Goal: Task Accomplishment & Management: Use online tool/utility

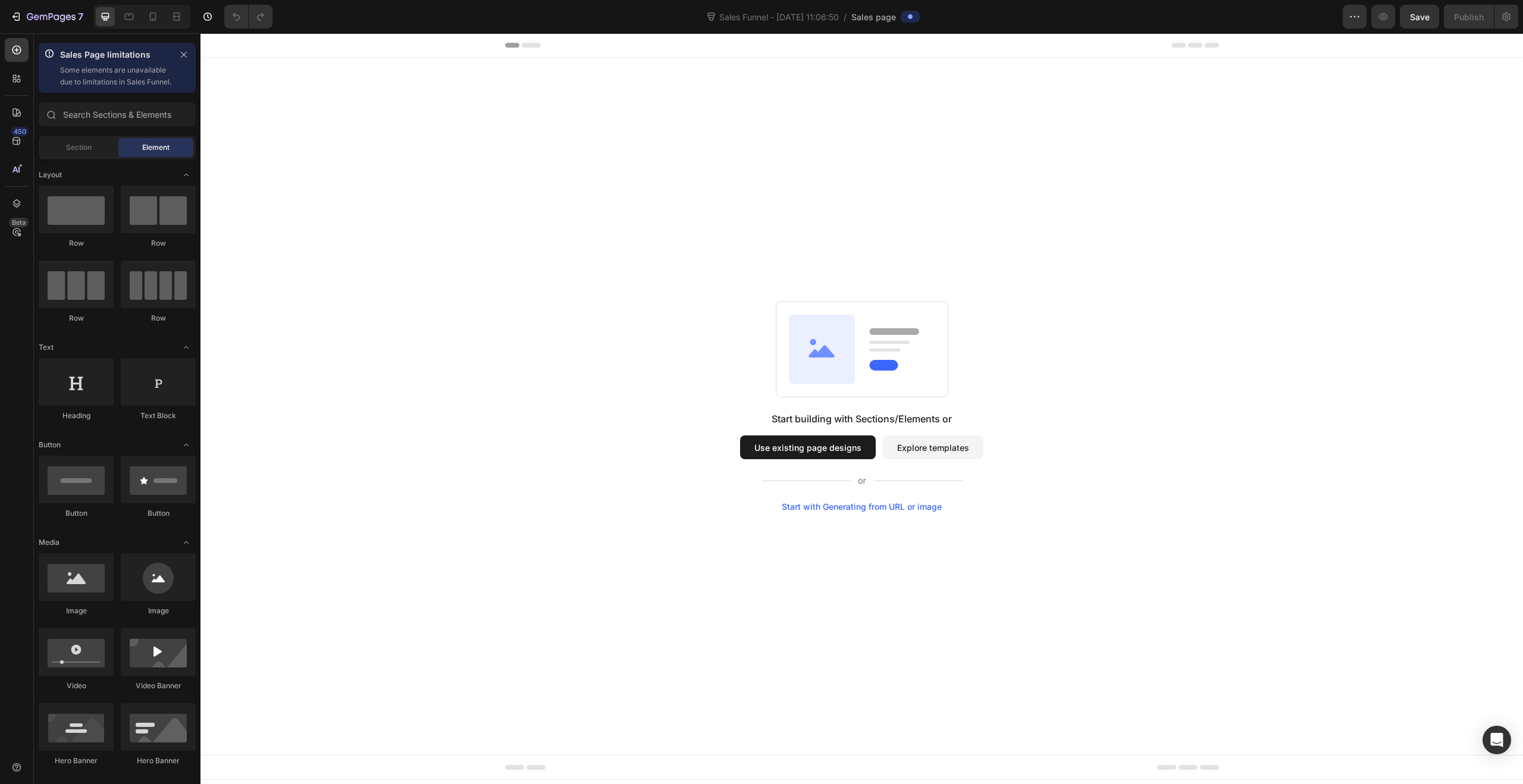
click at [827, 440] on button "Use existing page designs" at bounding box center [808, 447] width 136 height 24
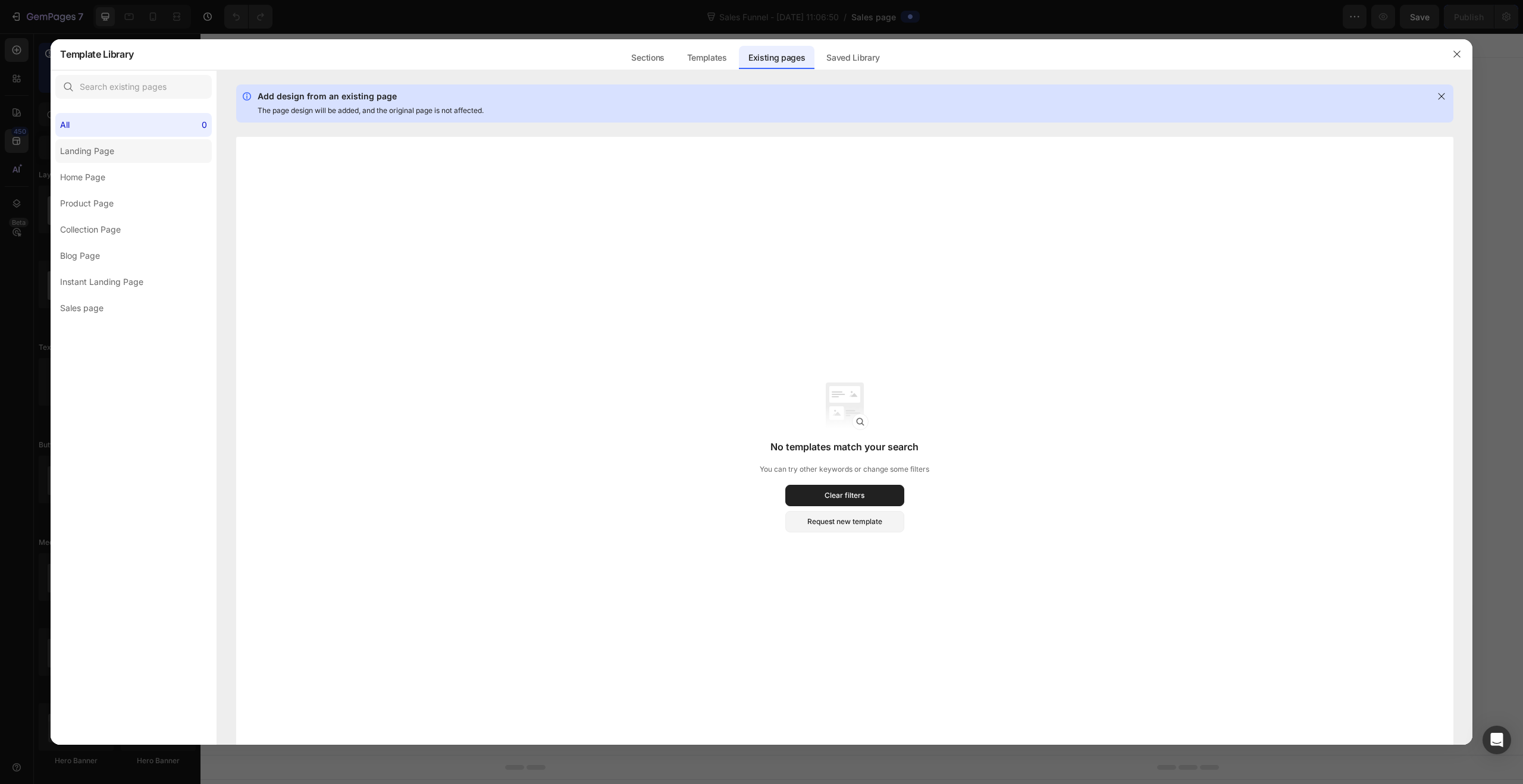
click at [93, 144] on div "Landing Page" at bounding box center [87, 151] width 54 height 14
click at [99, 196] on div "Product Page" at bounding box center [87, 203] width 54 height 14
drag, startPoint x: 105, startPoint y: 230, endPoint x: 101, endPoint y: 286, distance: 56.1
click at [104, 238] on label "Collection Page" at bounding box center [133, 230] width 157 height 24
click at [101, 286] on div "Instant Landing Page" at bounding box center [101, 282] width 83 height 14
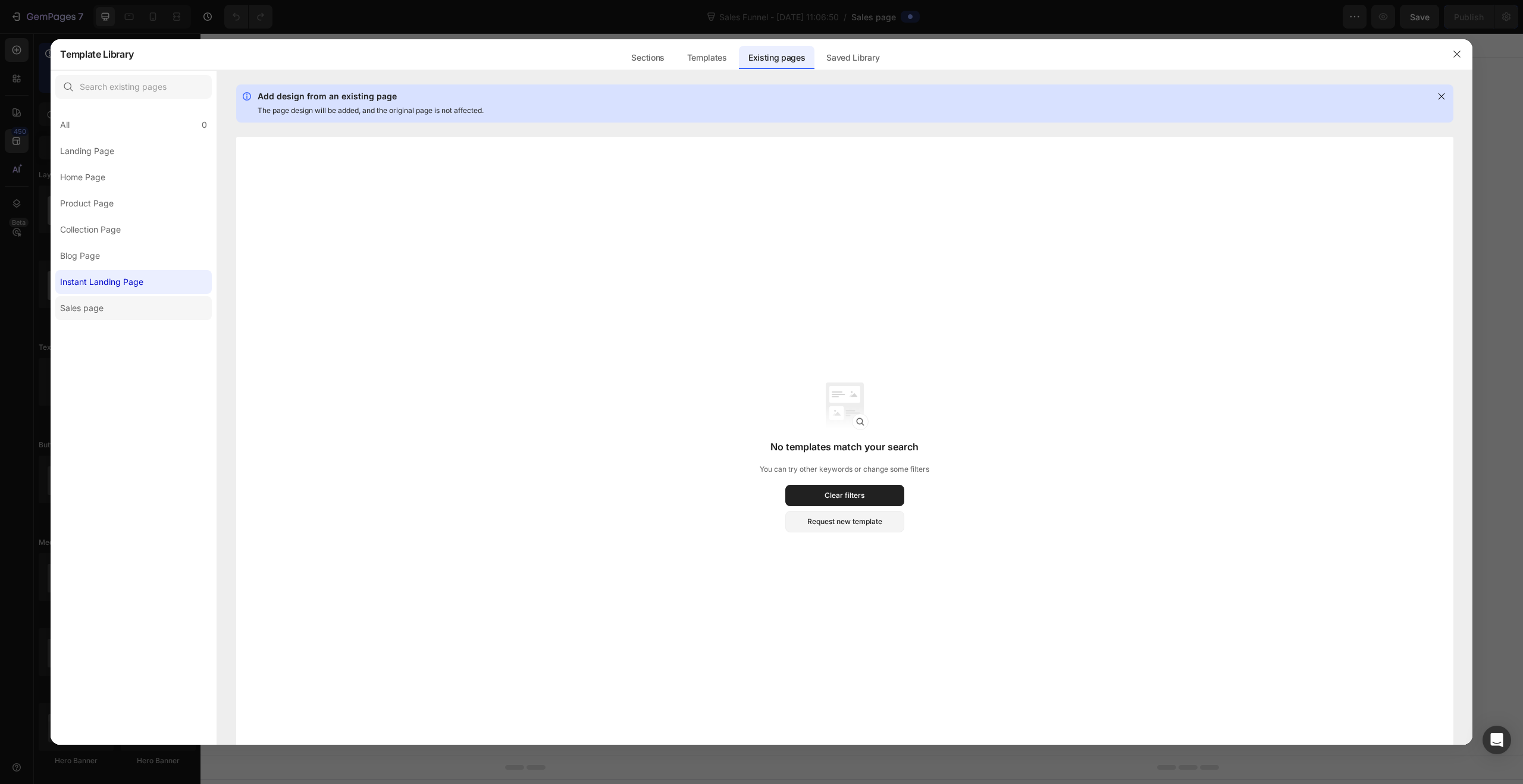
click at [103, 309] on div "Sales page" at bounding box center [81, 308] width 43 height 14
click at [119, 267] on label "Blog Page" at bounding box center [133, 256] width 157 height 24
click at [116, 230] on div "Collection Page" at bounding box center [90, 230] width 61 height 14
drag, startPoint x: 112, startPoint y: 204, endPoint x: 111, endPoint y: 191, distance: 13.0
click at [112, 204] on div "Product Page" at bounding box center [87, 203] width 54 height 14
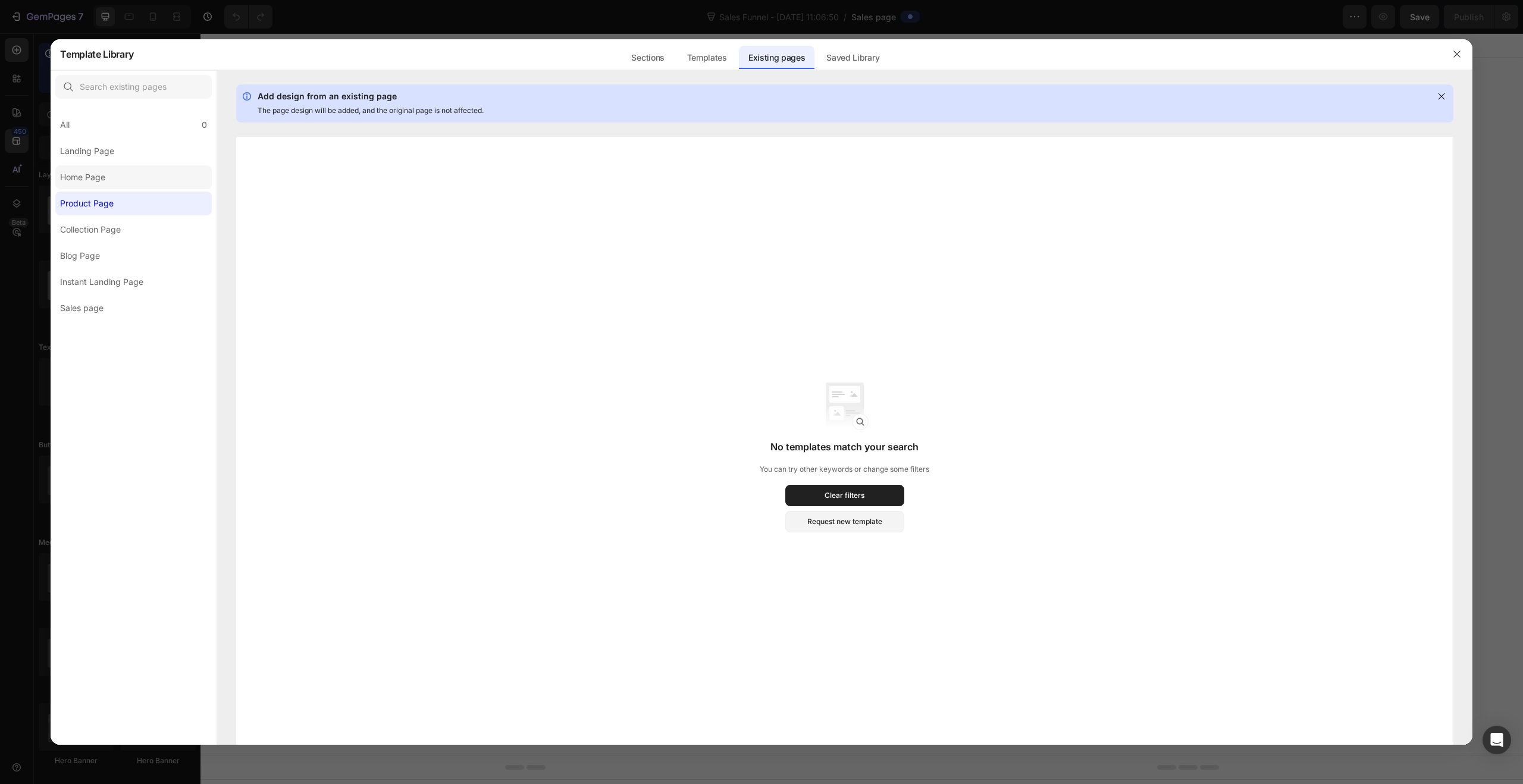
click at [111, 190] on div "All 0 Landing Page Home Page Product Page Collection Page Blog Page Instant Lan…" at bounding box center [134, 212] width 166 height 217
click at [110, 167] on label "Home Page" at bounding box center [133, 178] width 157 height 24
click at [111, 145] on div "Landing Page" at bounding box center [87, 151] width 54 height 14
click at [116, 118] on div "All 0" at bounding box center [133, 125] width 157 height 24
click at [703, 51] on div "Templates" at bounding box center [707, 58] width 59 height 24
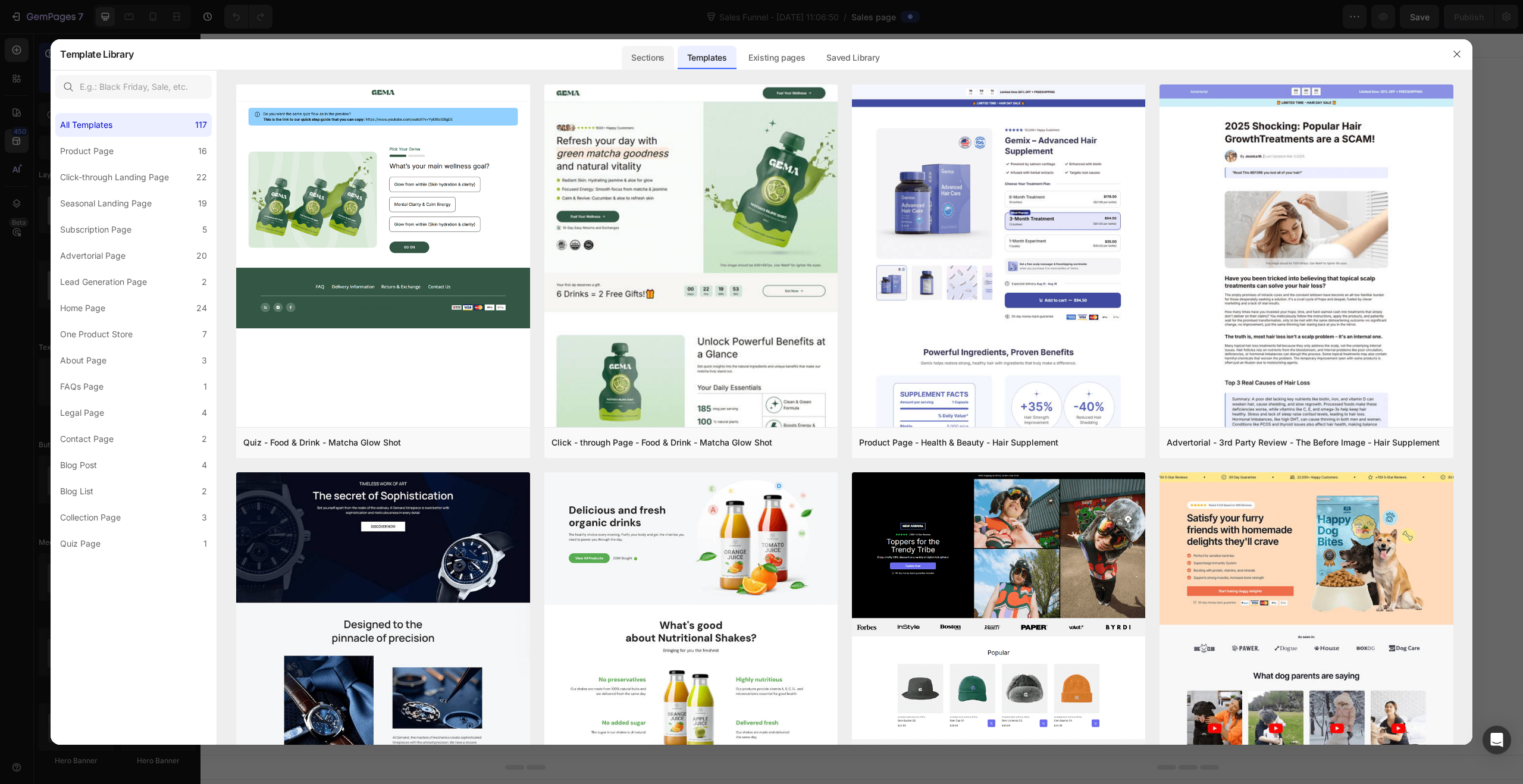
click at [630, 62] on div "Sections" at bounding box center [648, 58] width 52 height 24
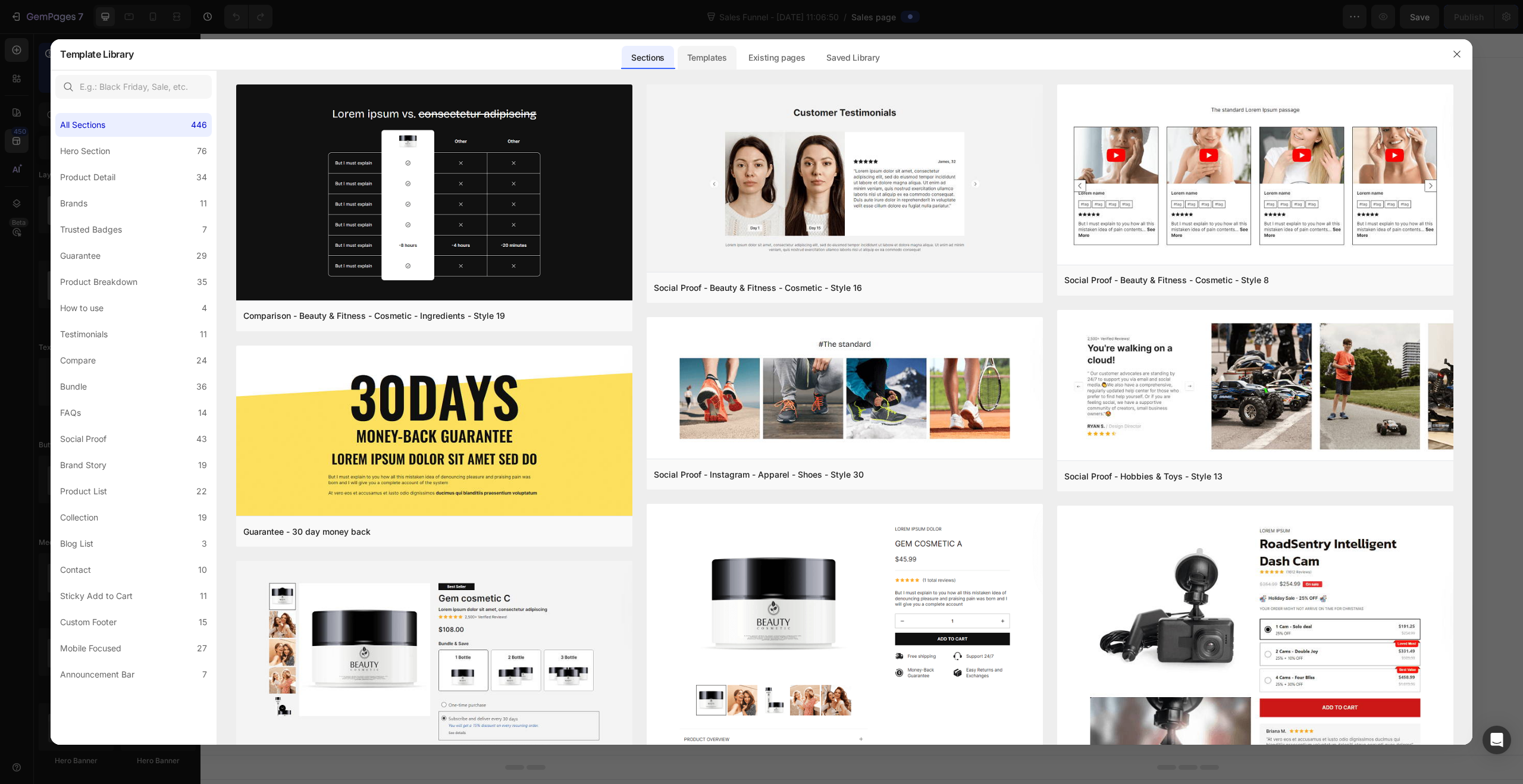
click at [708, 54] on div "Templates" at bounding box center [707, 58] width 59 height 24
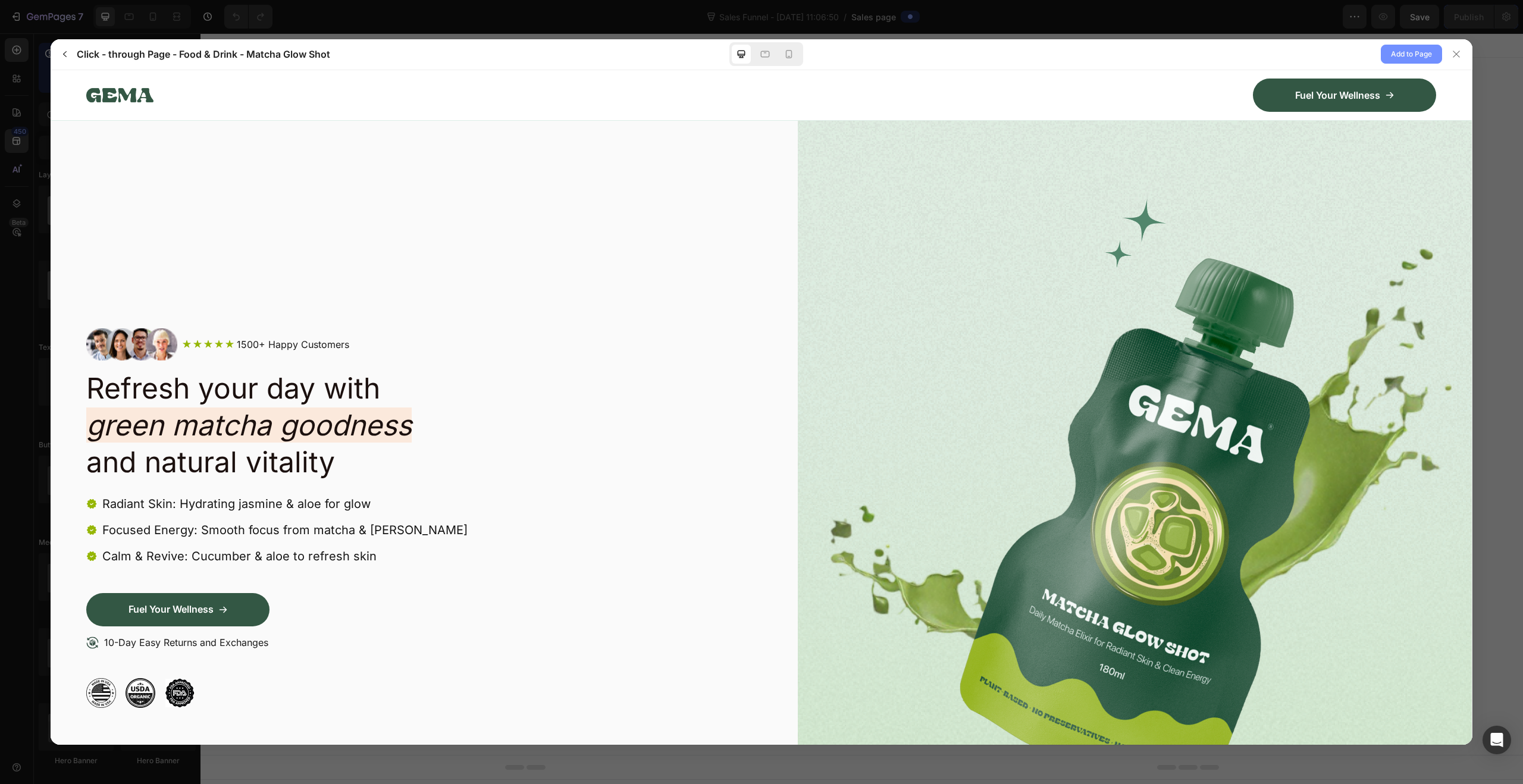
click at [1401, 55] on span "Add to Page" at bounding box center [1411, 54] width 41 height 14
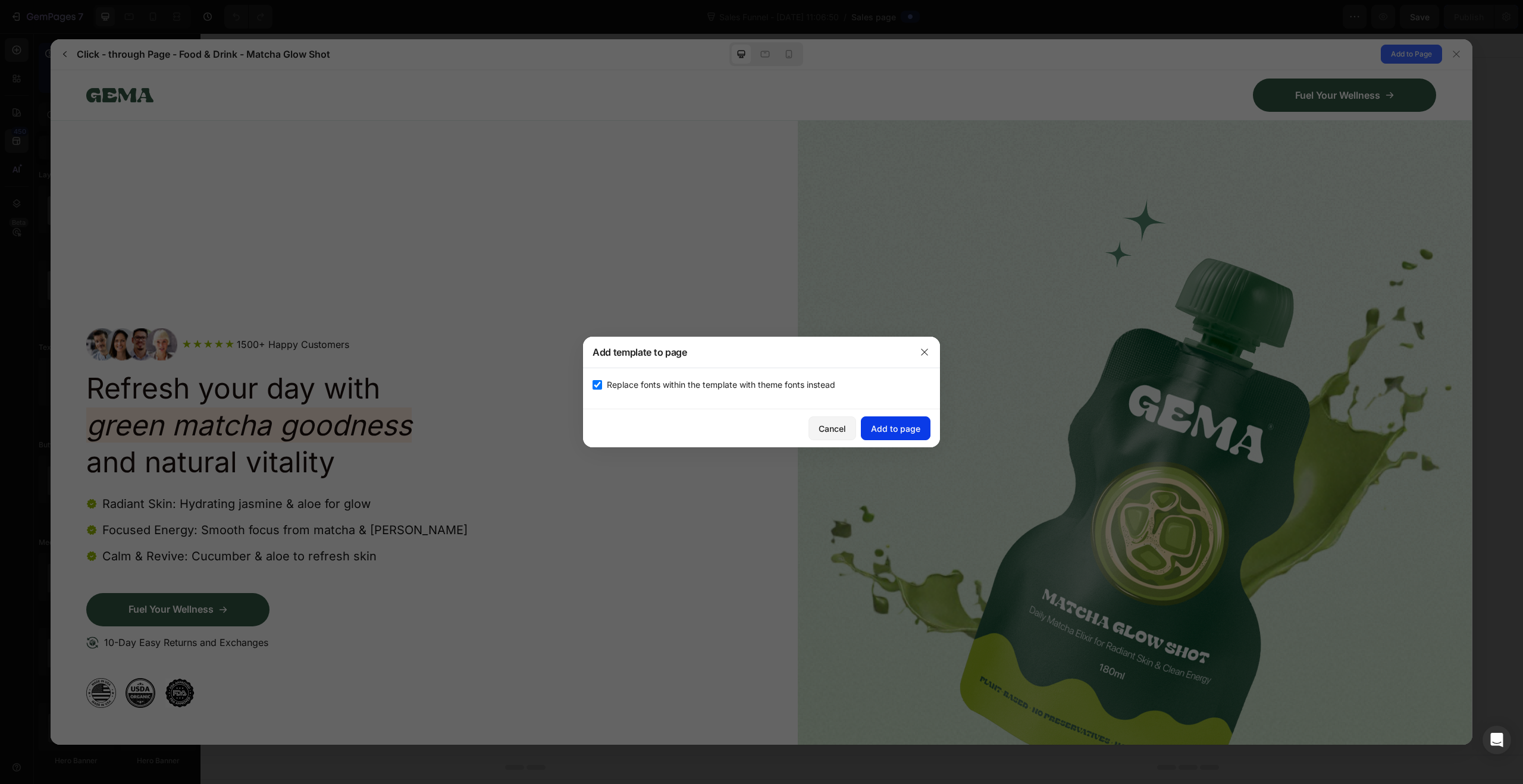
click at [891, 426] on div "Add to page" at bounding box center [895, 428] width 49 height 13
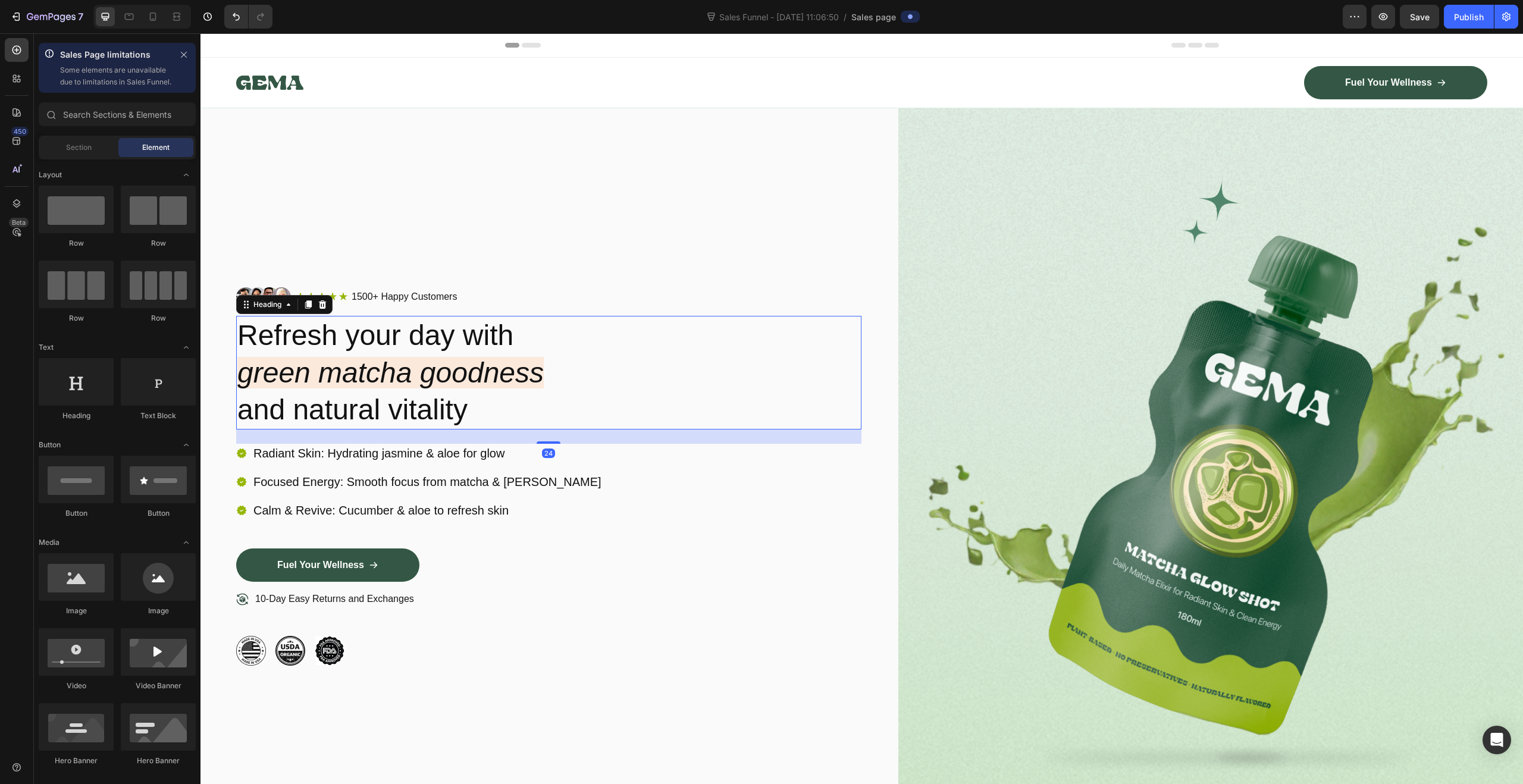
click at [822, 370] on h2 "Refresh your day with green matcha goodness and natural vitality" at bounding box center [549, 373] width 626 height 114
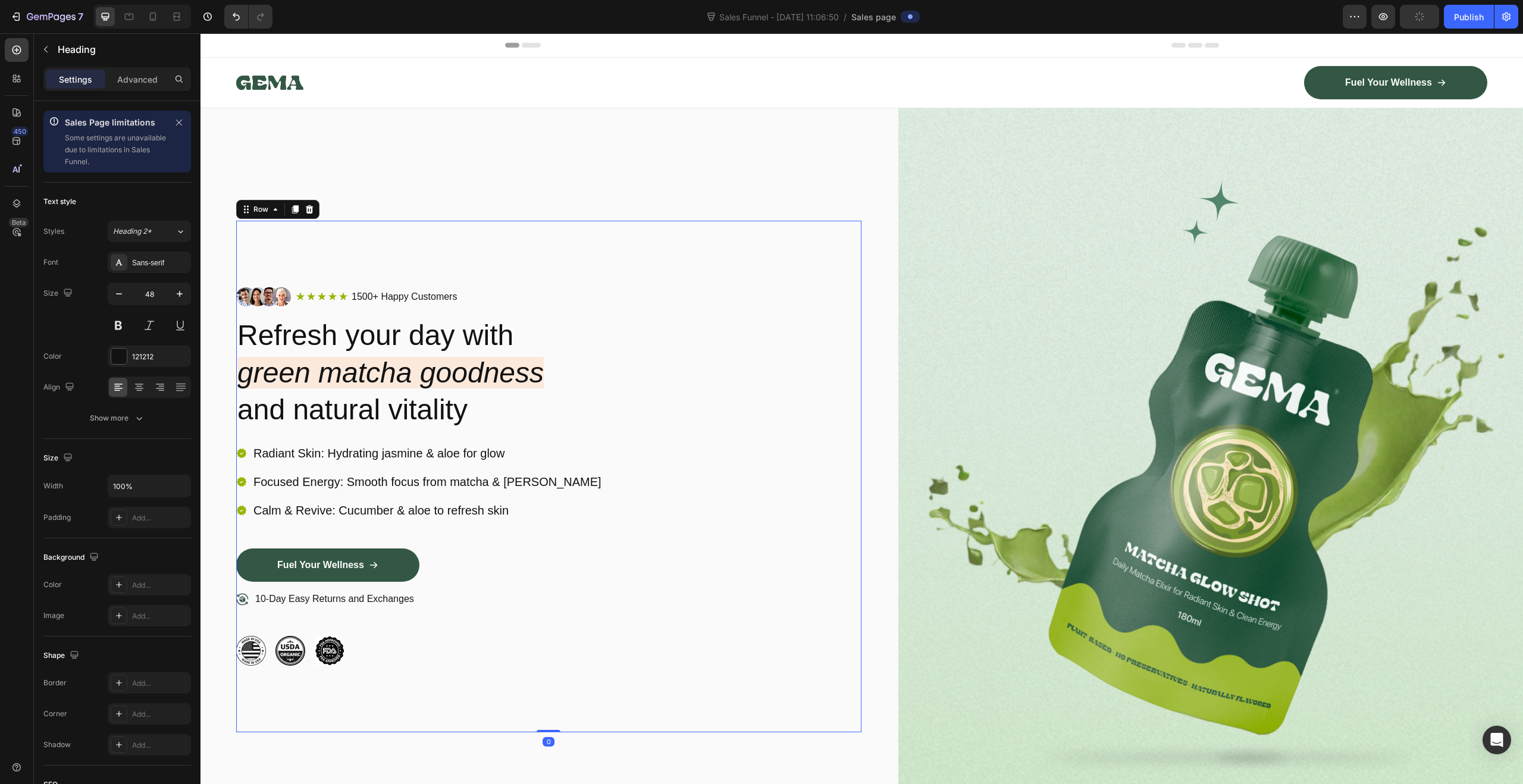
click at [828, 270] on div "Image Icon Icon Icon Icon Icon Icon List 1500+ Happy Customers Text Block Row R…" at bounding box center [549, 476] width 626 height 511
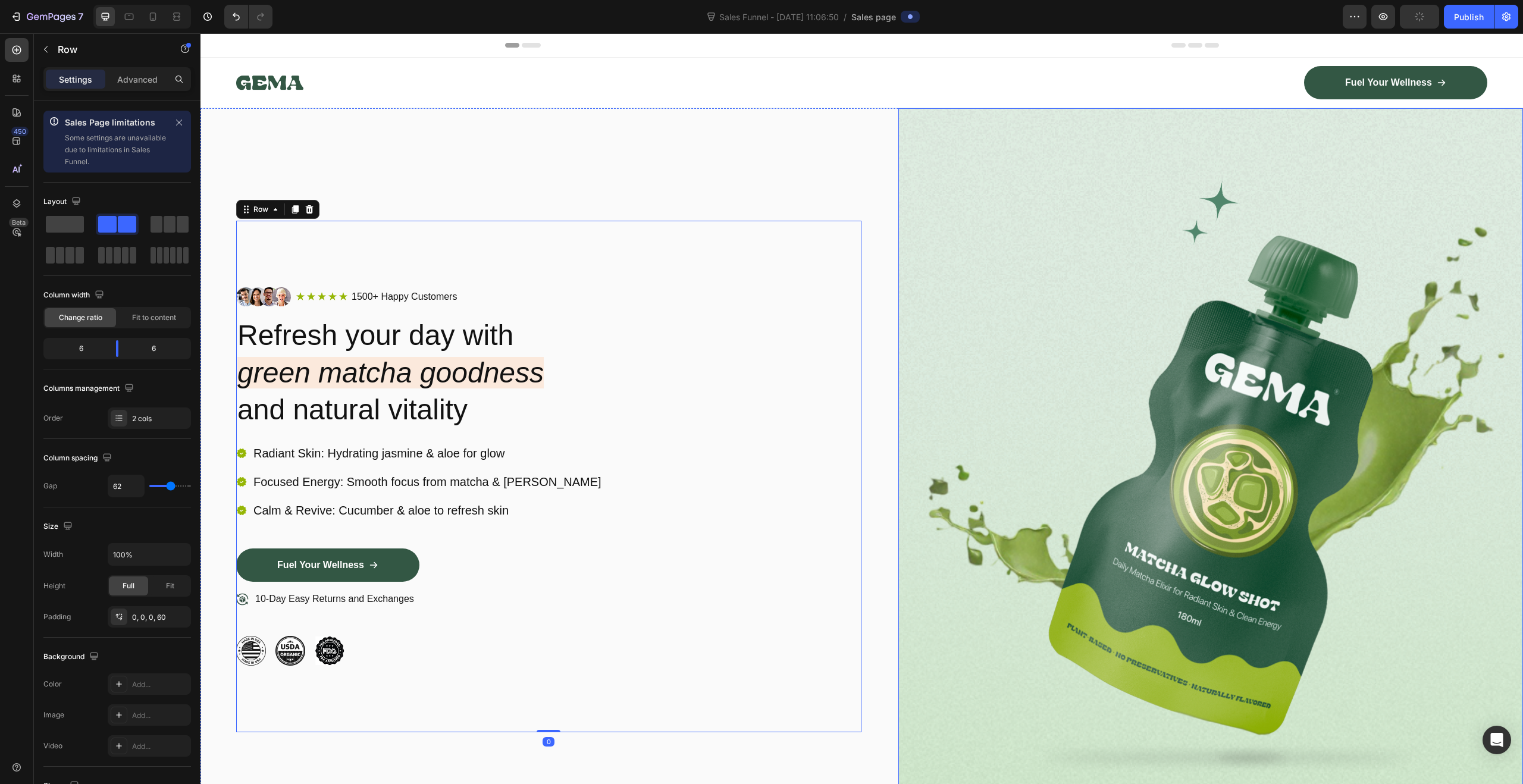
click at [890, 138] on div "Image Icon Icon Icon Icon Icon Icon List 1500+ Happy Customers Text Block Row R…" at bounding box center [861, 475] width 1322 height 736
click at [1144, 65] on div "Image Fuel Your Wellness Button Row Row" at bounding box center [861, 83] width 1322 height 50
click at [946, 136] on img at bounding box center [1211, 475] width 626 height 736
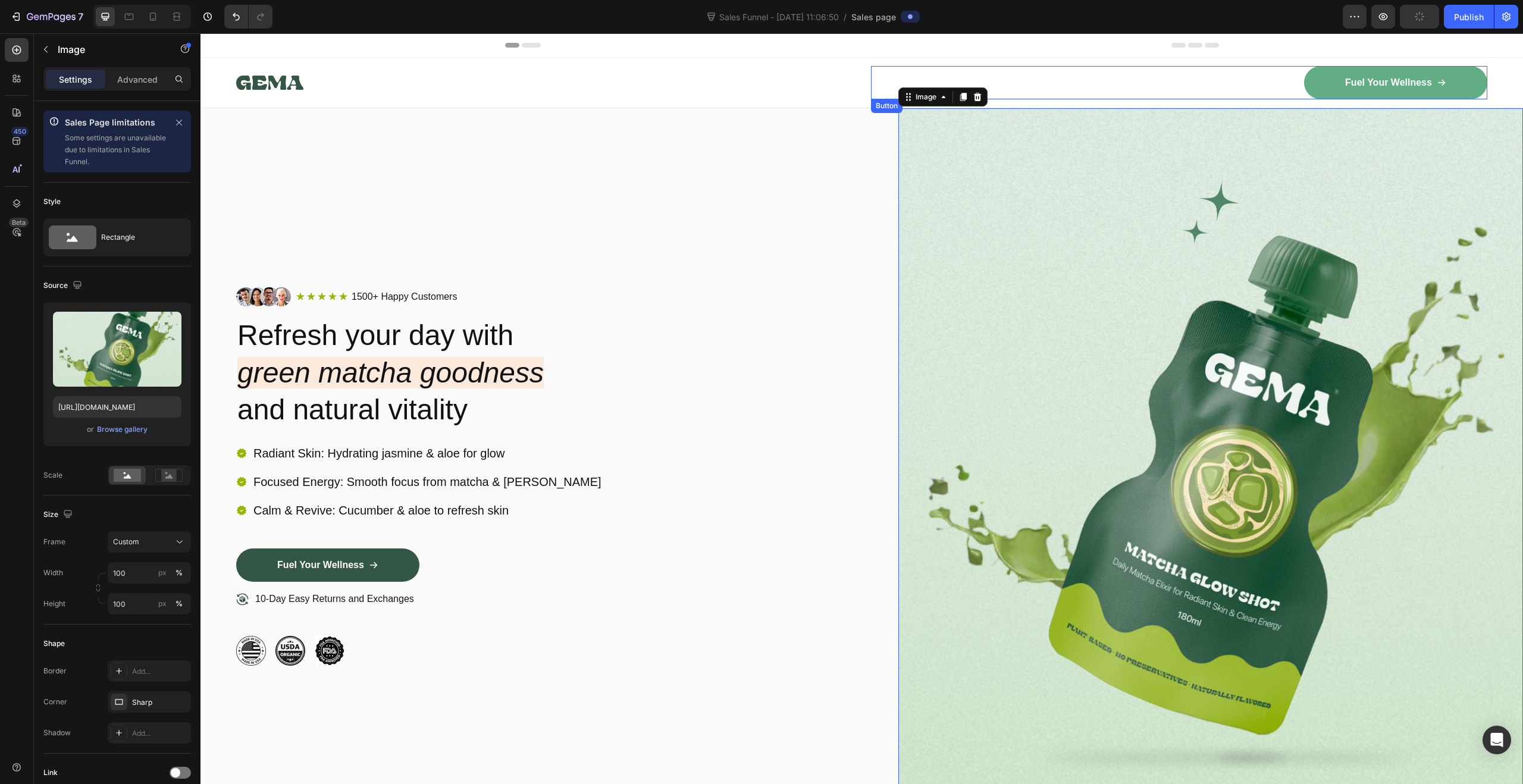
type input "[URL][DOMAIN_NAME]"
click at [1359, 21] on icon "button" at bounding box center [1355, 17] width 12 height 12
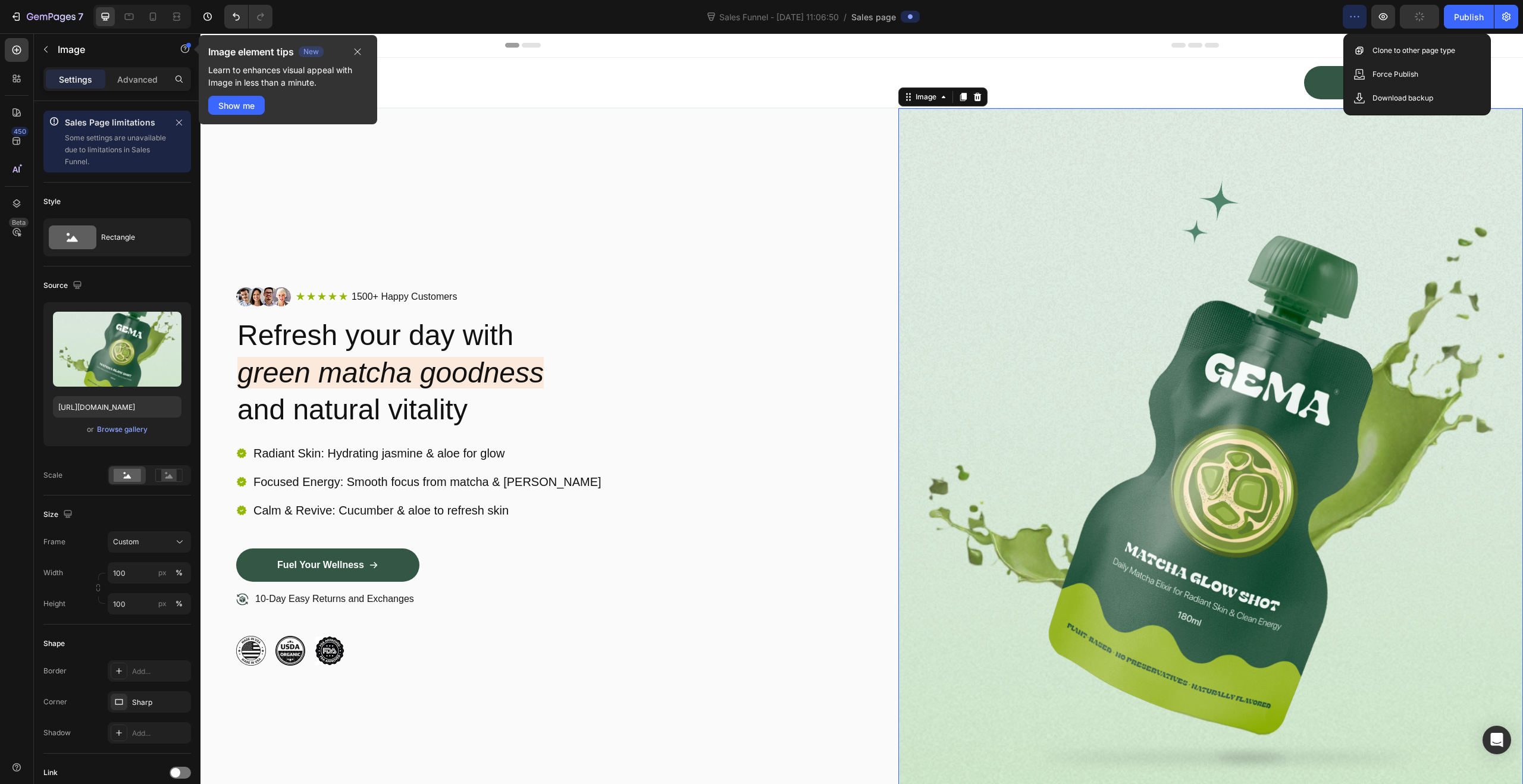
click at [1347, 17] on button "button" at bounding box center [1355, 17] width 24 height 24
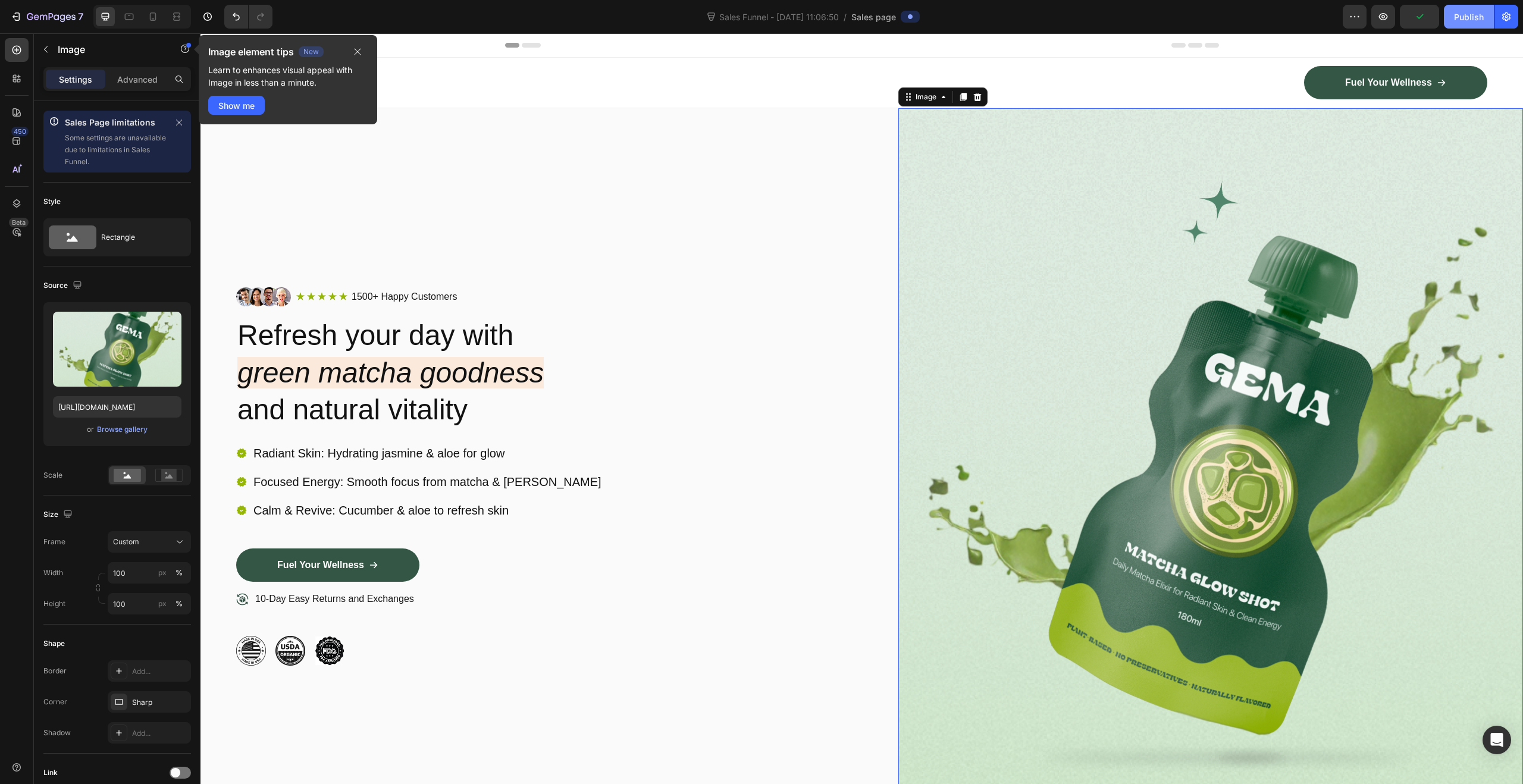
click at [1477, 22] on div "Publish" at bounding box center [1469, 17] width 30 height 13
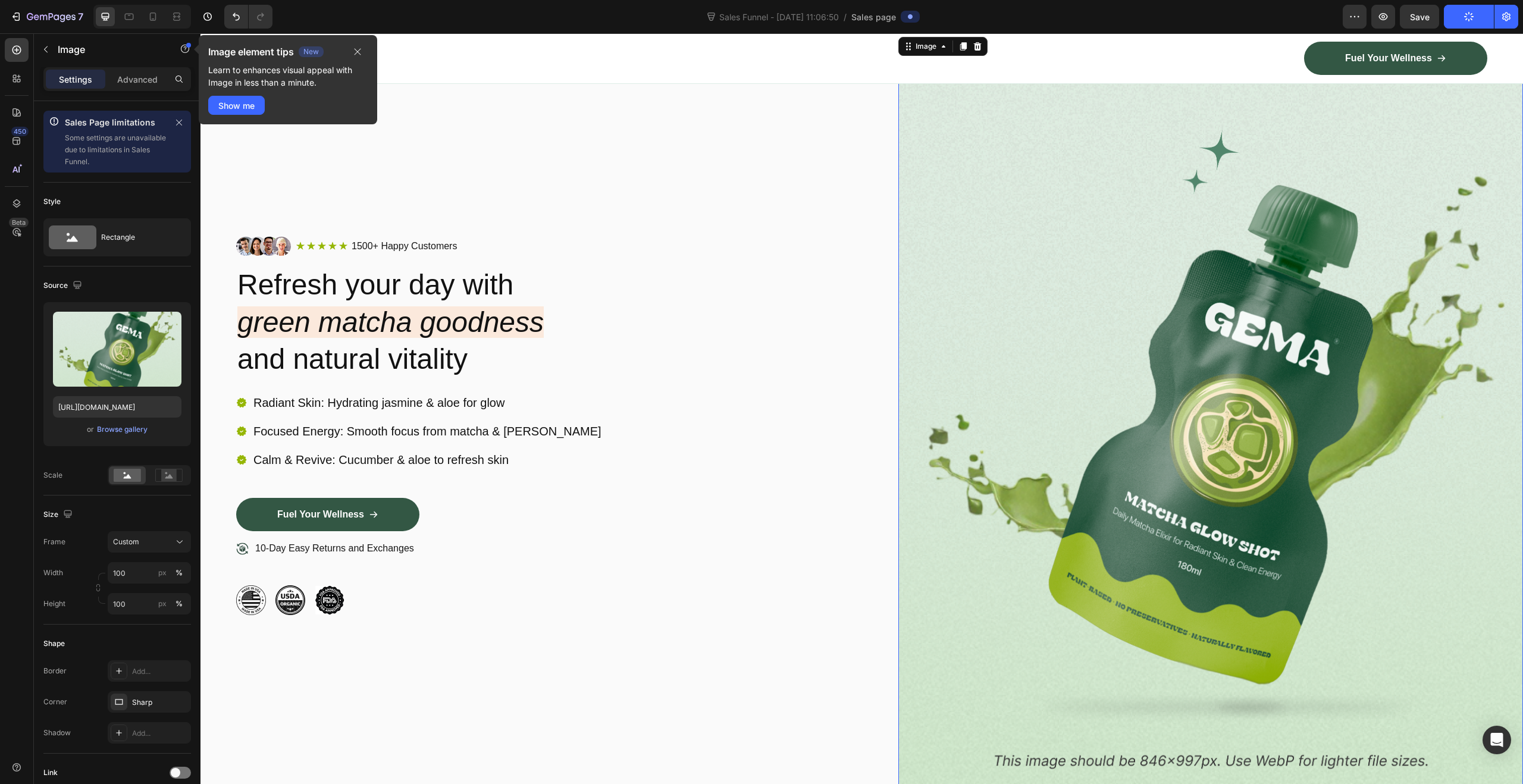
scroll to position [63, 0]
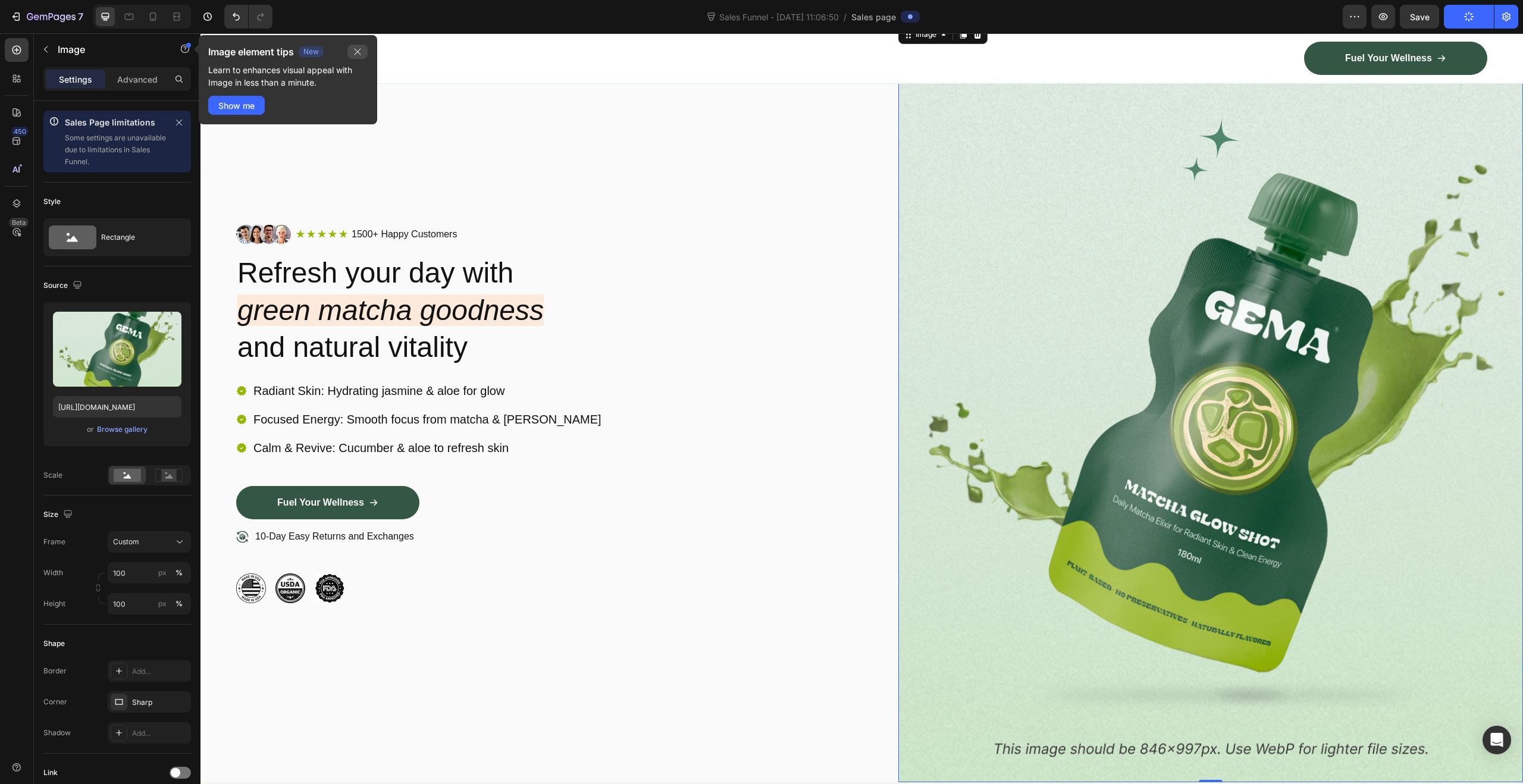
click at [360, 49] on icon "button" at bounding box center [358, 52] width 7 height 7
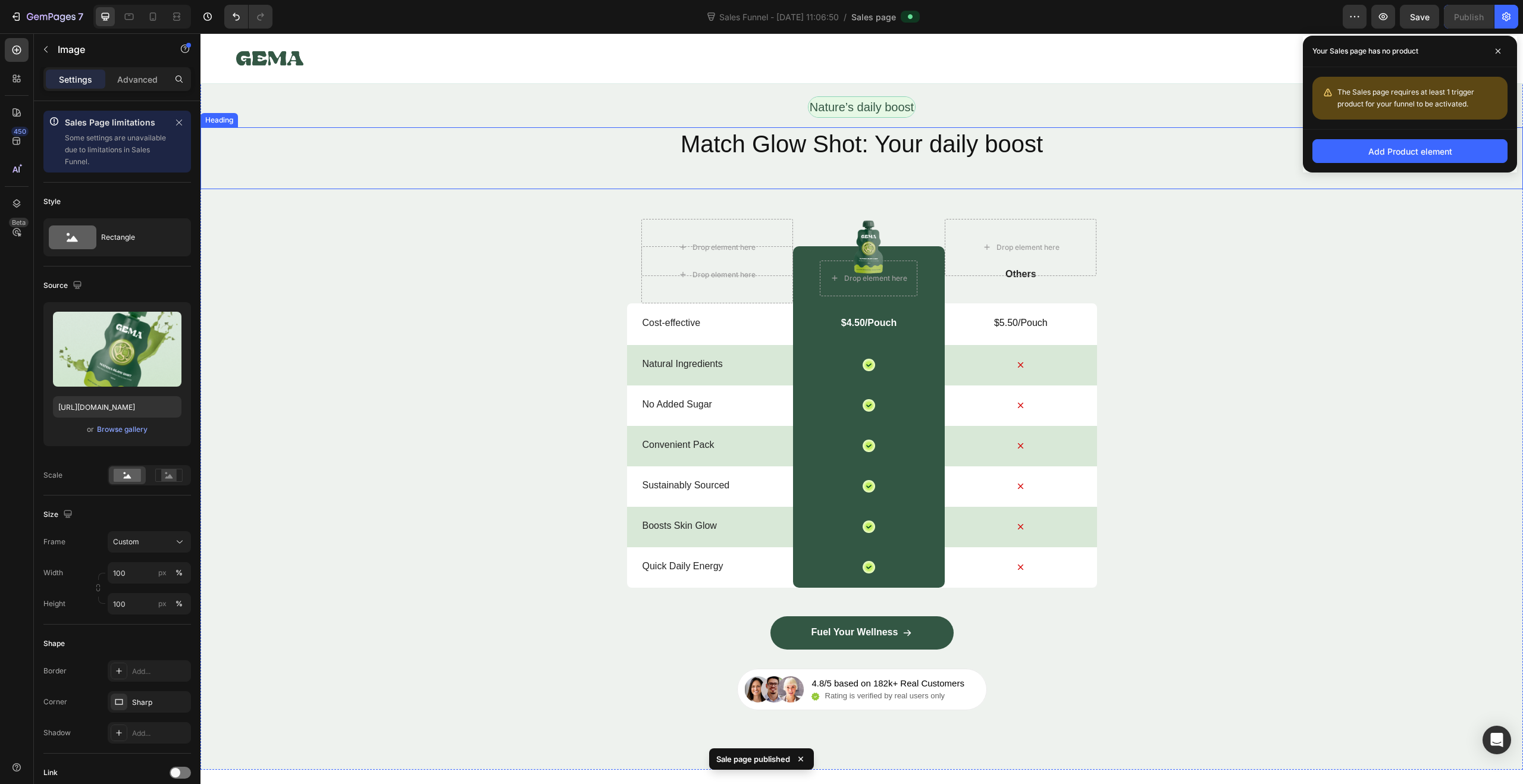
scroll to position [4073, 0]
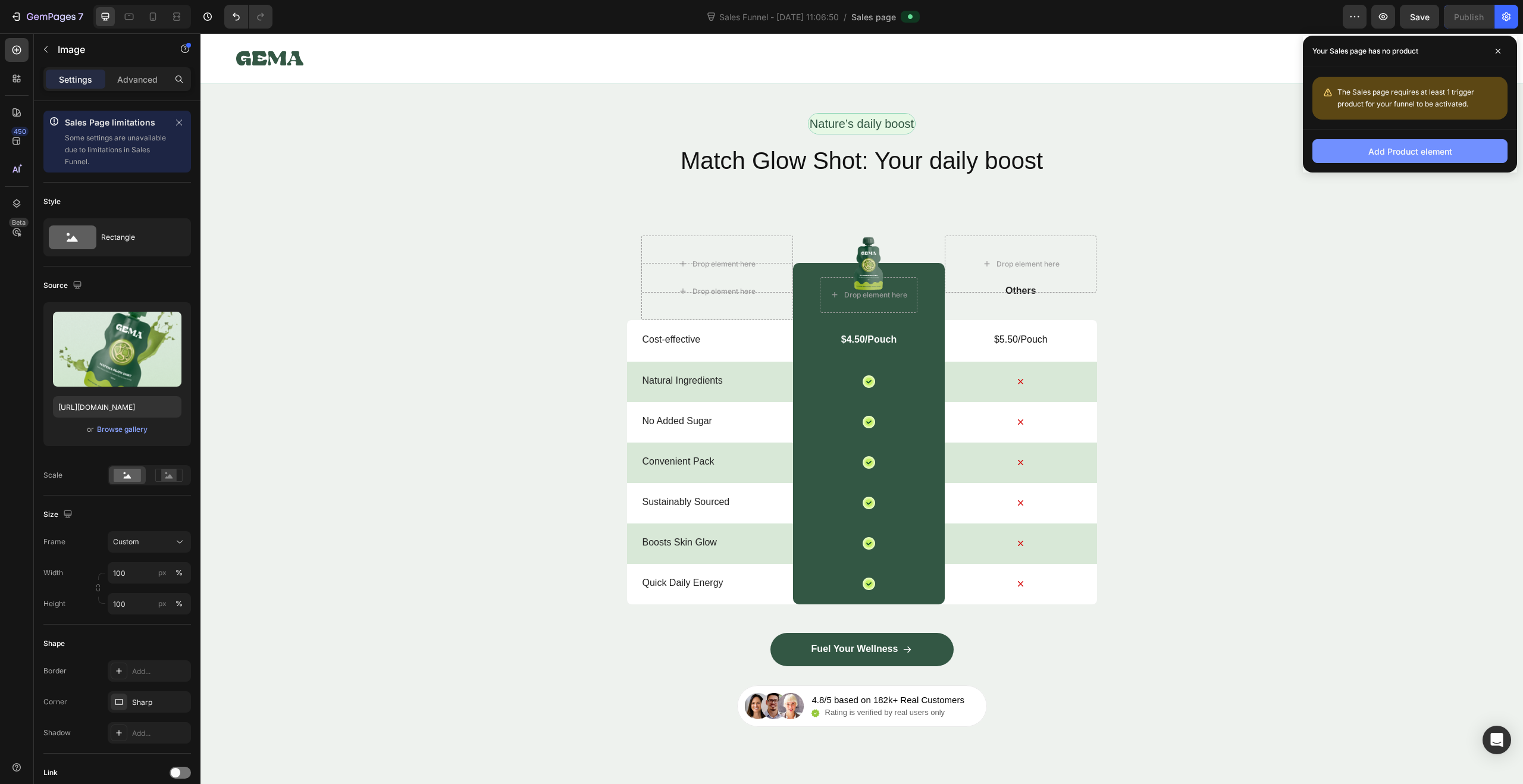
click at [1435, 159] on button "Add Product element" at bounding box center [1409, 151] width 195 height 24
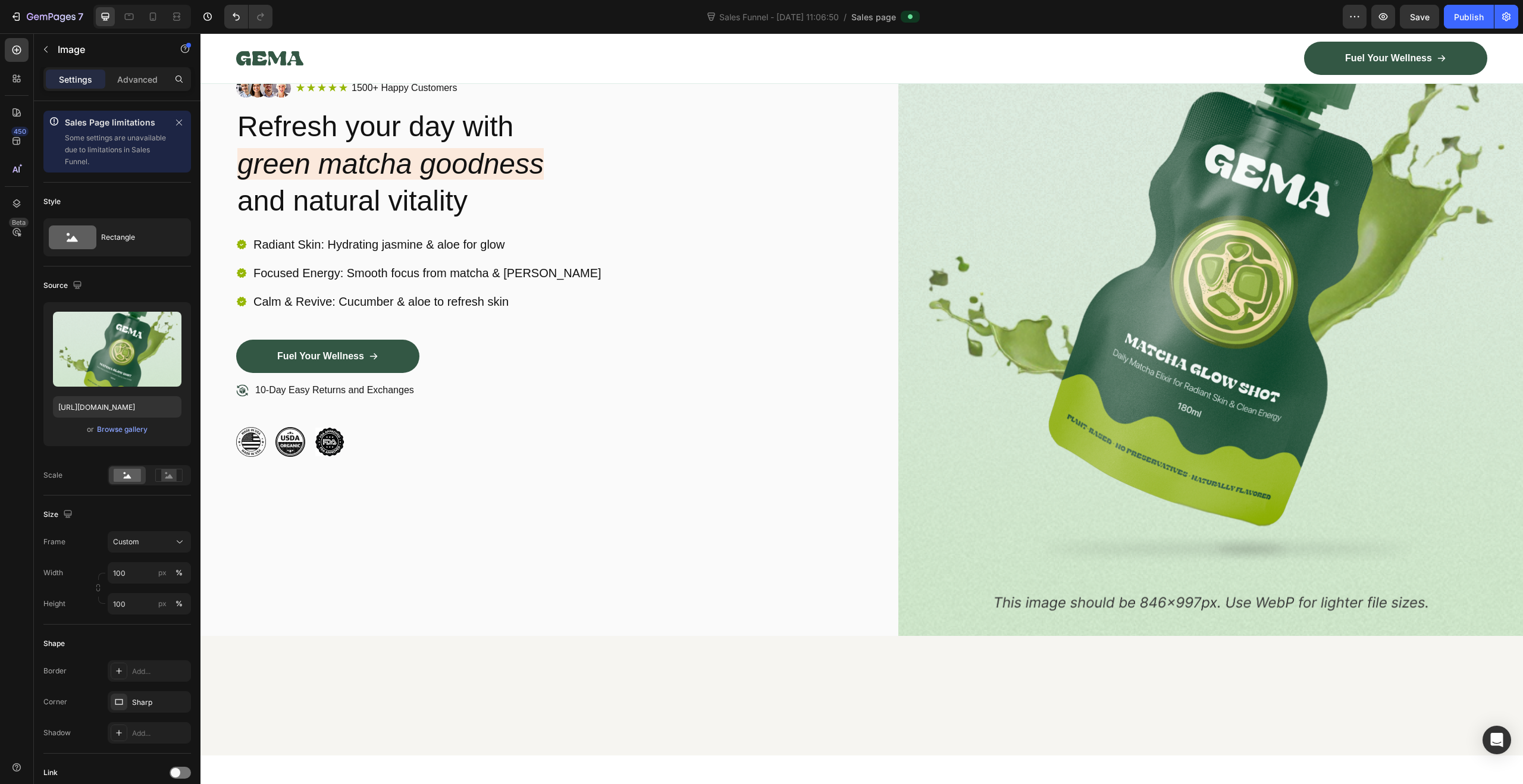
scroll to position [0, 0]
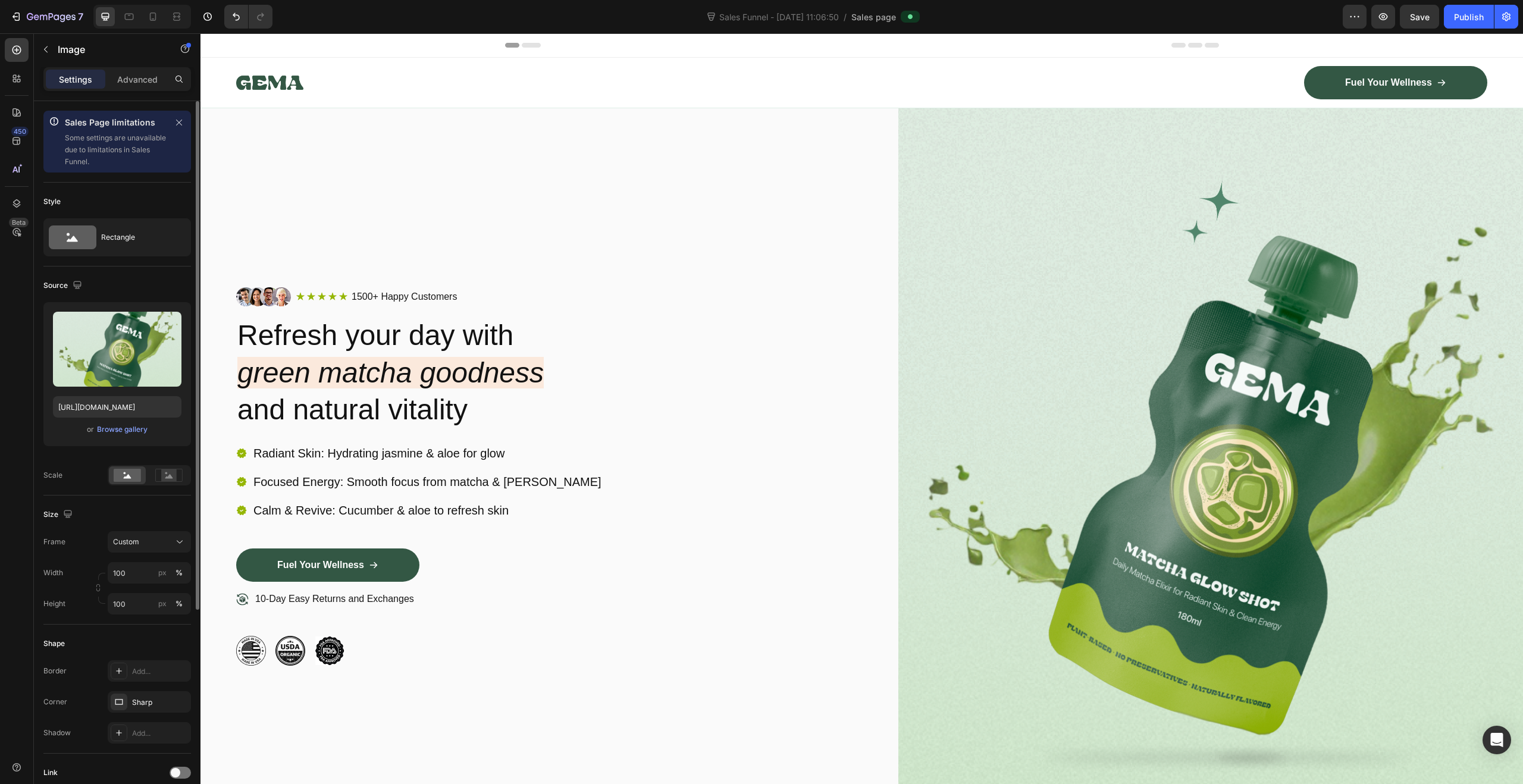
click at [111, 127] on p "Sales Page limitations" at bounding box center [116, 122] width 102 height 14
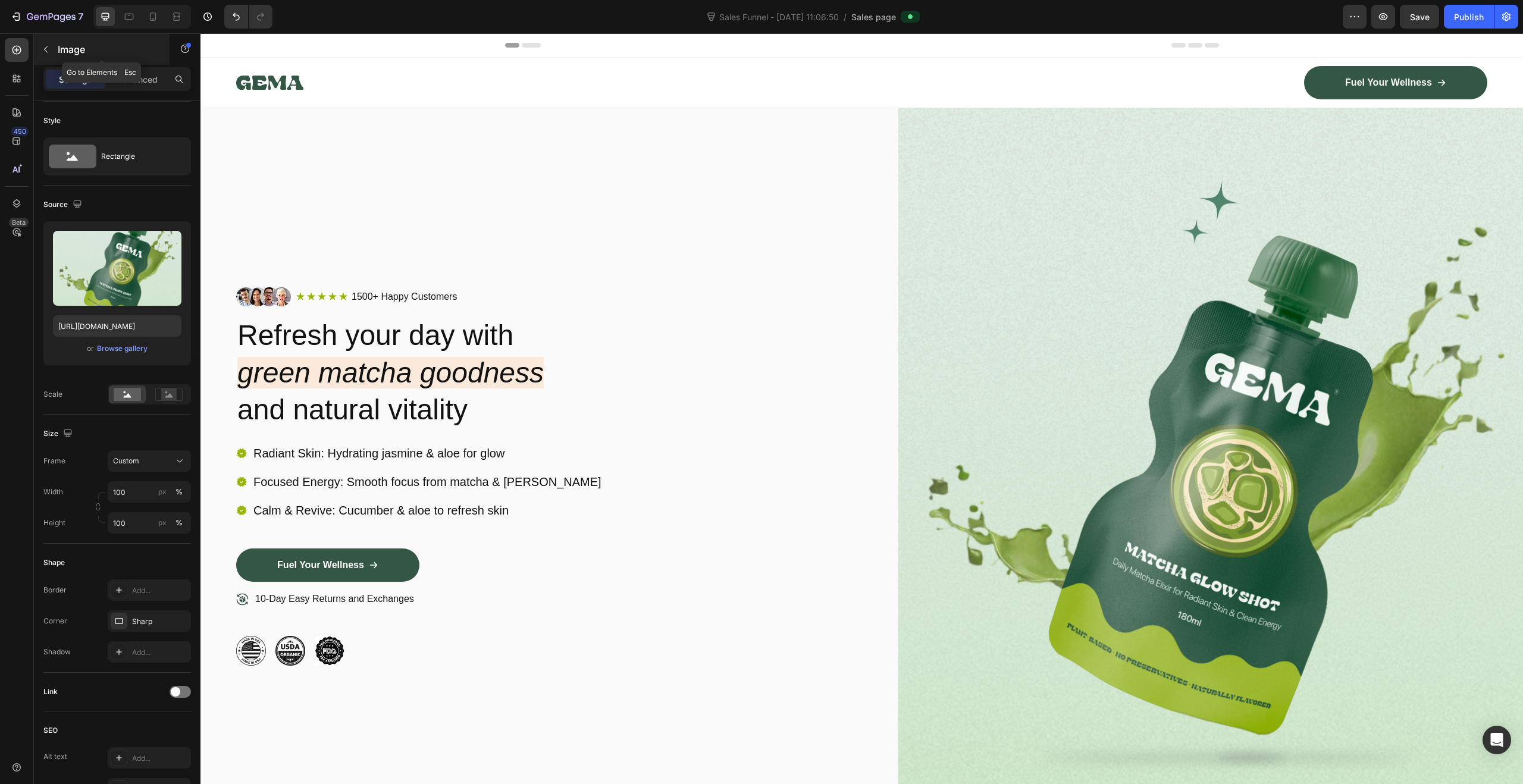
click at [42, 49] on icon "button" at bounding box center [46, 50] width 10 height 10
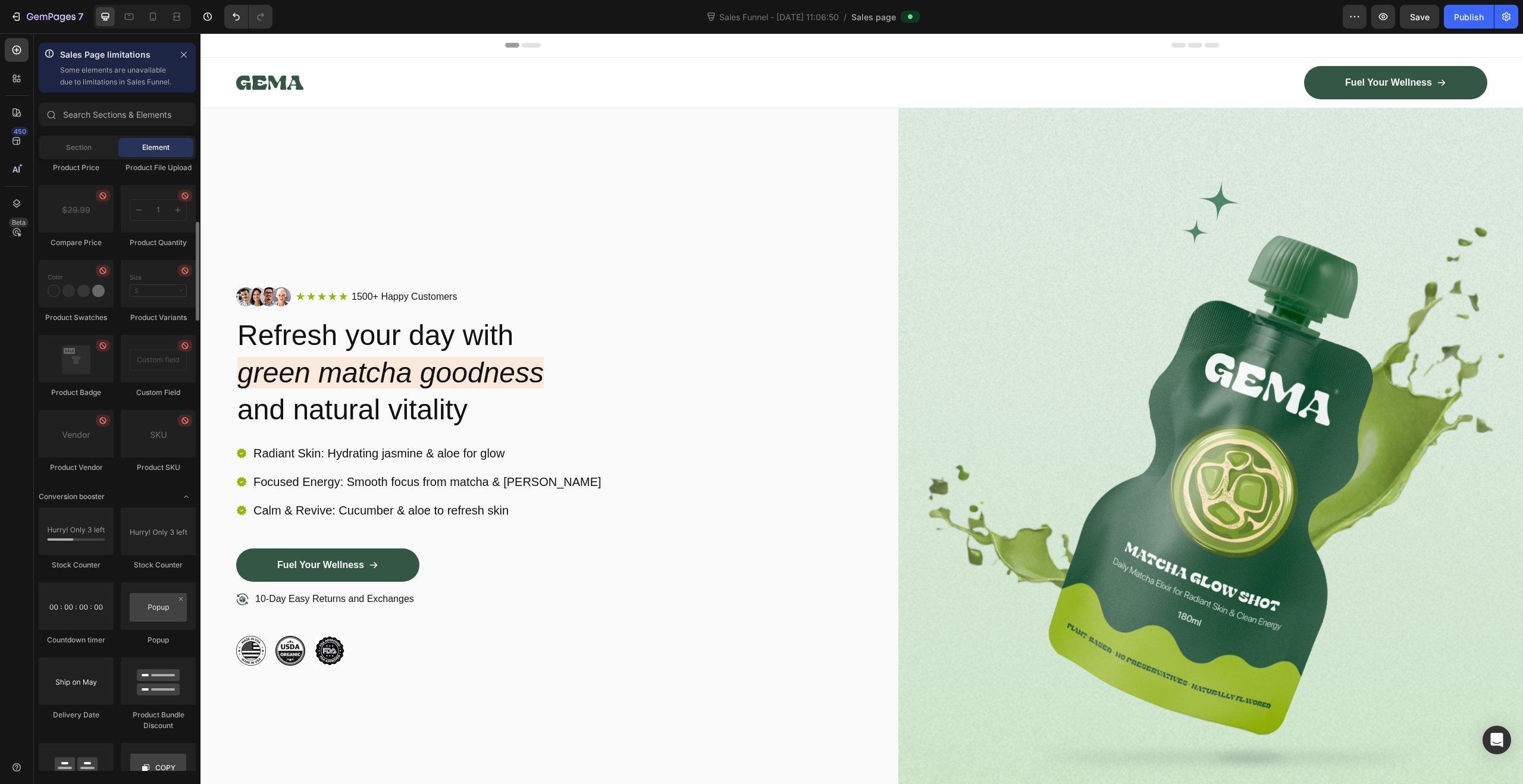
scroll to position [1504, 0]
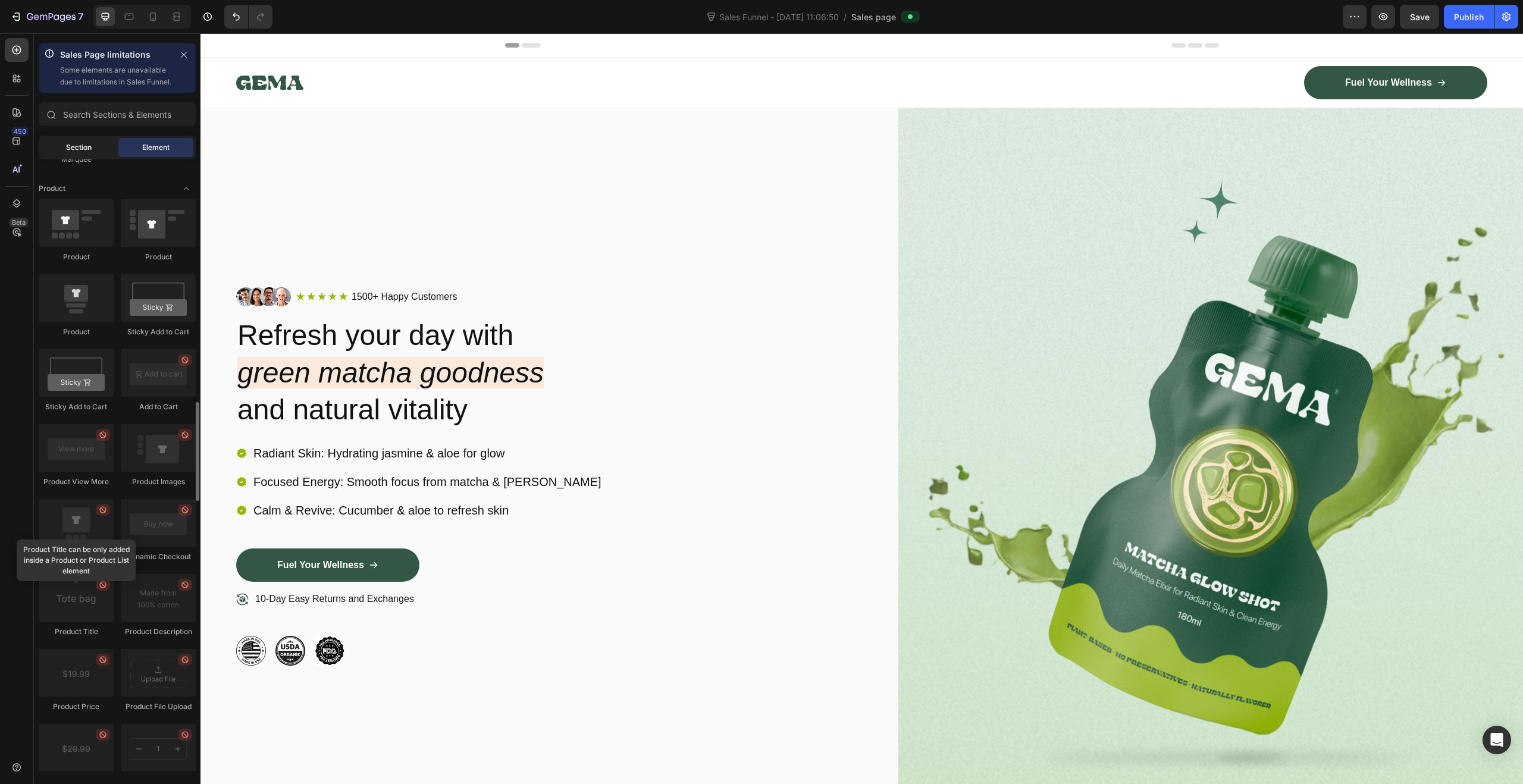
click at [82, 153] on span "Section" at bounding box center [79, 147] width 26 height 11
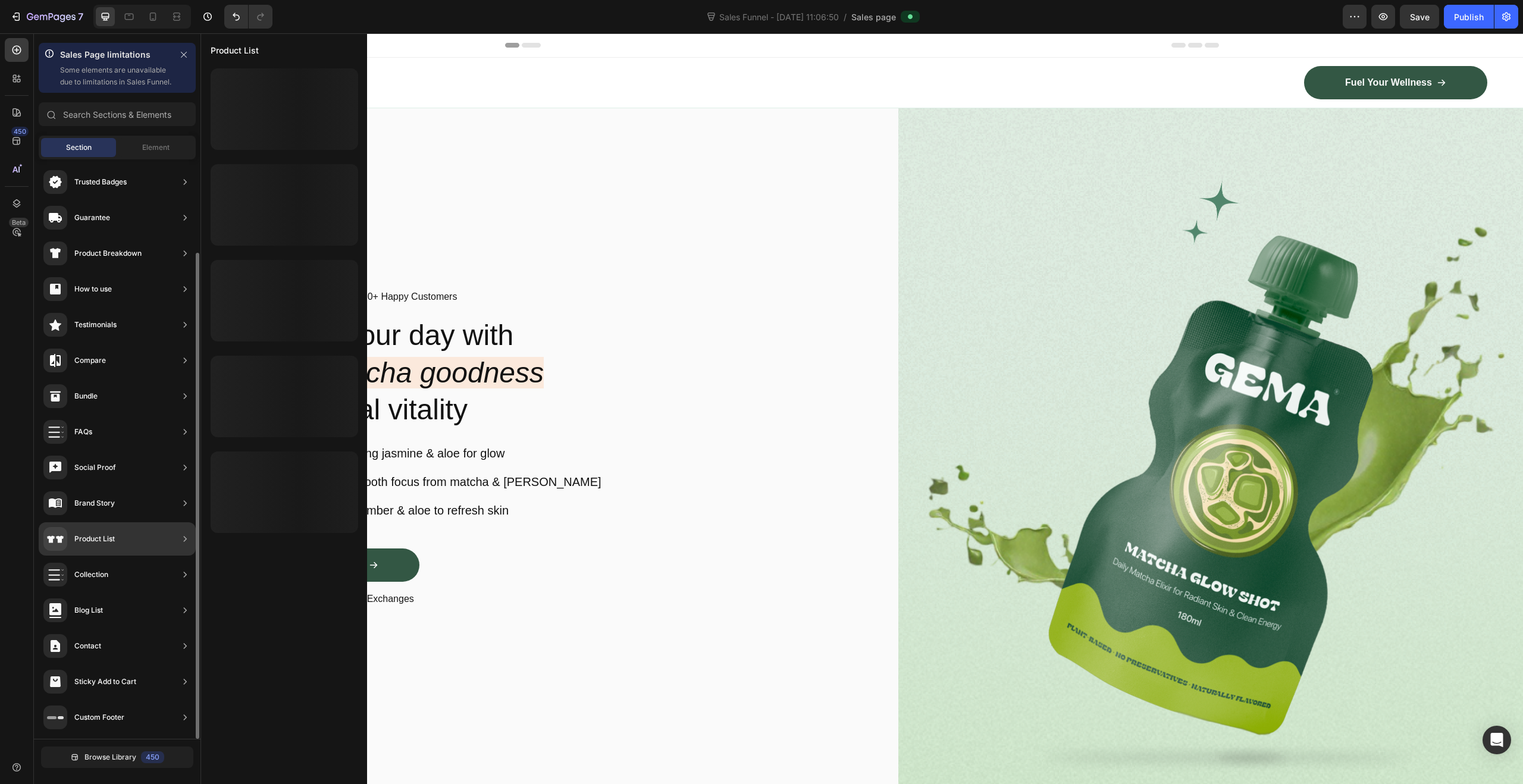
scroll to position [0, 0]
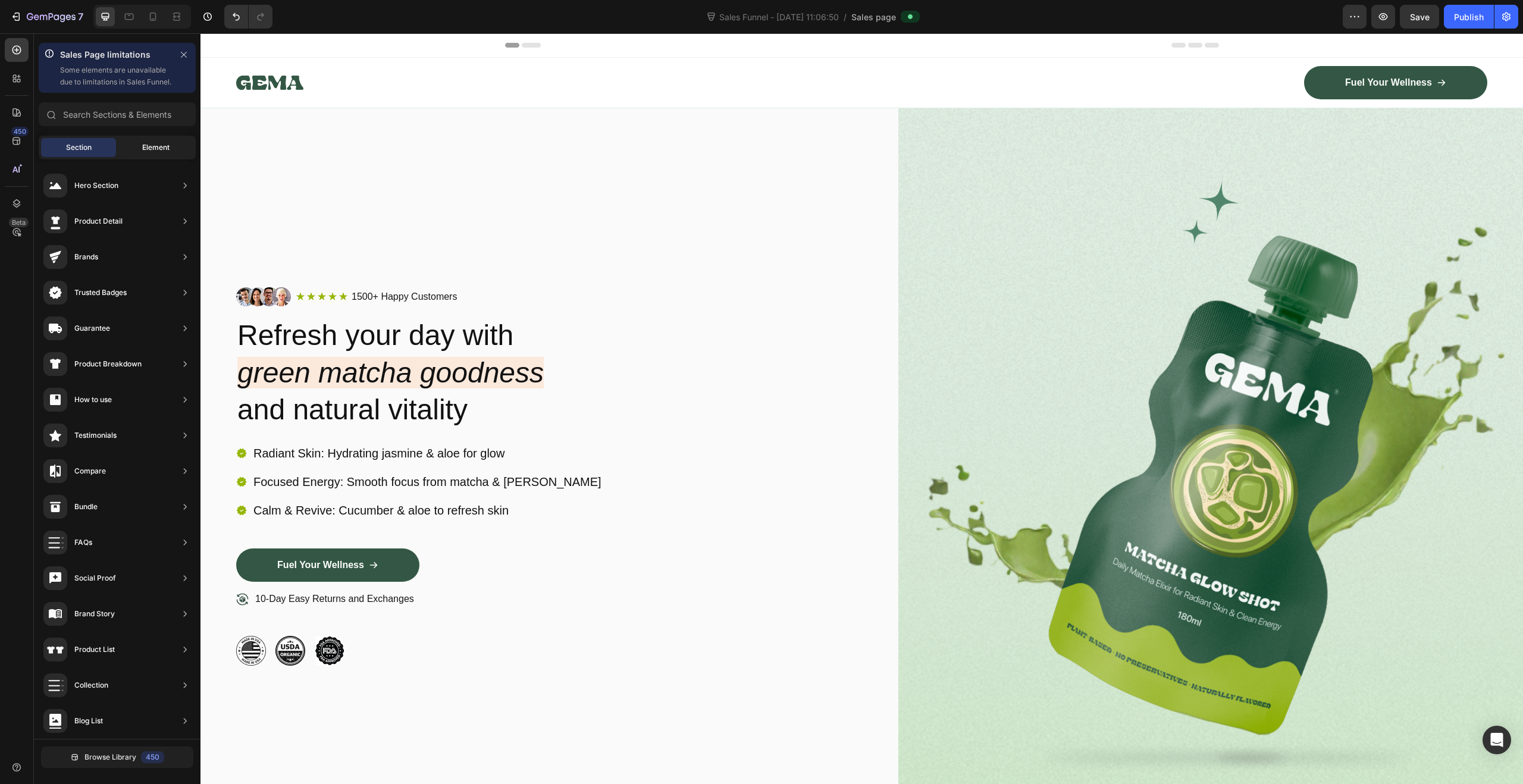
click at [151, 153] on span "Element" at bounding box center [155, 147] width 27 height 11
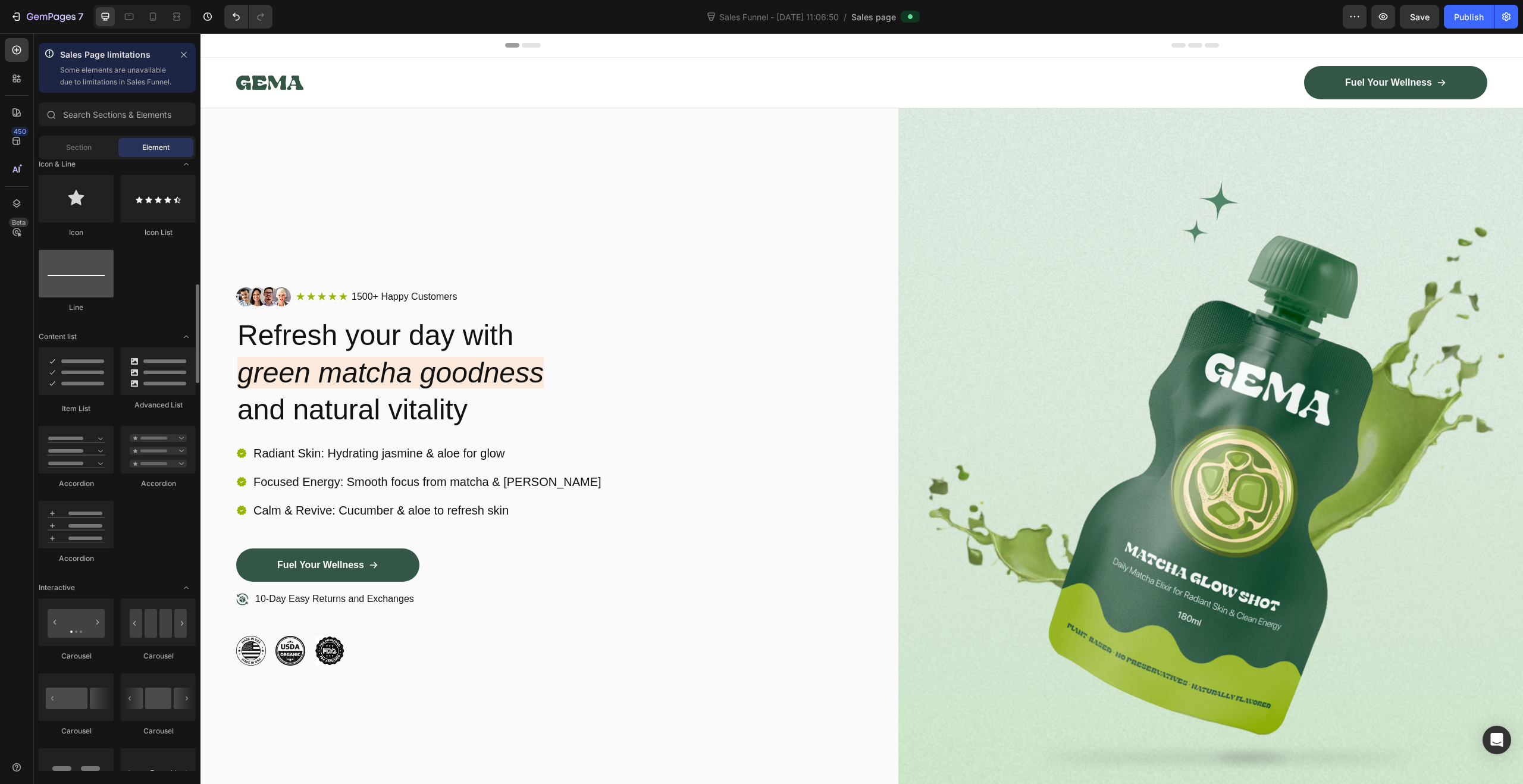
scroll to position [403, 0]
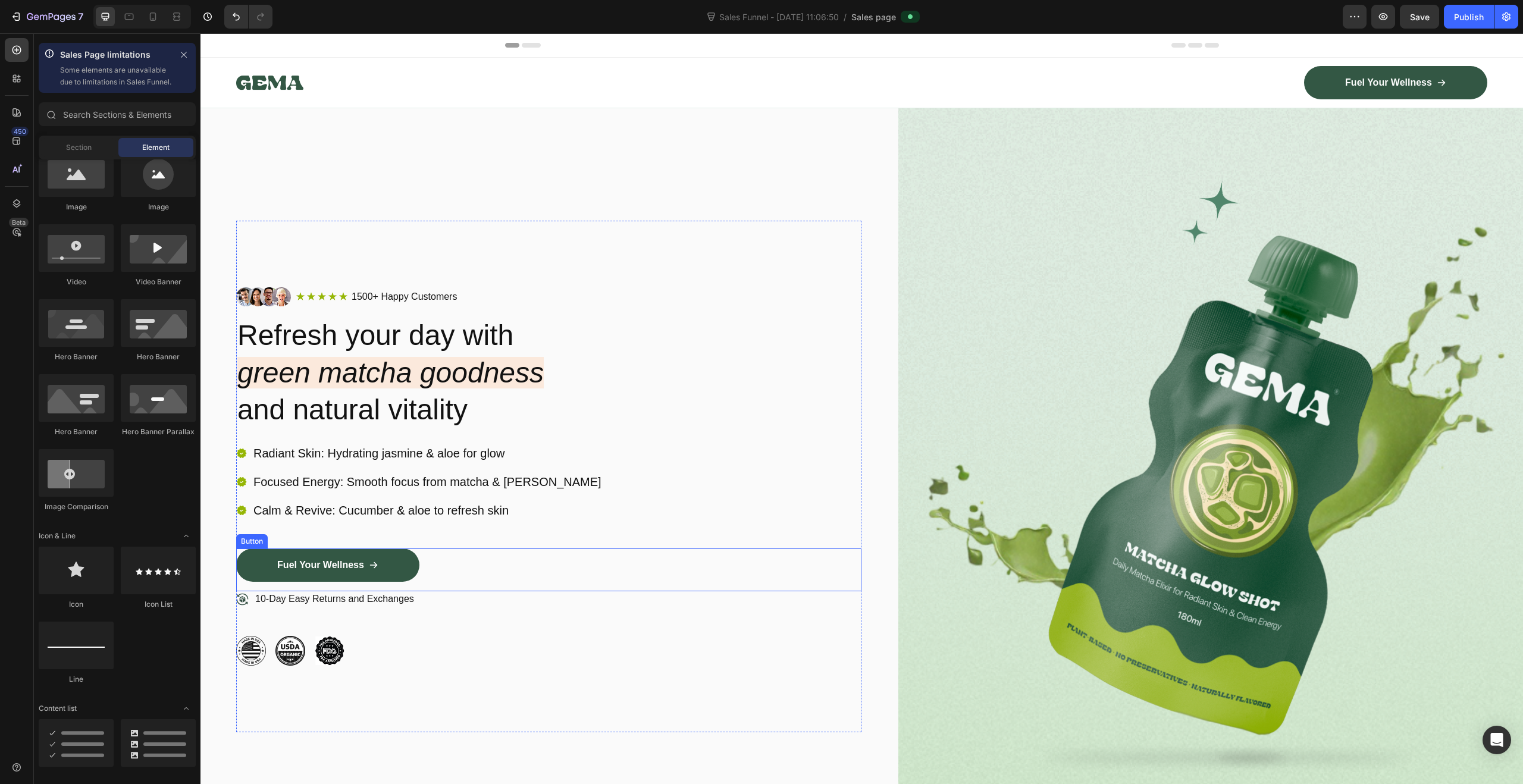
click at [457, 567] on div "Fuel Your Wellness Button" at bounding box center [549, 569] width 626 height 43
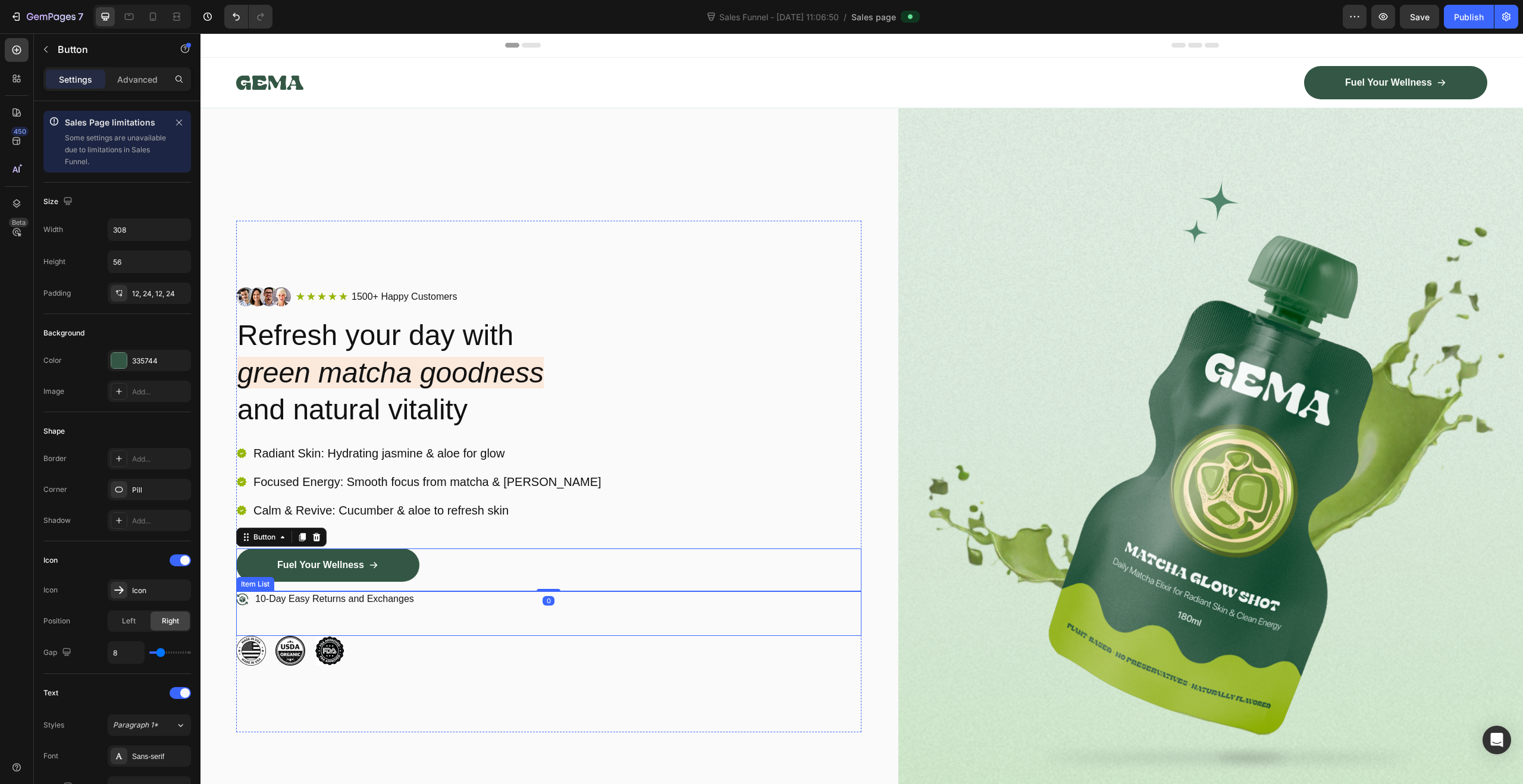
click at [545, 624] on div "10-Day Easy Returns and Exchanges" at bounding box center [549, 613] width 626 height 45
click at [505, 565] on div "Fuel Your Wellness Button" at bounding box center [549, 569] width 626 height 43
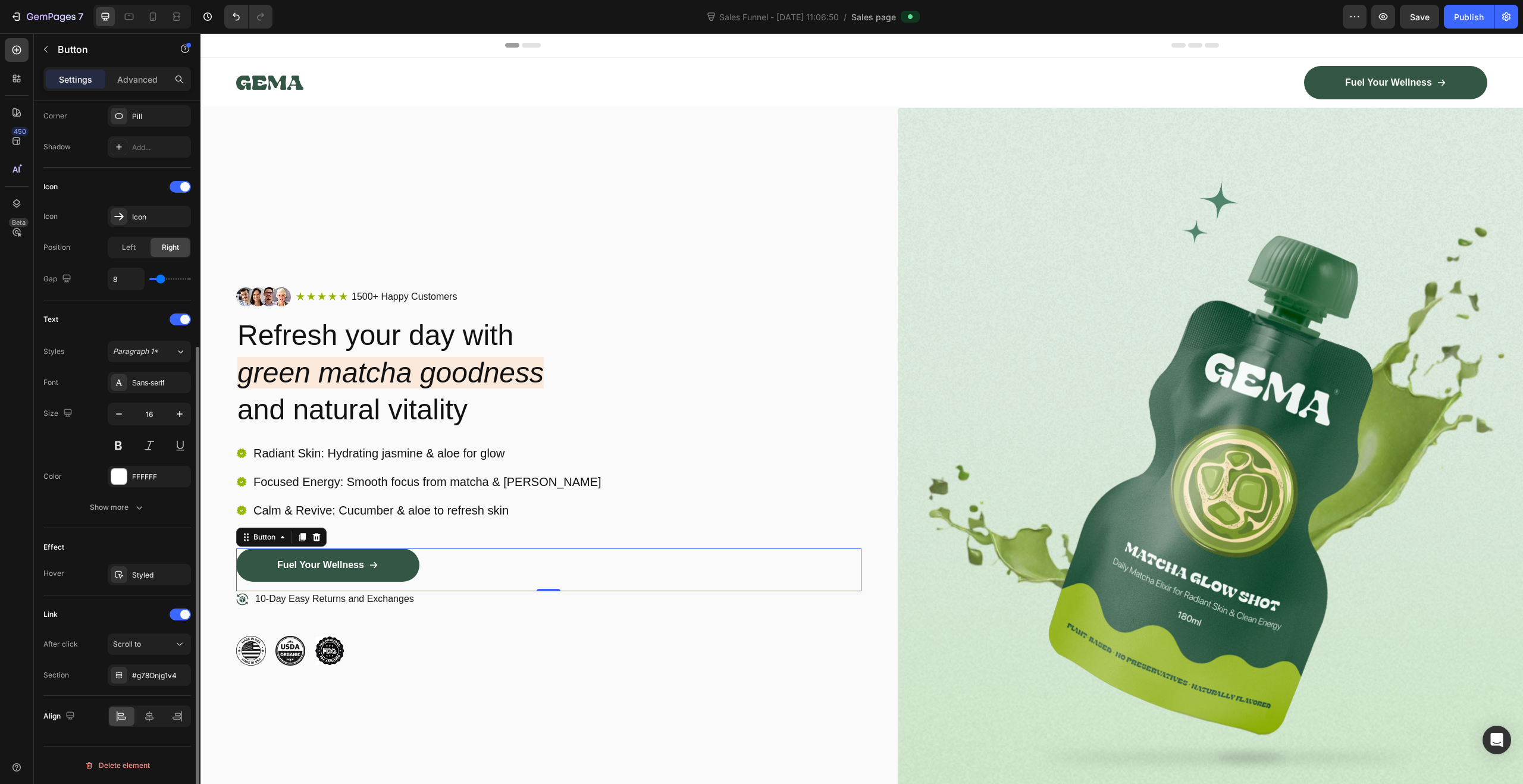
scroll to position [0, 0]
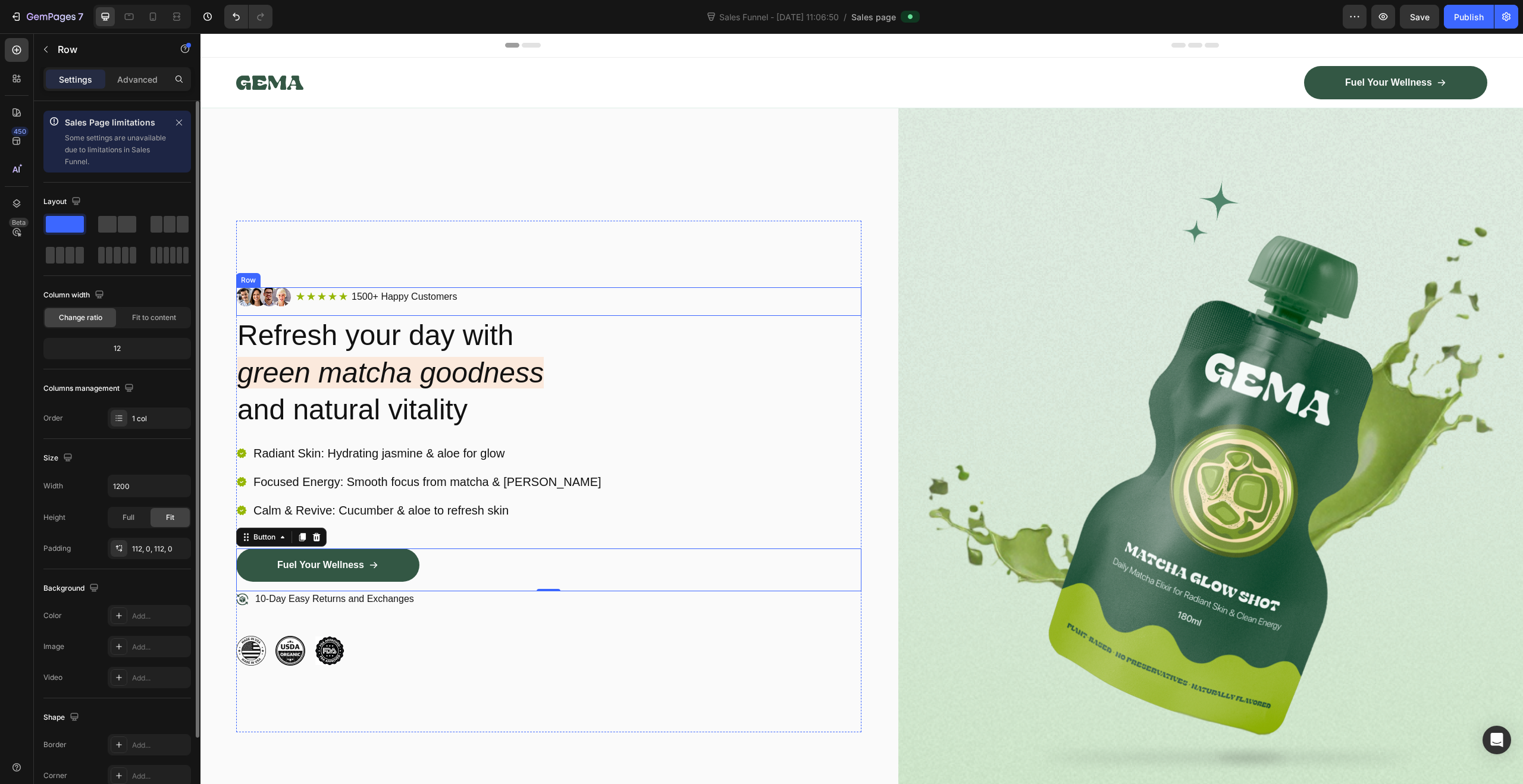
click at [647, 279] on div "Image Icon Icon Icon Icon Icon Icon List 1500+ Happy Customers Text Block Row R…" at bounding box center [549, 476] width 626 height 511
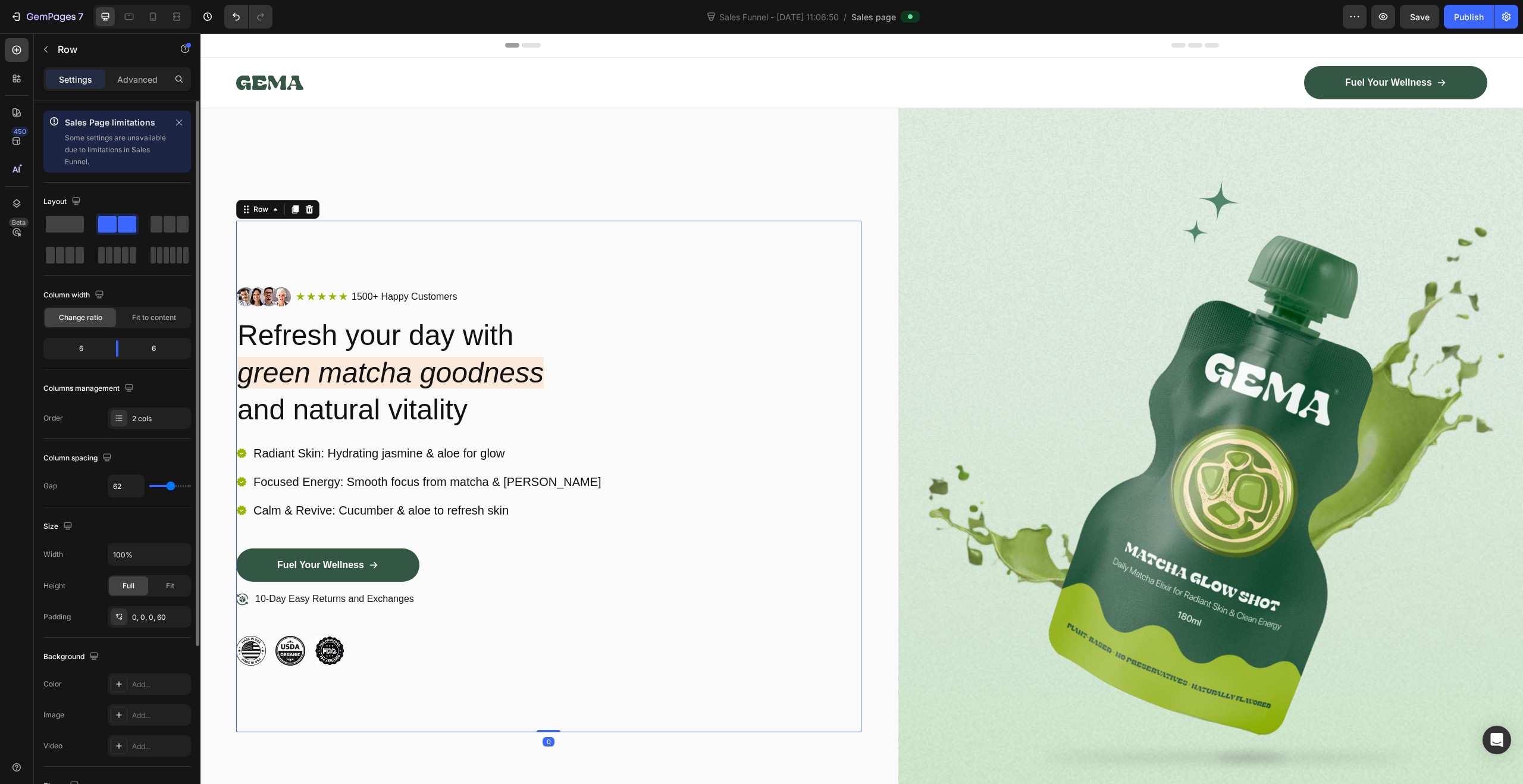
click at [628, 149] on div "Image Icon Icon Icon Icon Icon Icon List 1500+ Happy Customers Text Block Row R…" at bounding box center [549, 475] width 626 height 736
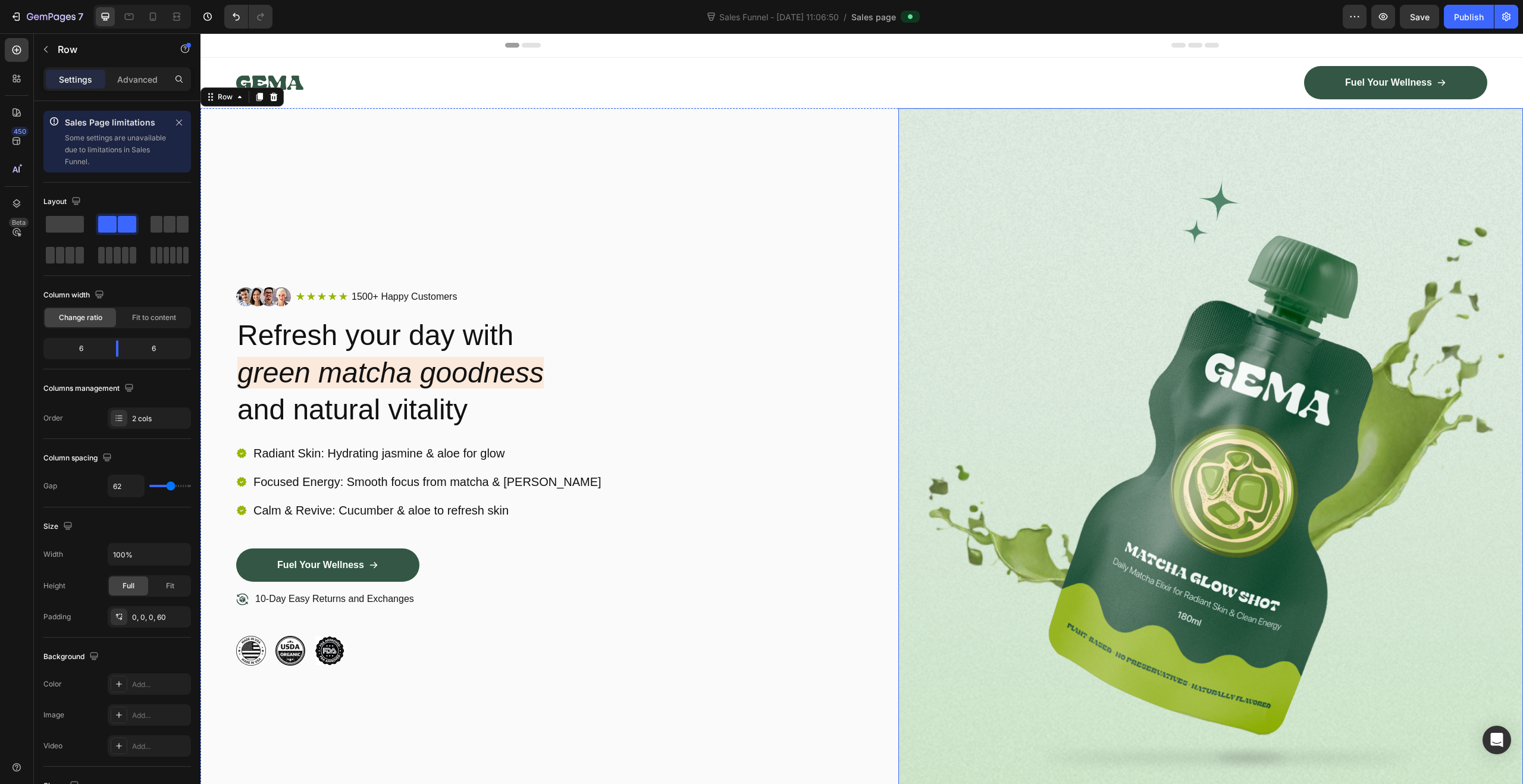
click at [1287, 207] on img at bounding box center [1211, 475] width 626 height 736
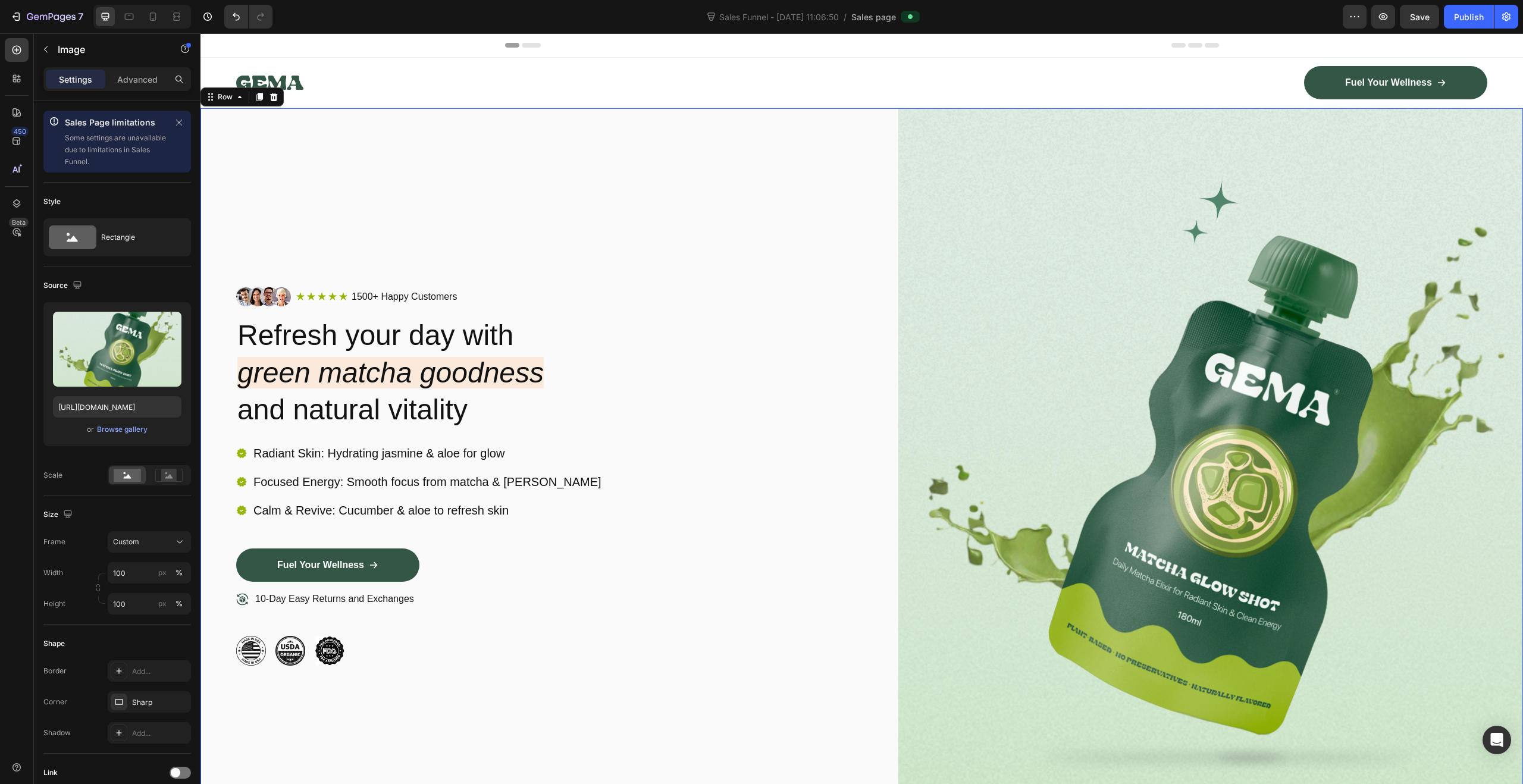
click at [685, 193] on div "Image Icon Icon Icon Icon Icon Icon List 1500+ Happy Customers Text Block Row R…" at bounding box center [549, 475] width 626 height 736
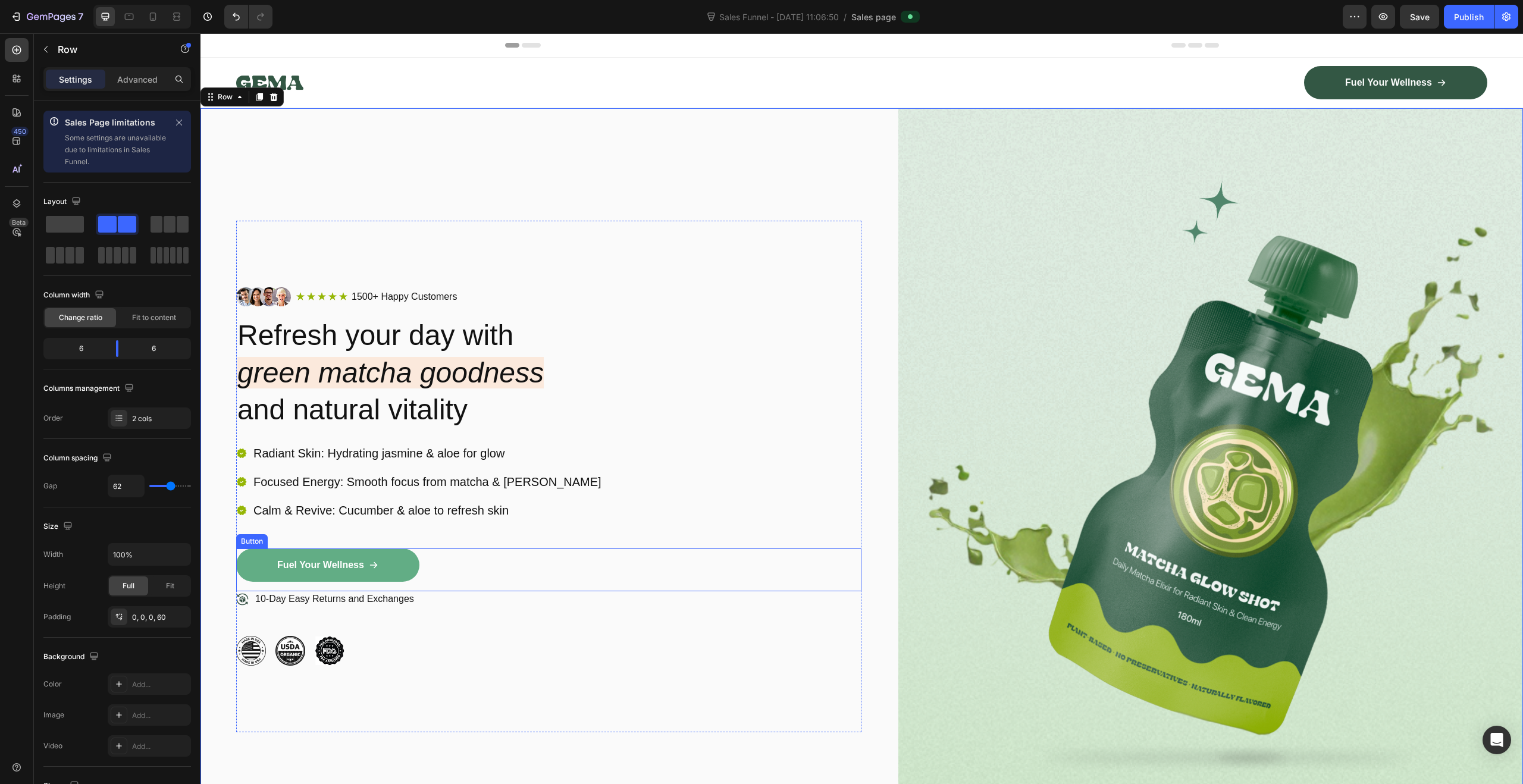
click at [390, 555] on link "Fuel Your Wellness" at bounding box center [327, 564] width 183 height 33
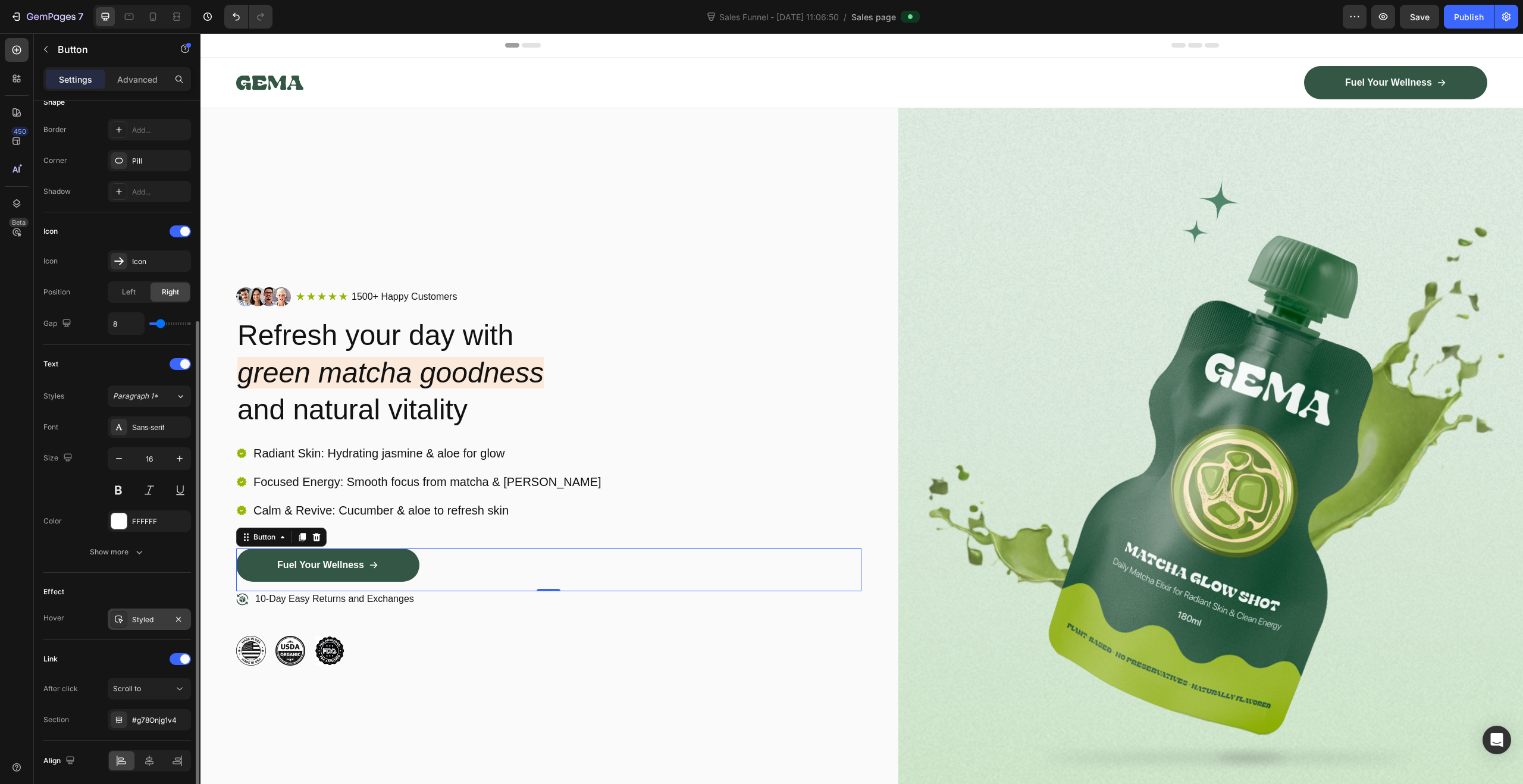
scroll to position [374, 0]
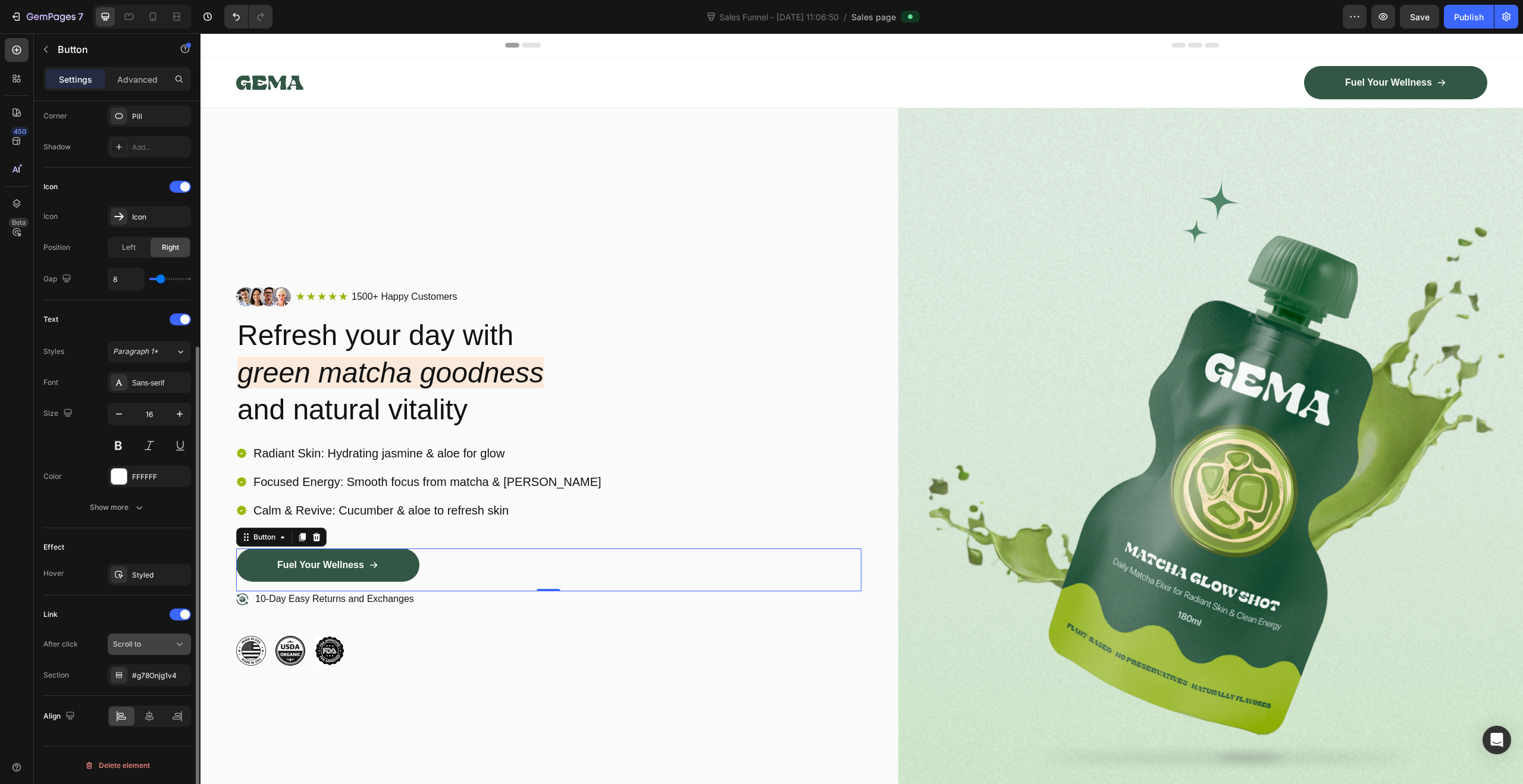
click at [138, 637] on button "Scroll to" at bounding box center [149, 643] width 83 height 21
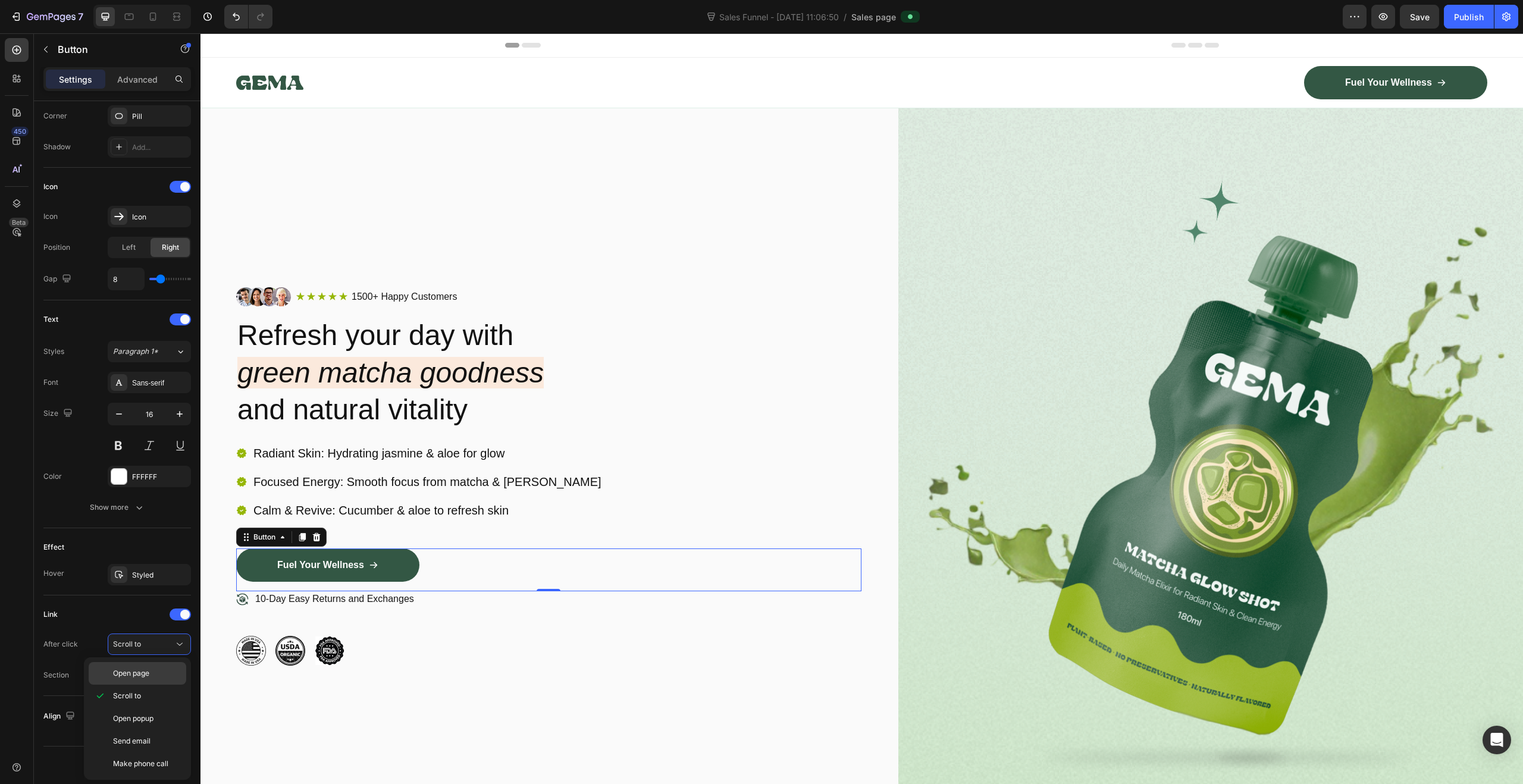
click at [143, 676] on span "Open page" at bounding box center [131, 673] width 36 height 11
click at [142, 675] on div "Add..." at bounding box center [160, 675] width 56 height 11
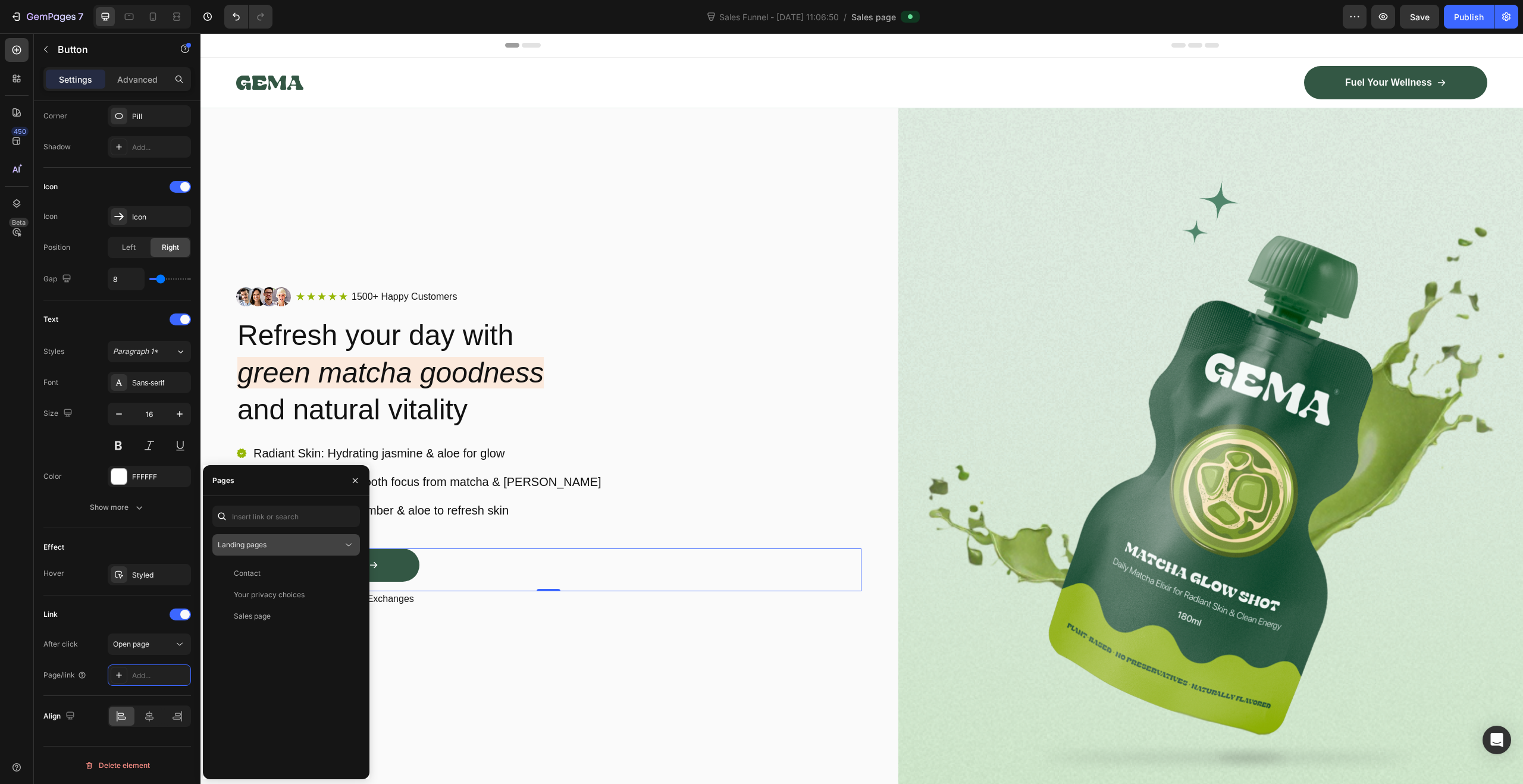
click at [255, 546] on span "Landing pages" at bounding box center [242, 544] width 49 height 9
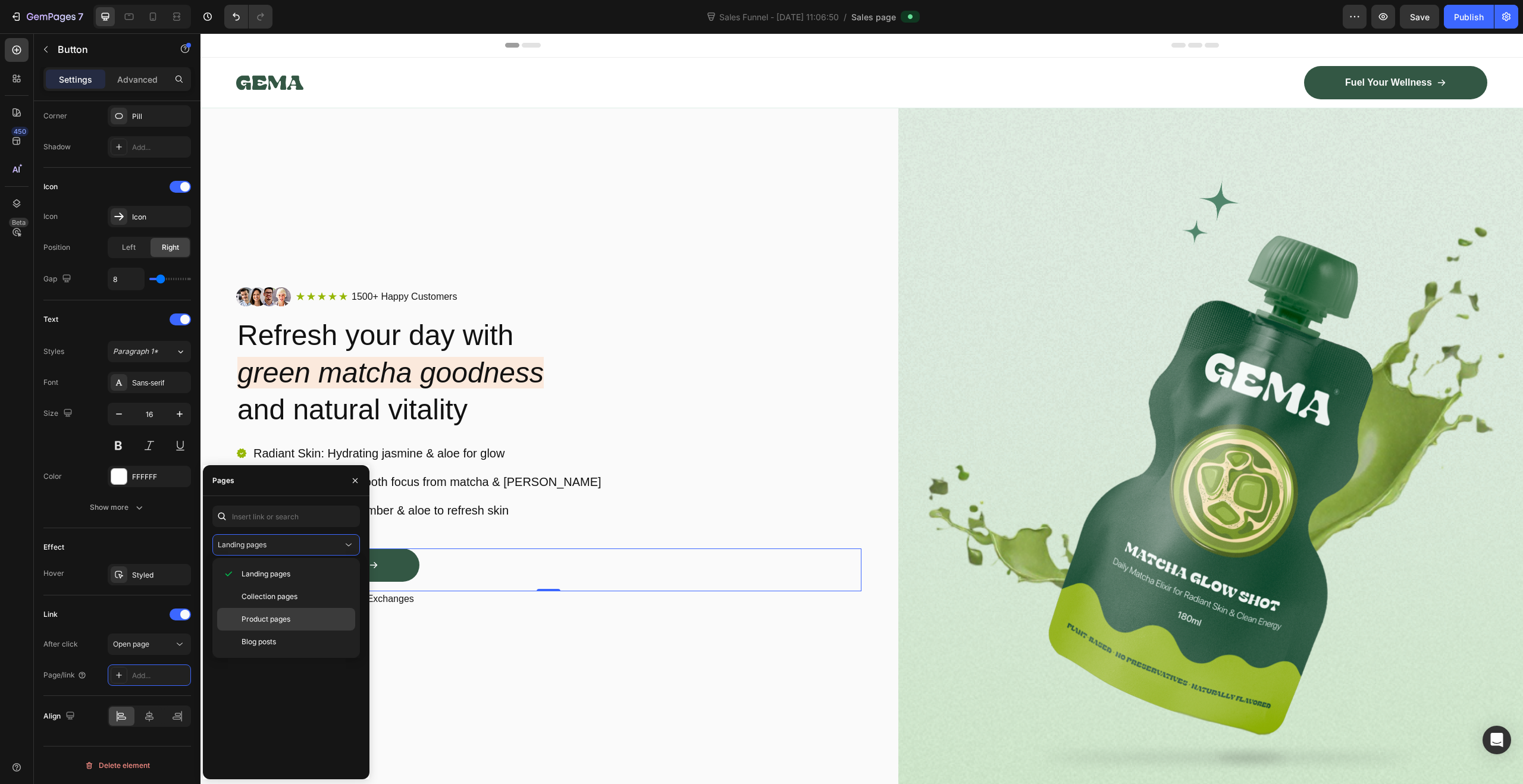
click at [268, 630] on div "Product pages" at bounding box center [286, 641] width 138 height 23
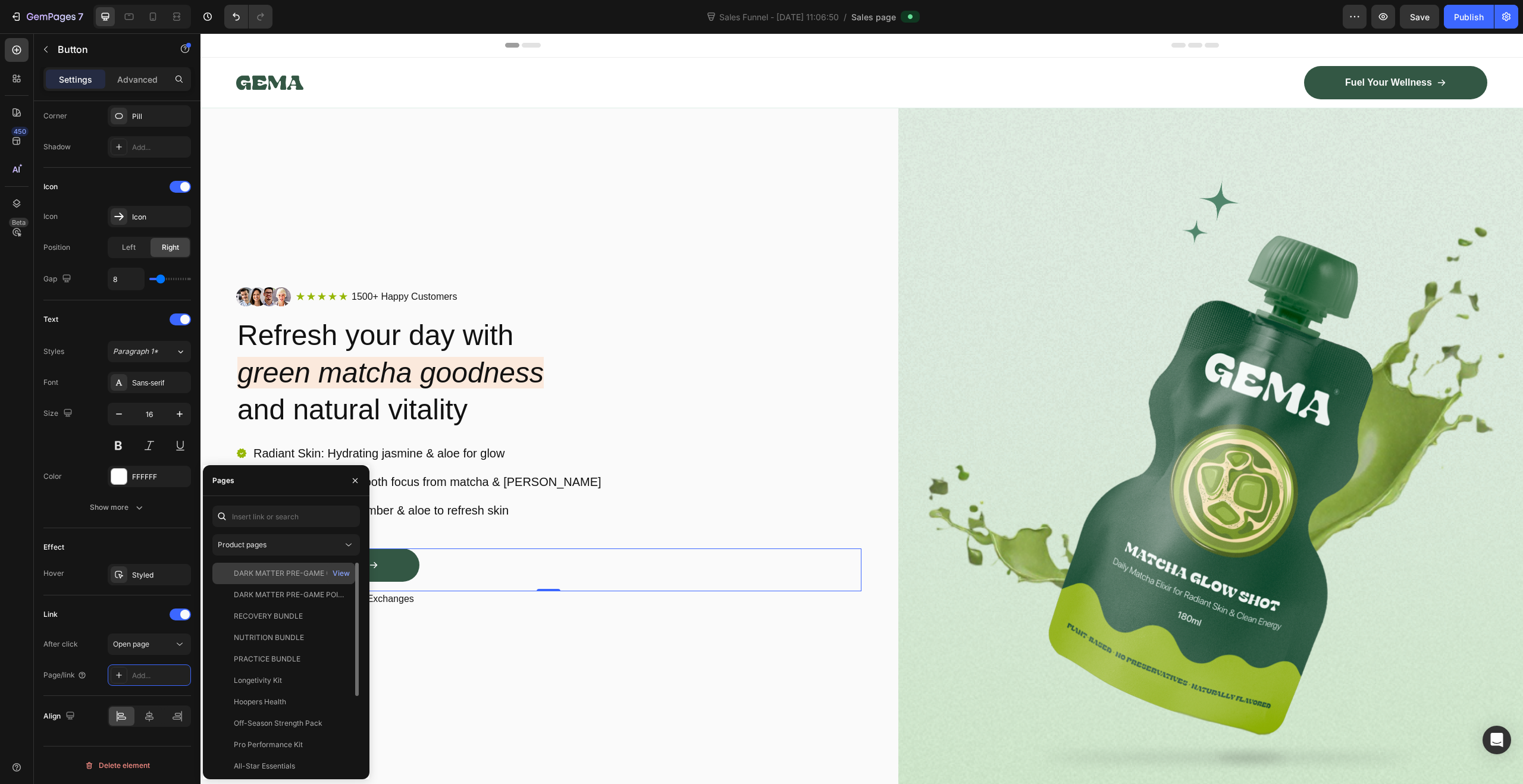
click at [283, 571] on div "DARK MATTER PRE-GAME ([PERSON_NAME])" at bounding box center [291, 573] width 114 height 11
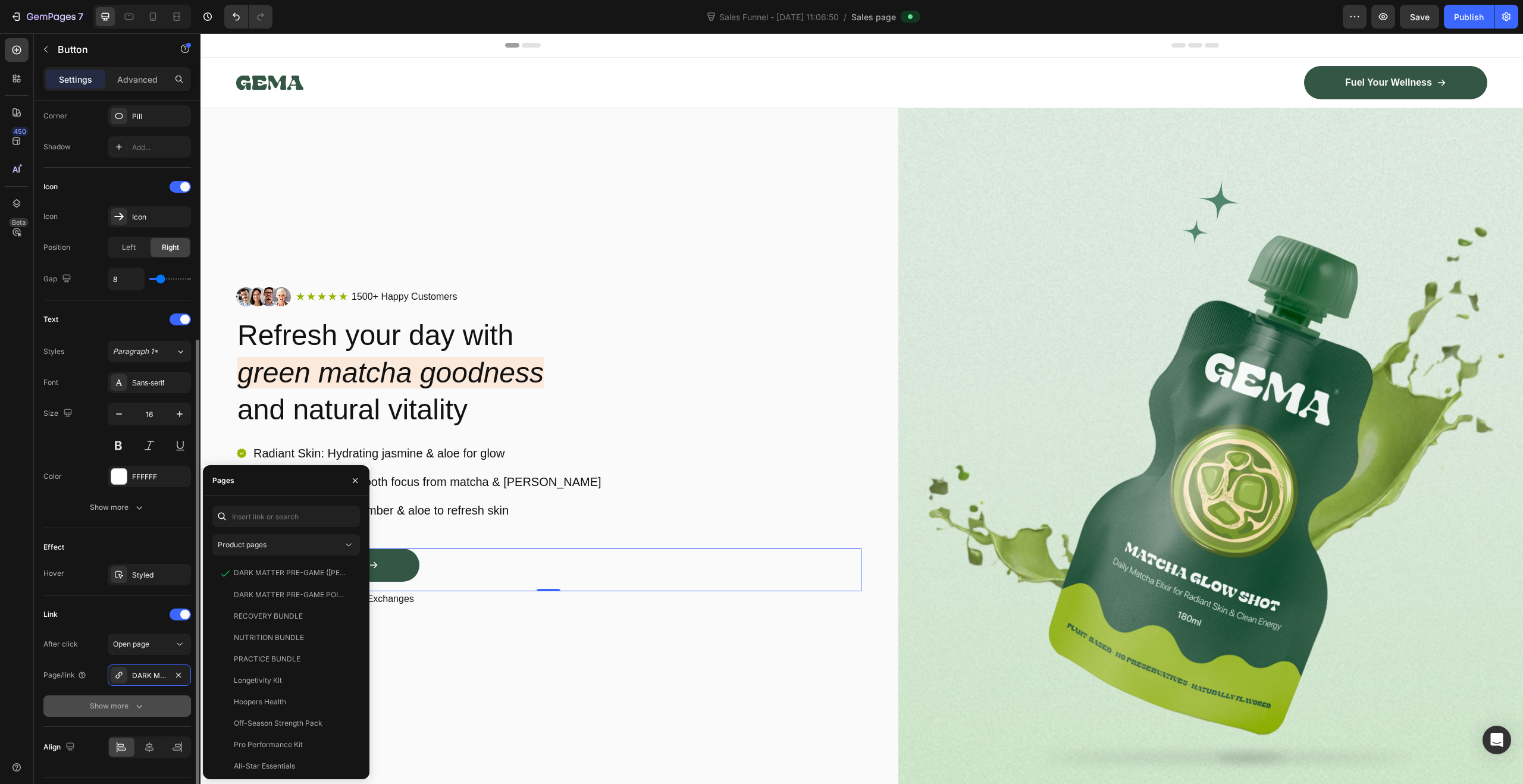
click at [182, 706] on button "Show more" at bounding box center [117, 705] width 148 height 21
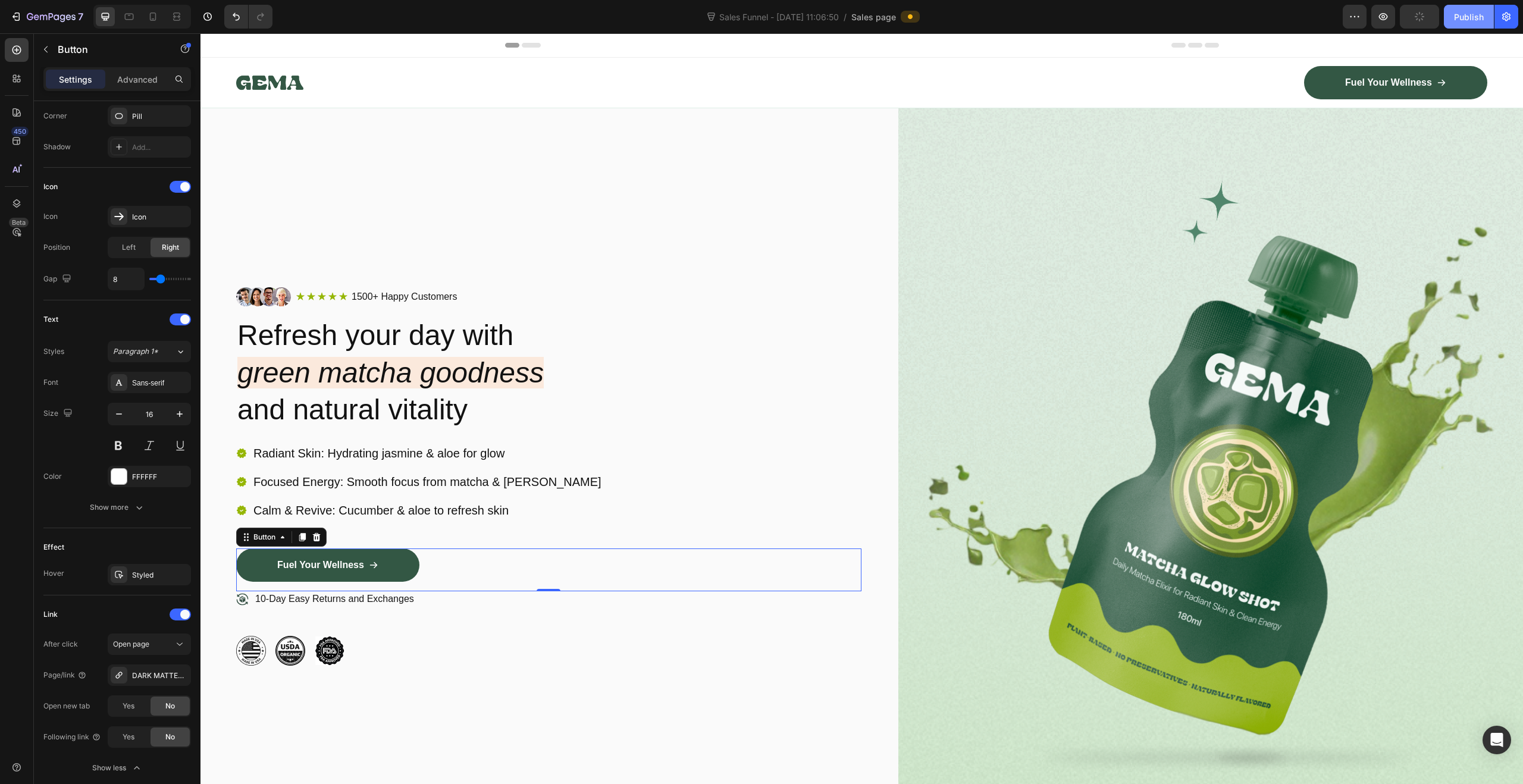
click at [1467, 16] on div "Publish" at bounding box center [1469, 17] width 30 height 13
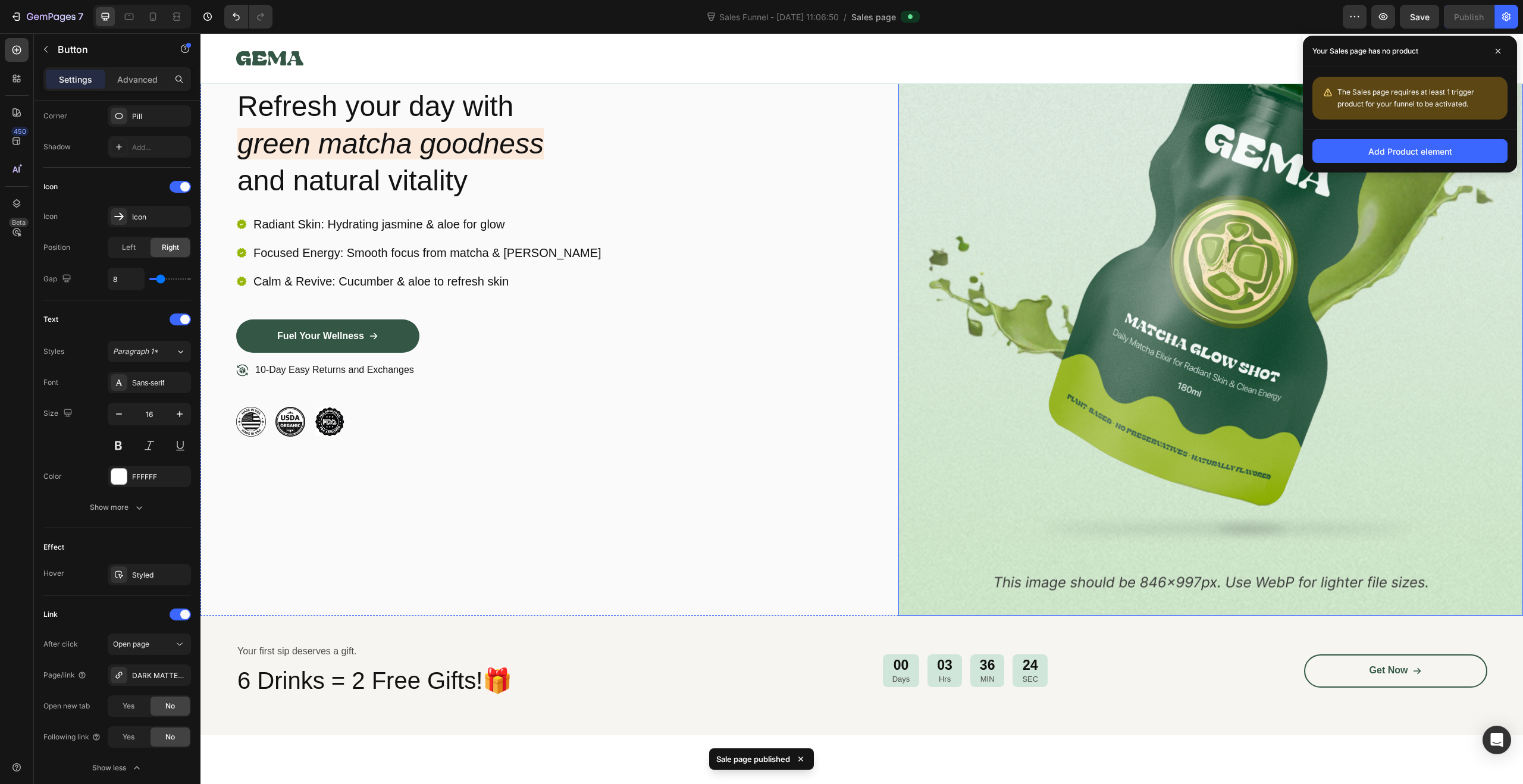
scroll to position [0, 0]
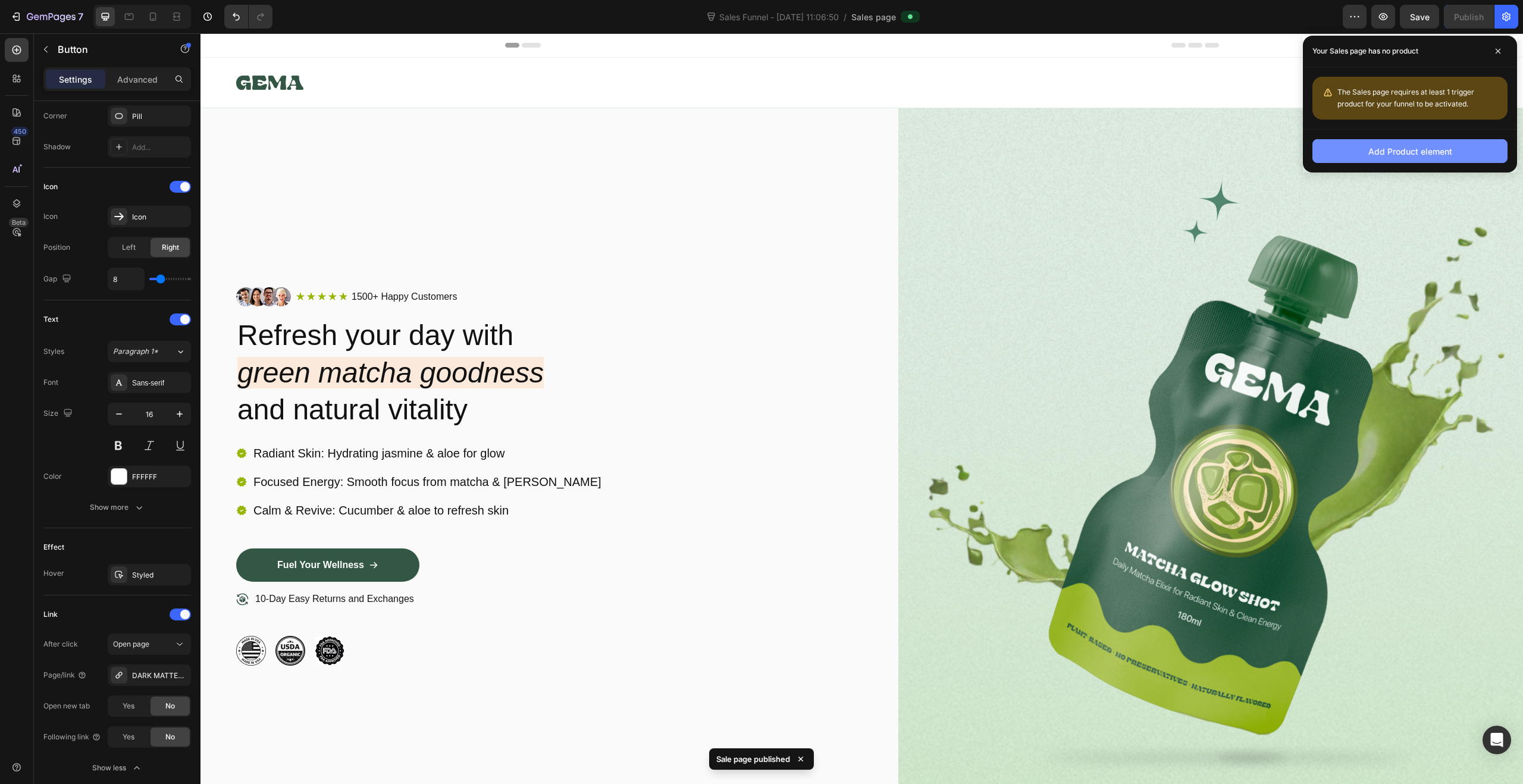
click at [1425, 152] on div "Add Product element" at bounding box center [1410, 151] width 84 height 13
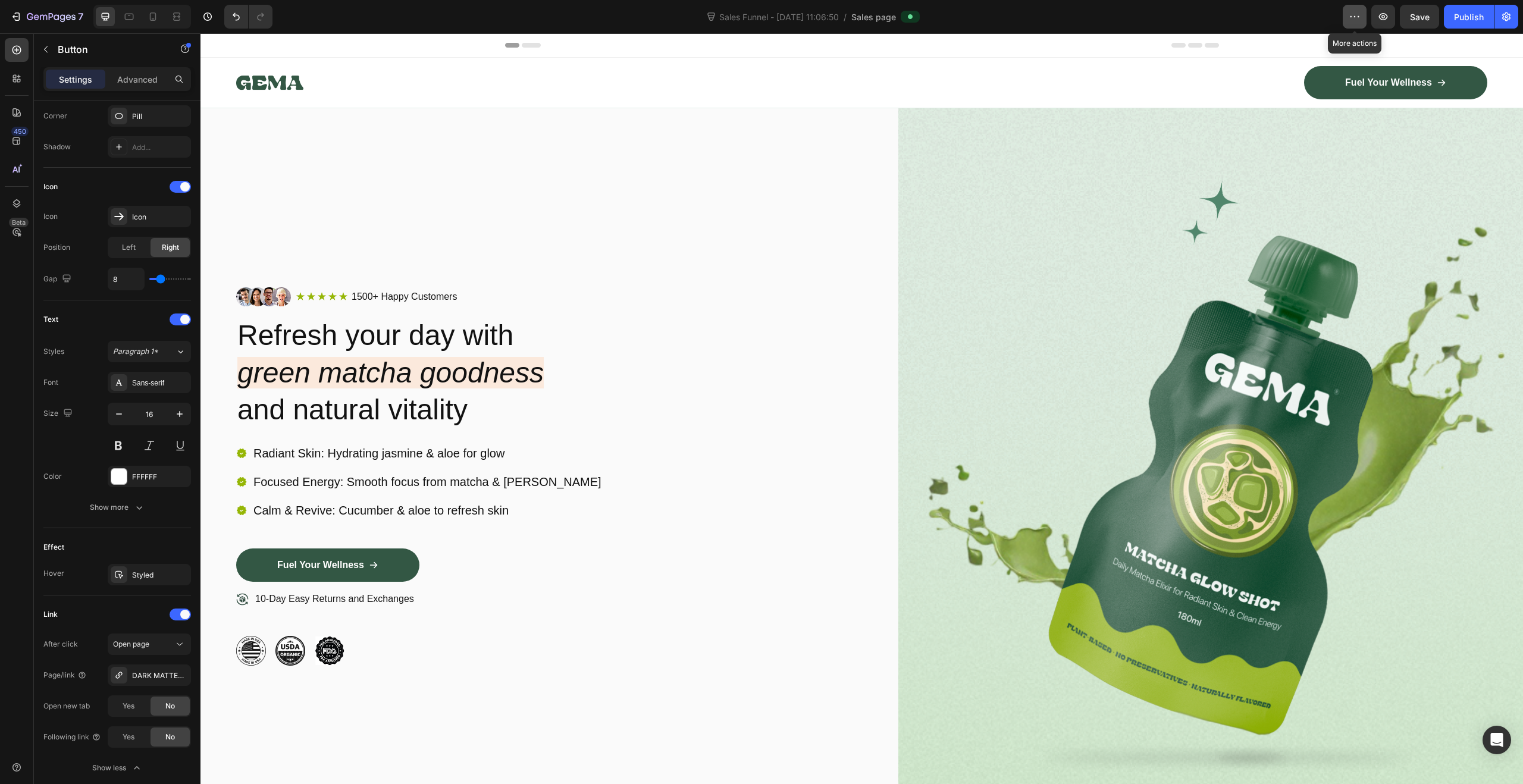
click at [1357, 15] on icon "button" at bounding box center [1355, 17] width 12 height 12
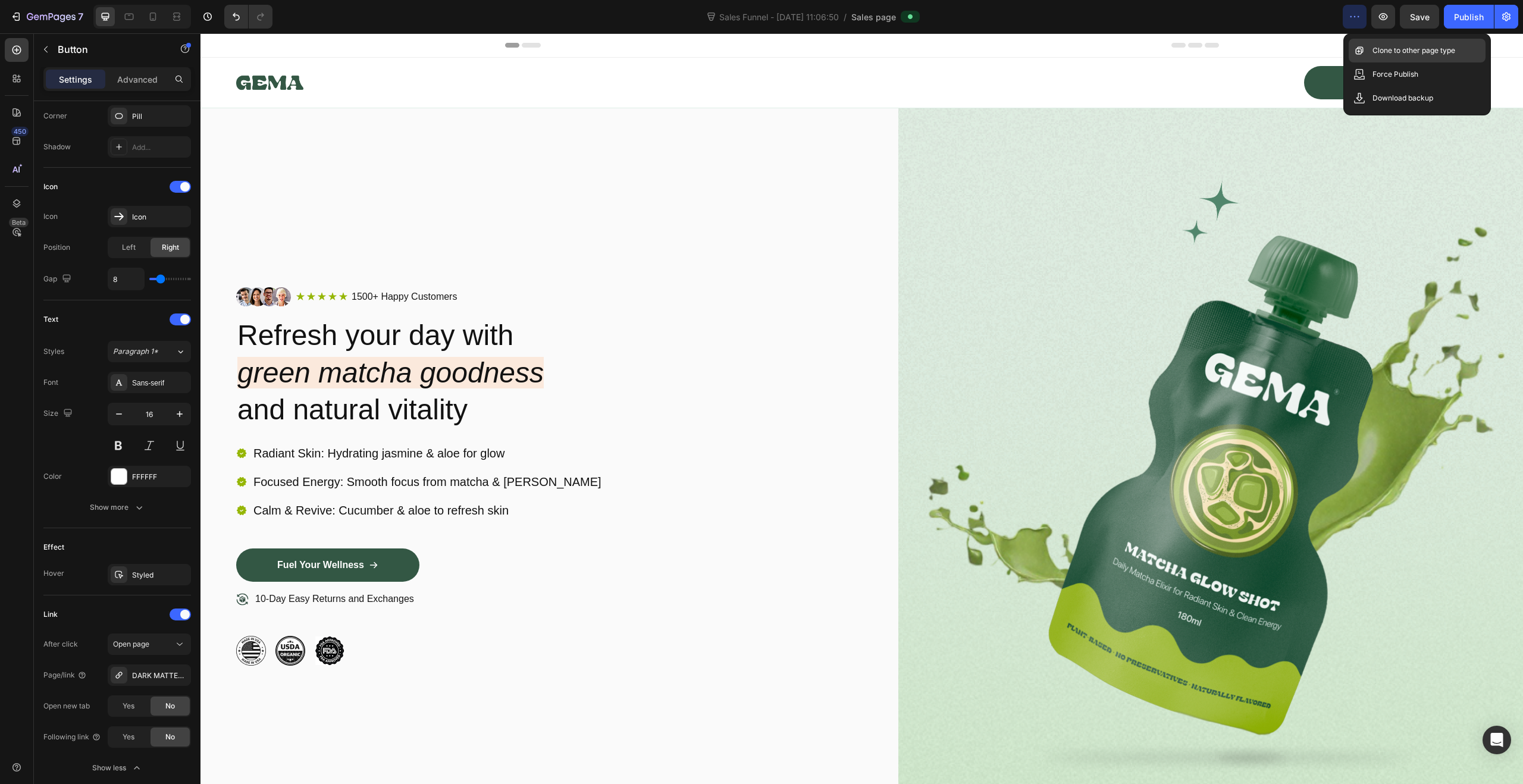
click at [1399, 54] on p "Clone to other page type" at bounding box center [1413, 51] width 83 height 12
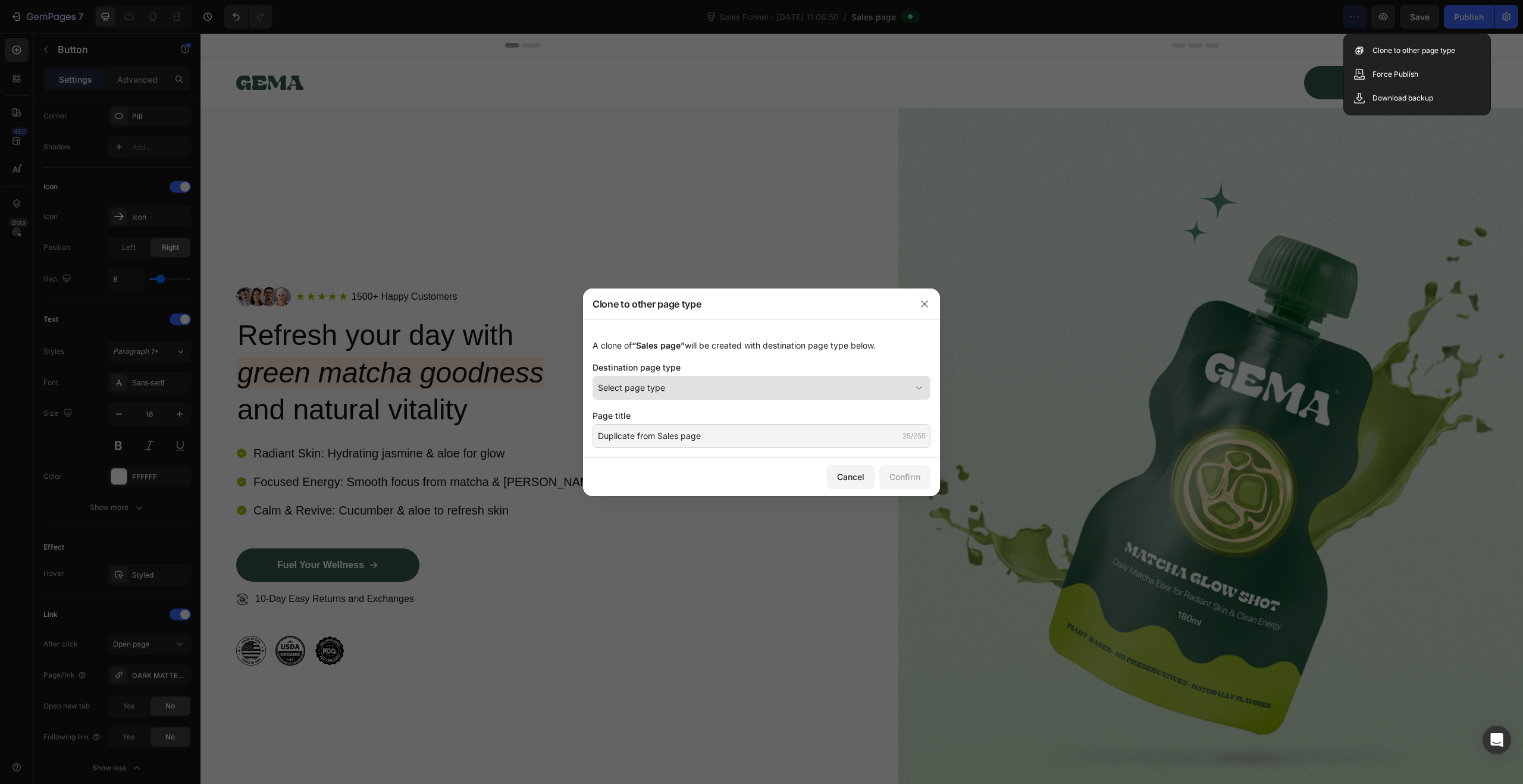
click at [757, 393] on div "Select page type" at bounding box center [754, 388] width 313 height 13
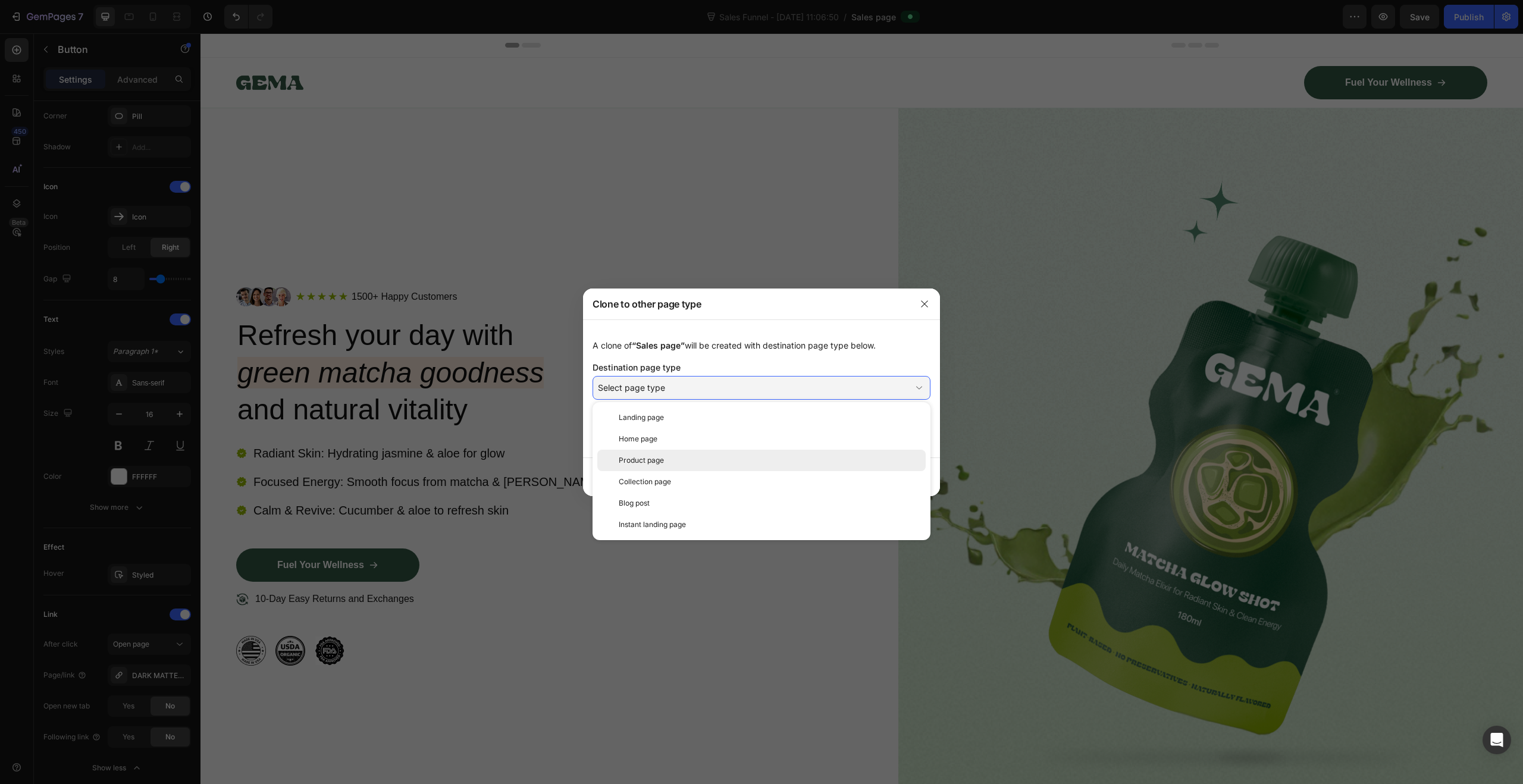
click at [734, 454] on div "Product page" at bounding box center [769, 459] width 302 height 11
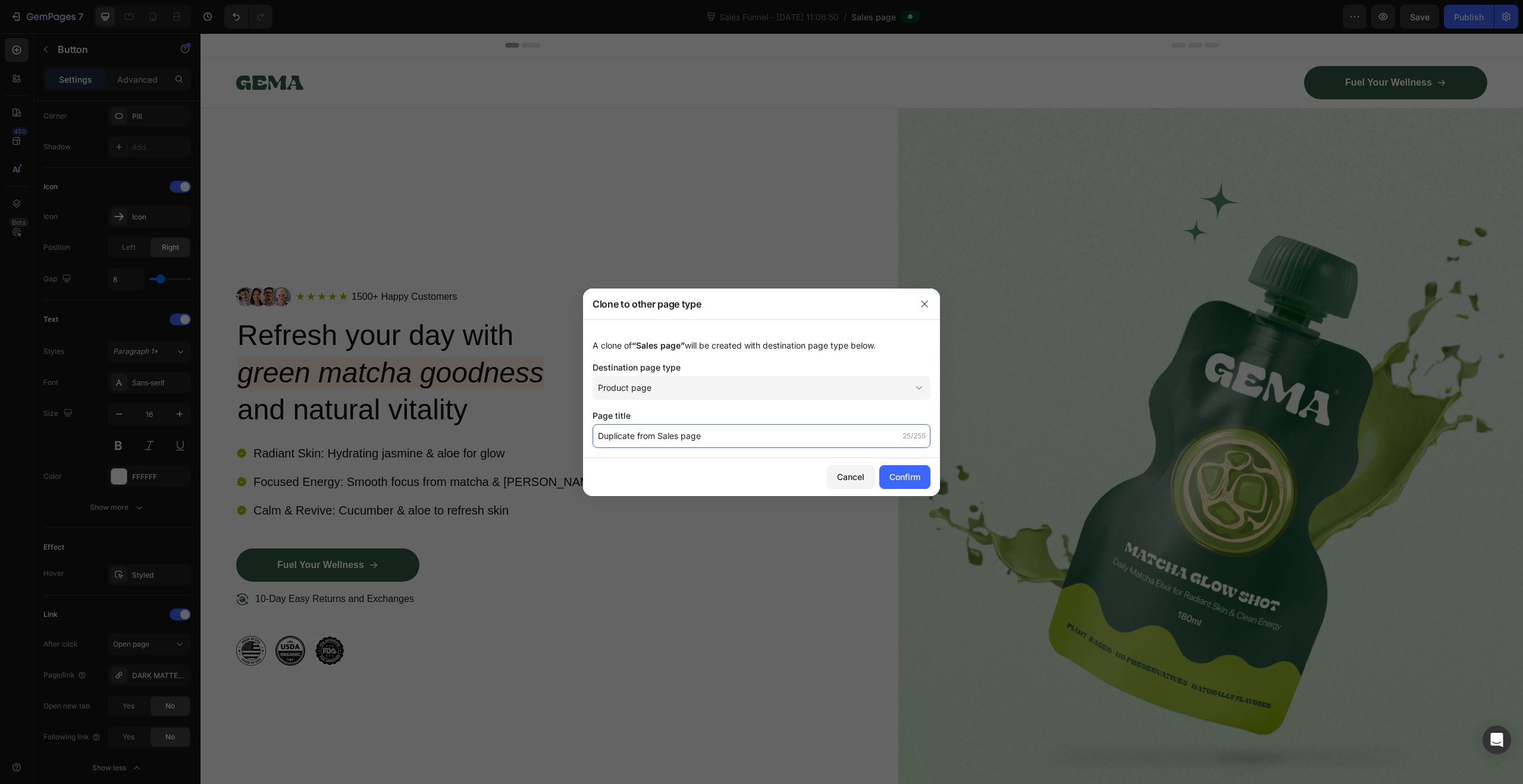
click at [720, 439] on input "Duplicate from Sales page" at bounding box center [762, 435] width 338 height 24
click at [749, 412] on div "Page title" at bounding box center [762, 415] width 338 height 13
click at [850, 476] on div "Cancel" at bounding box center [850, 476] width 27 height 13
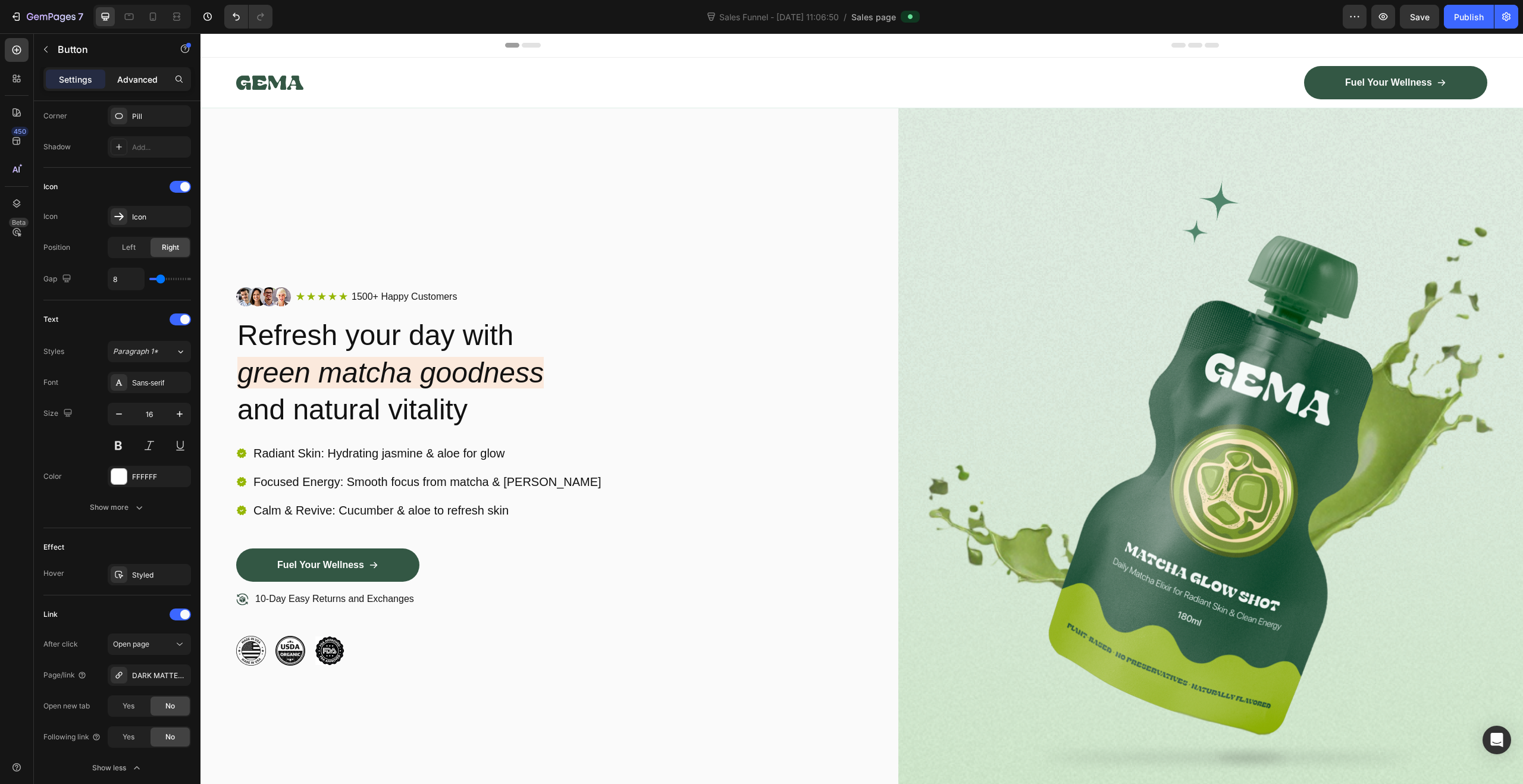
click at [143, 80] on p "Advanced" at bounding box center [137, 79] width 40 height 13
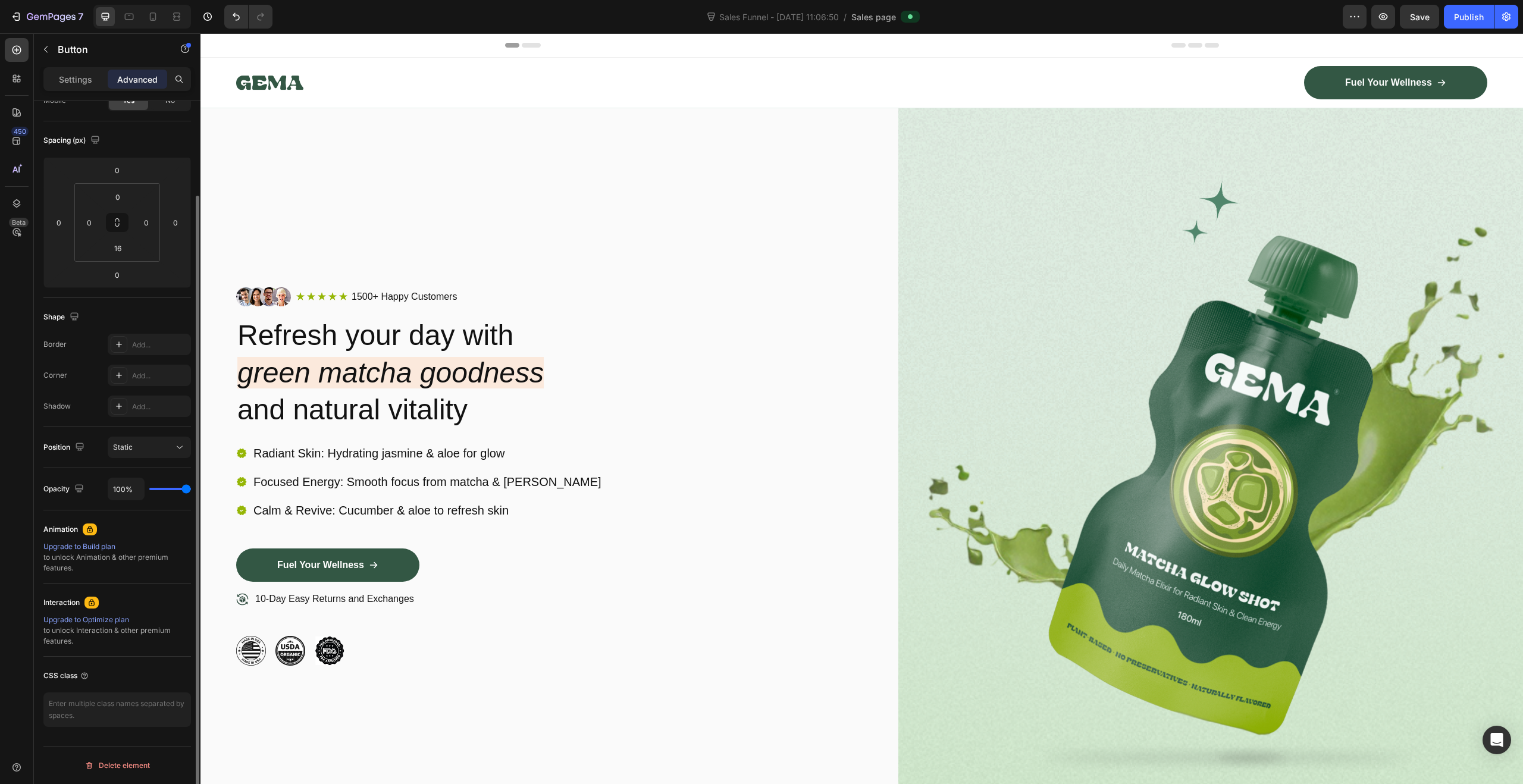
scroll to position [109, 0]
click at [91, 83] on p "Settings" at bounding box center [75, 79] width 33 height 13
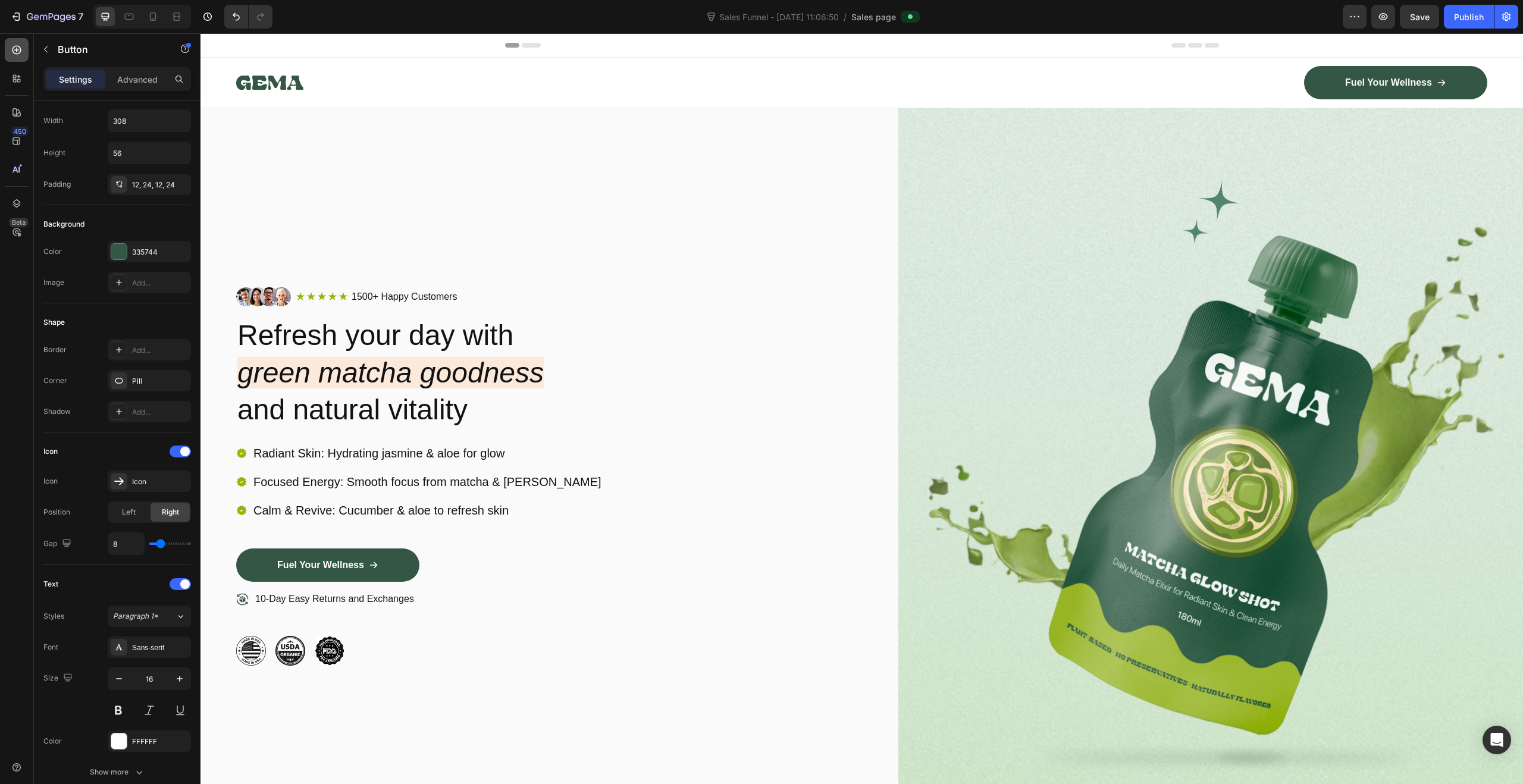
click at [17, 57] on div at bounding box center [17, 50] width 24 height 24
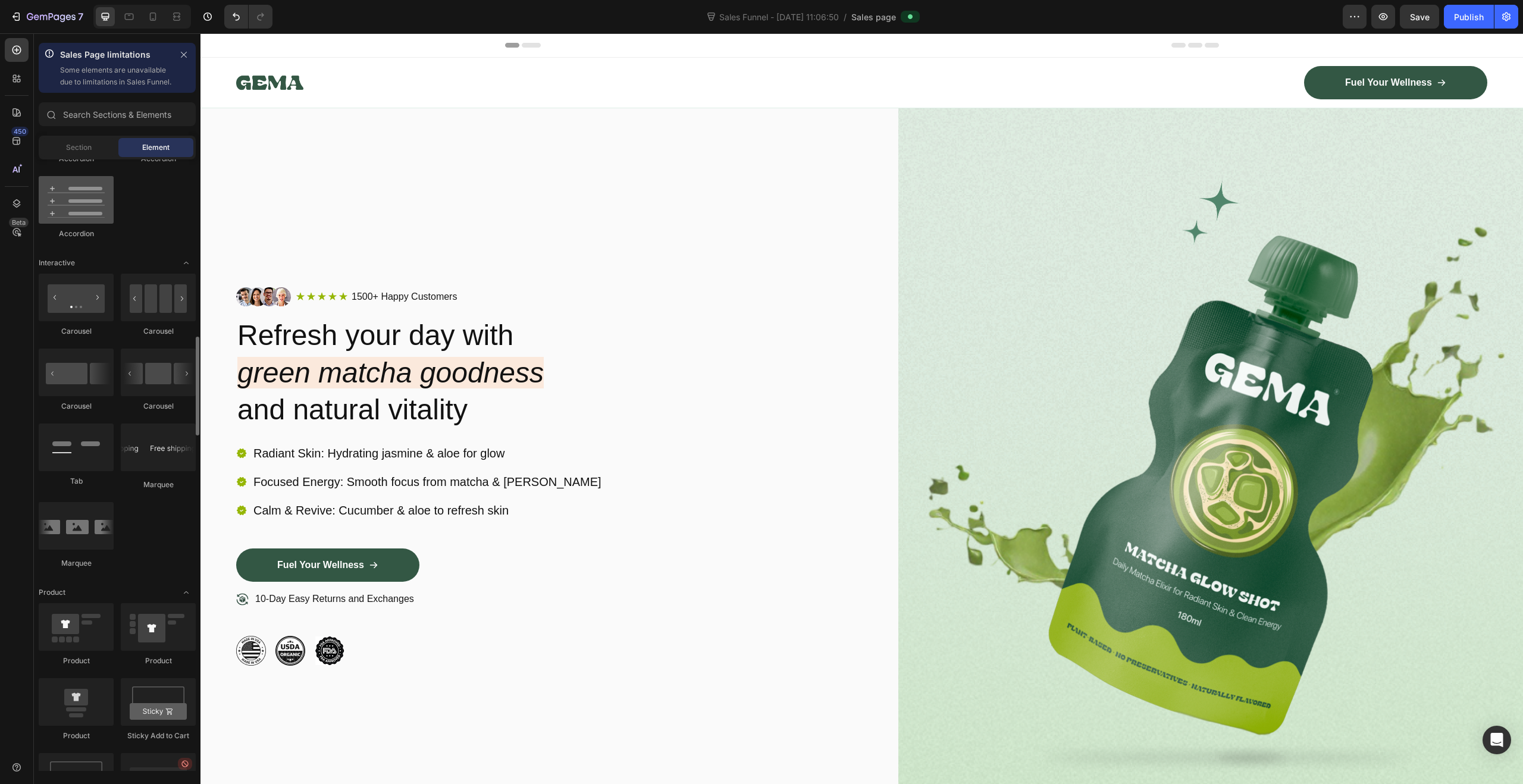
scroll to position [1195, 0]
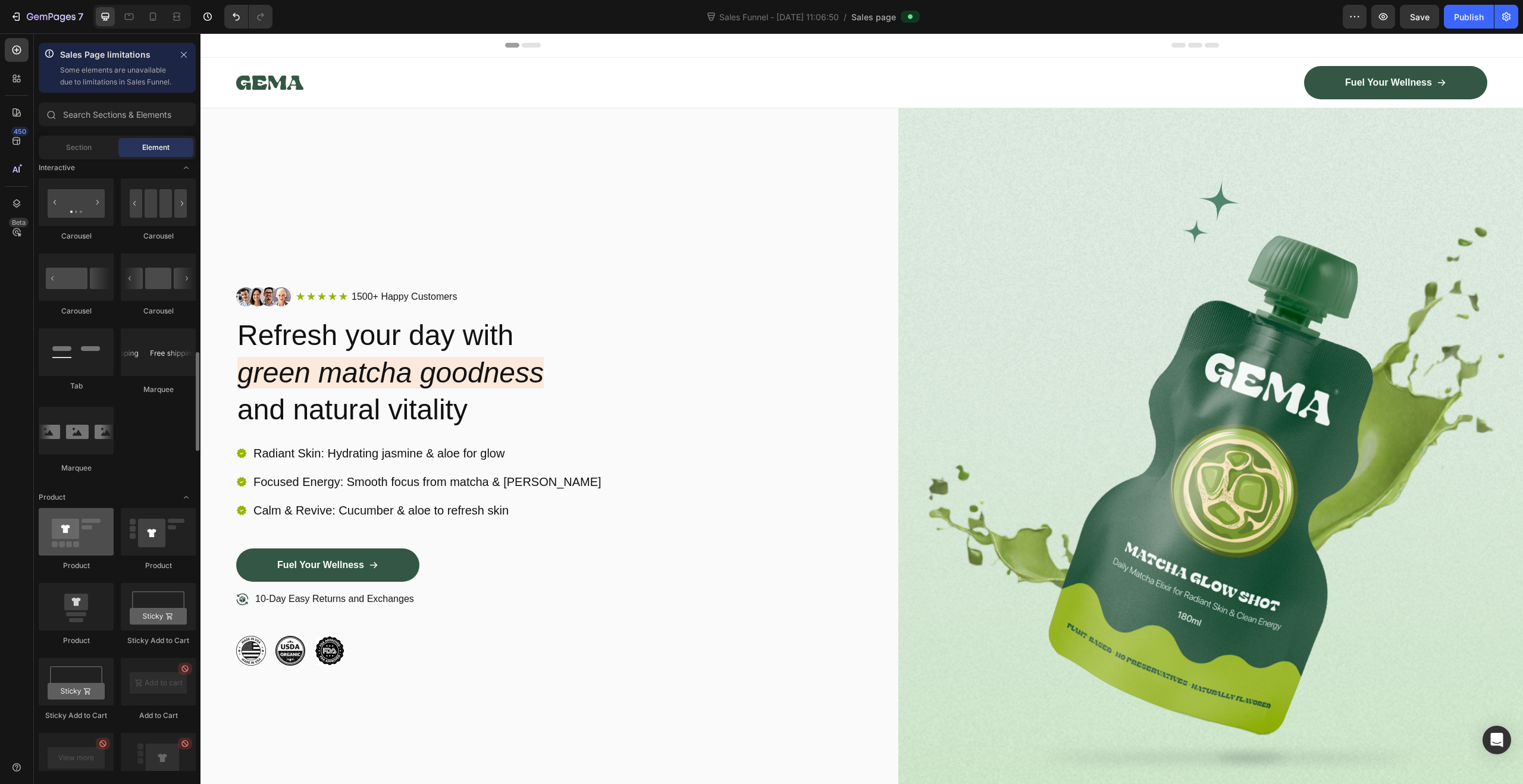
click at [85, 535] on div at bounding box center [76, 531] width 75 height 48
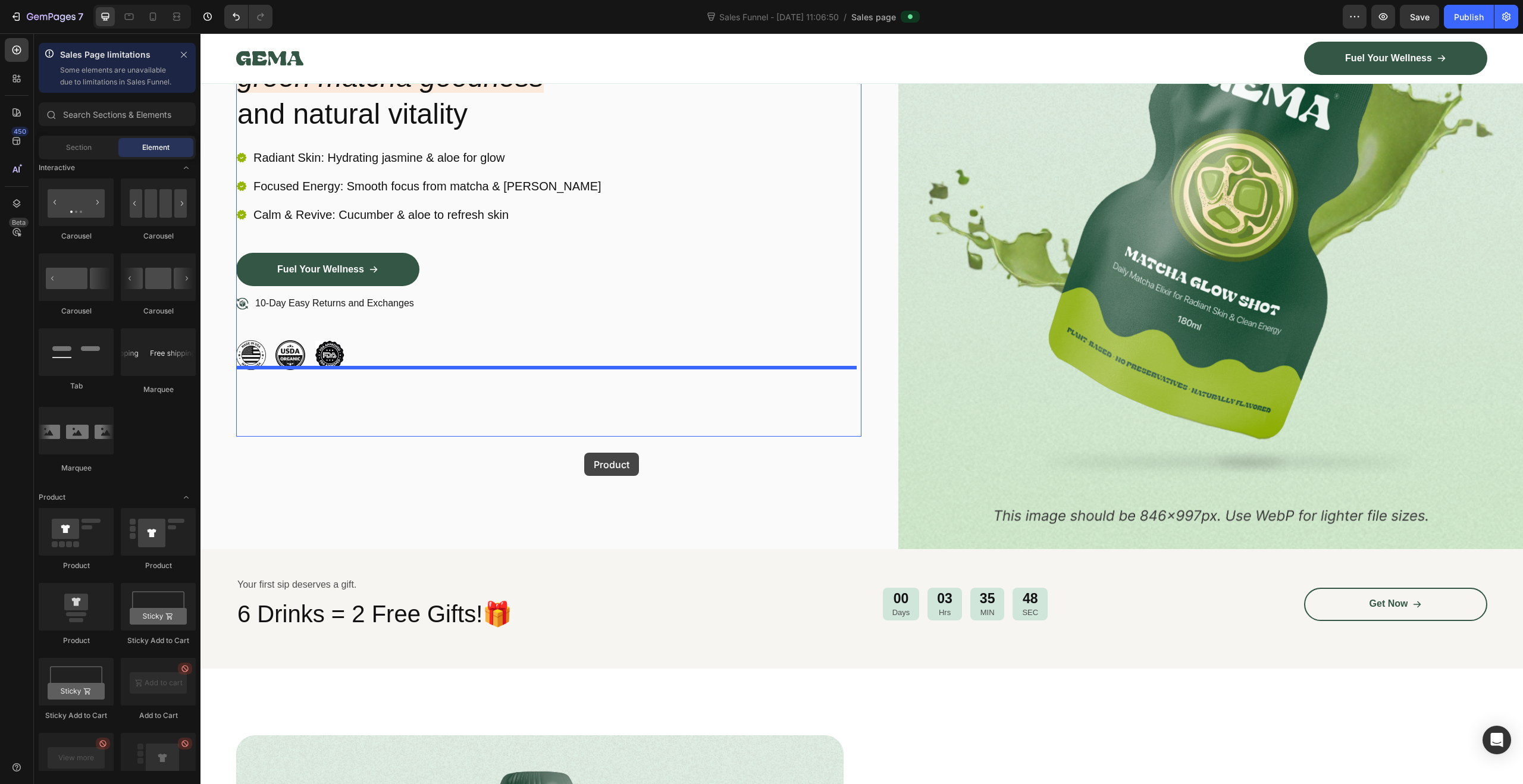
scroll to position [429, 0]
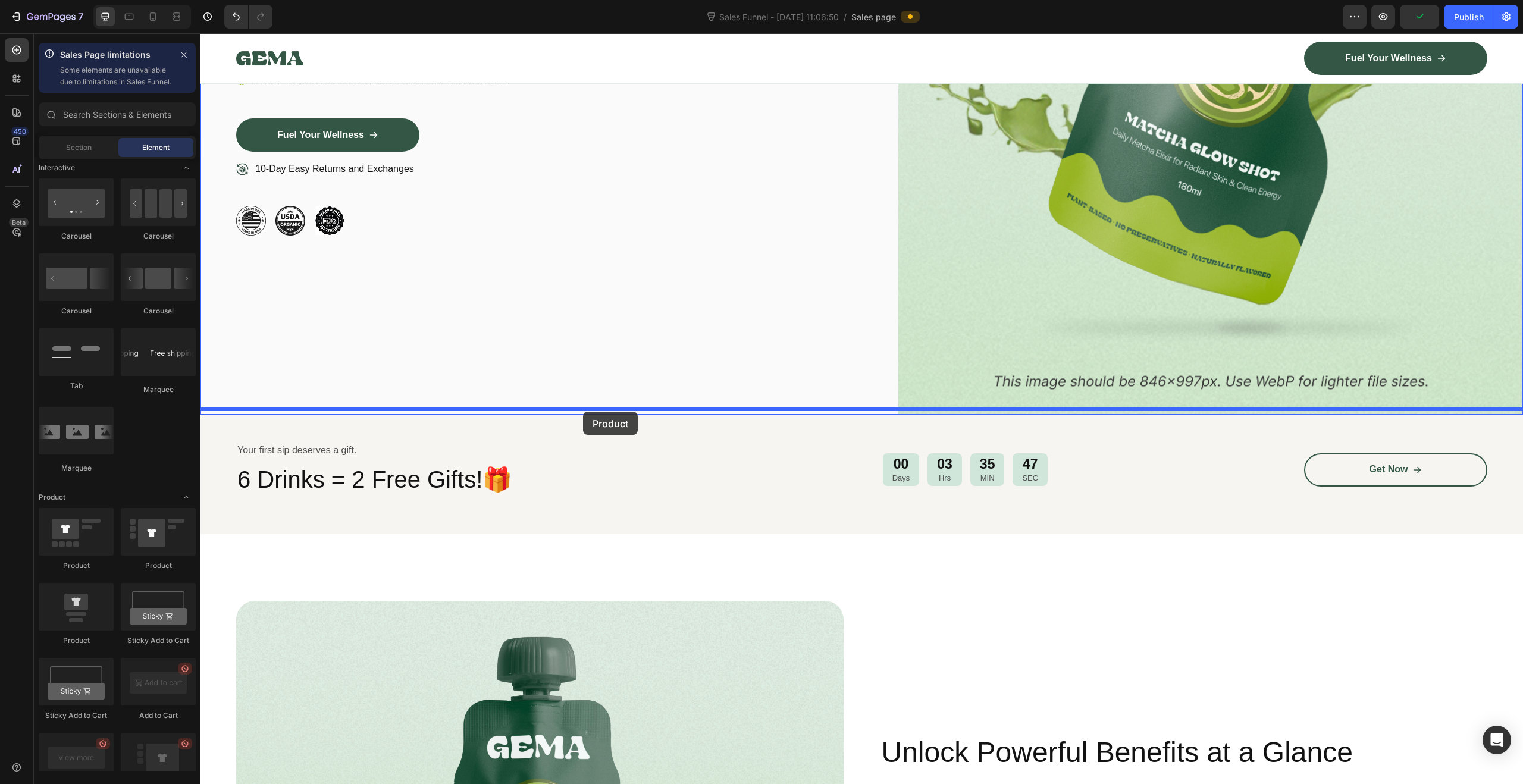
drag, startPoint x: 266, startPoint y: 569, endPoint x: 583, endPoint y: 411, distance: 354.2
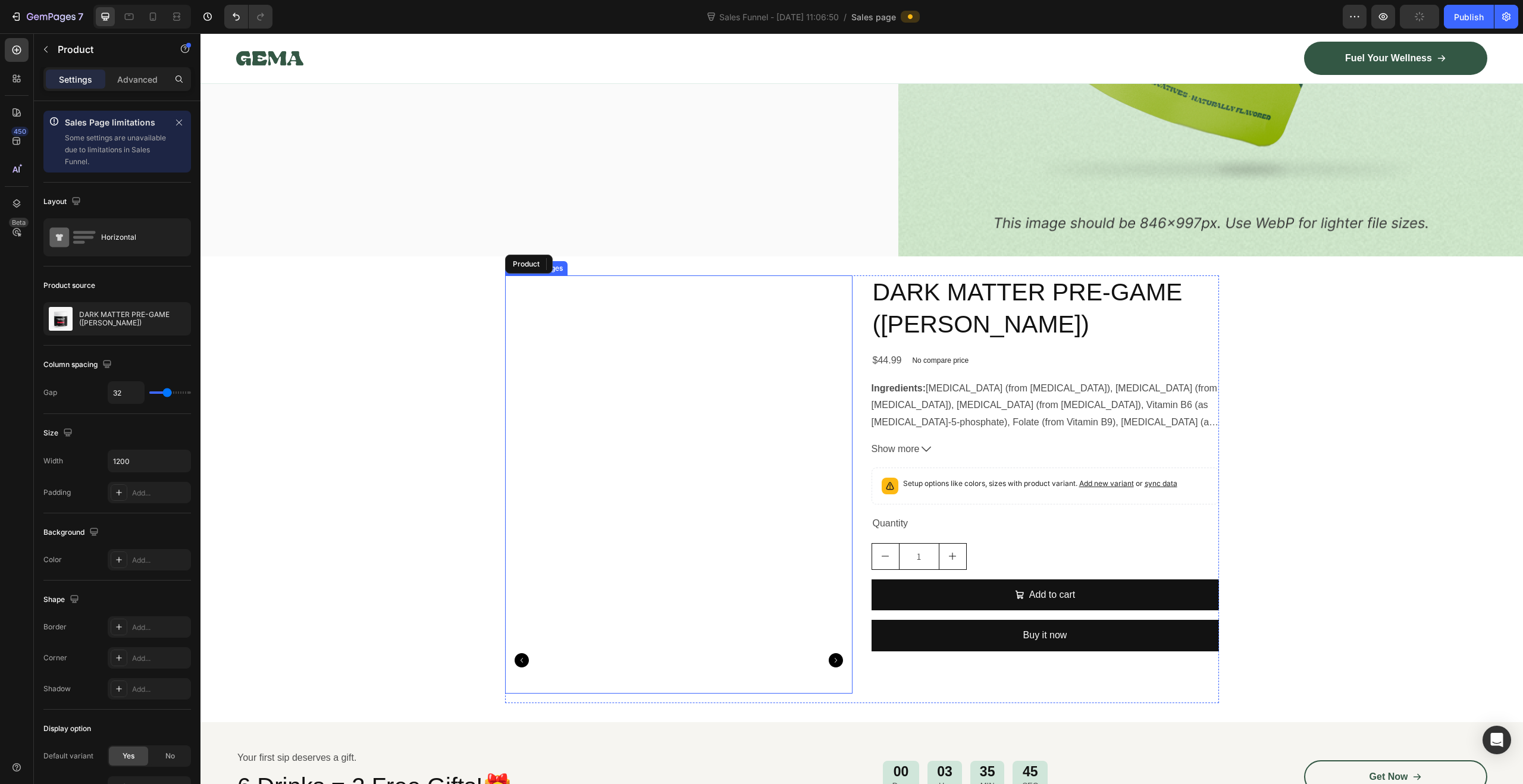
scroll to position [642, 0]
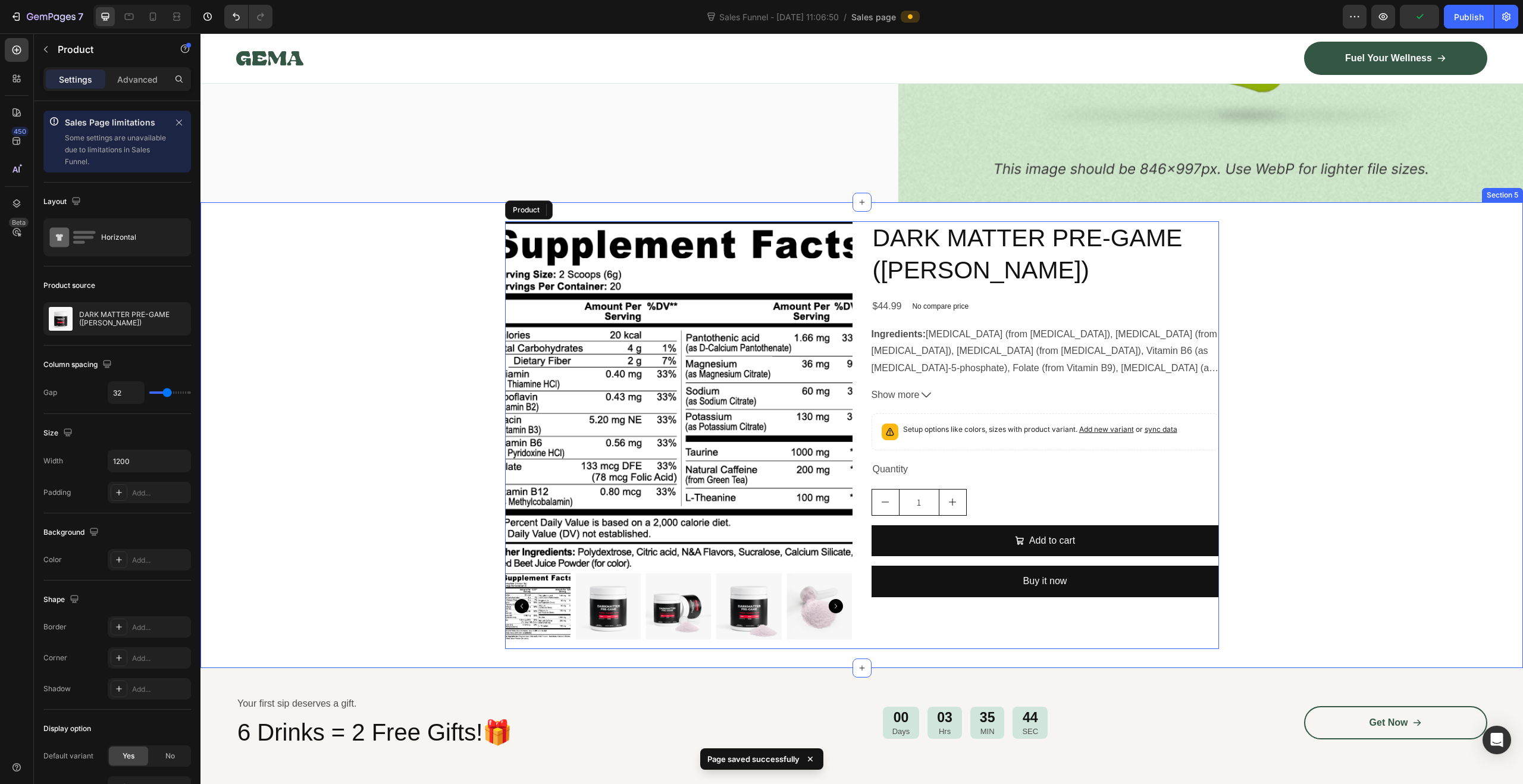
click at [1359, 321] on div "Product Images DARK MATTER PRE-GAME (GUAVA [PERSON_NAME]) Product Title $44.99 …" at bounding box center [861, 433] width 1322 height 426
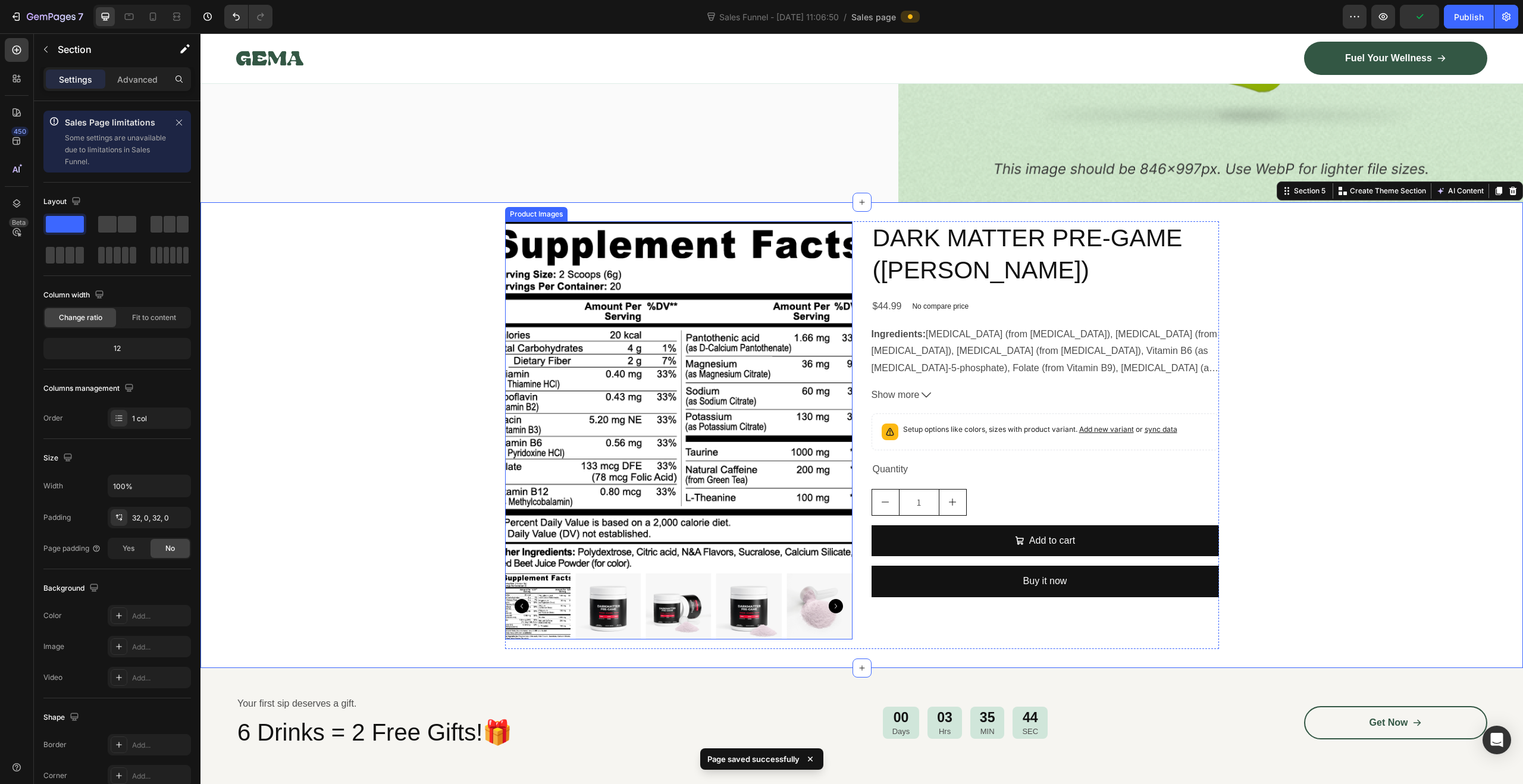
click at [627, 394] on img at bounding box center [679, 394] width 348 height 348
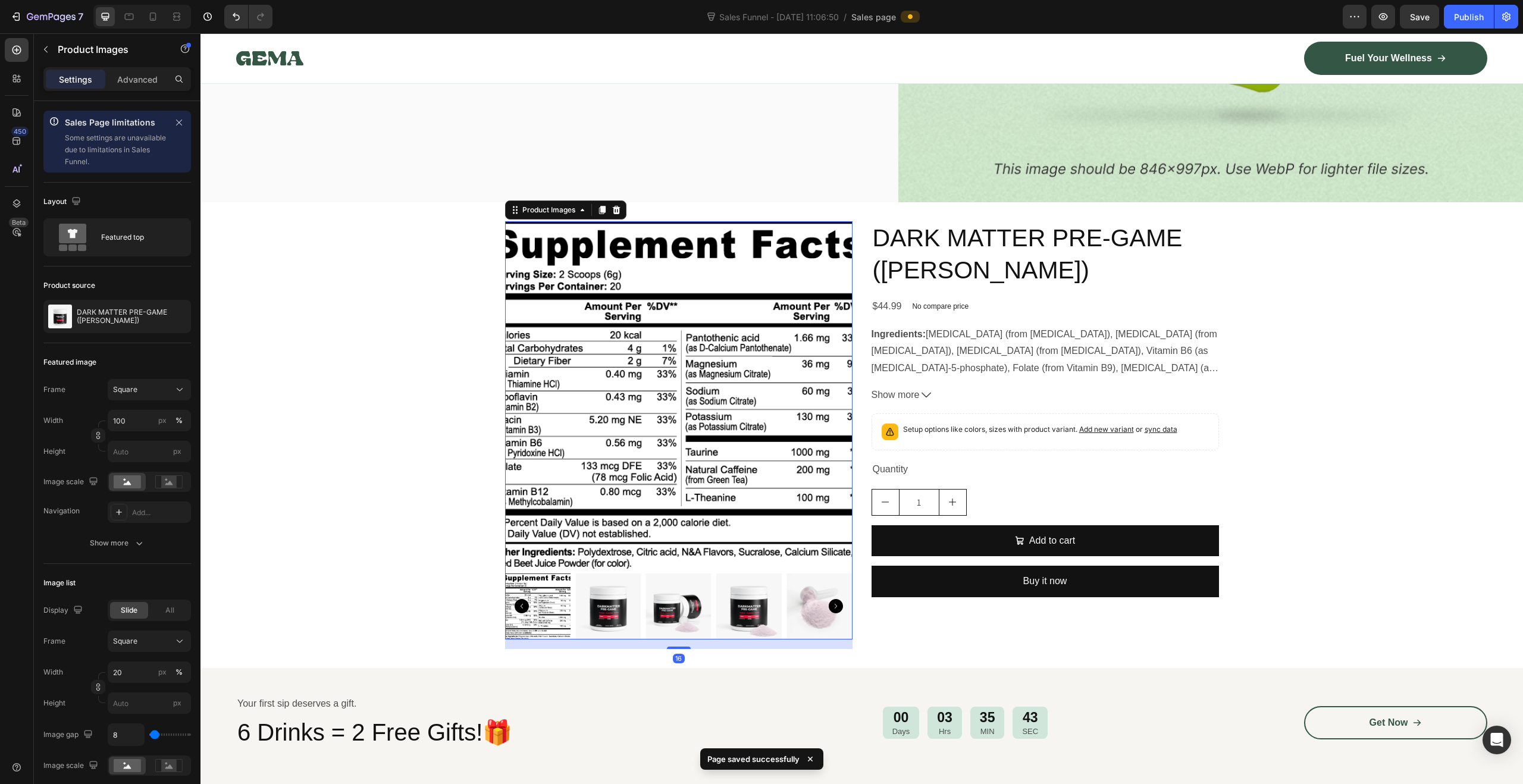
click at [601, 380] on img at bounding box center [679, 394] width 348 height 348
click at [557, 203] on div "Product Images" at bounding box center [549, 210] width 82 height 14
click at [393, 288] on div "Product Images Product Section 16 DARK MATTER PRE-GAME (GUAVA [PERSON_NAME]) Pr…" at bounding box center [861, 433] width 1322 height 426
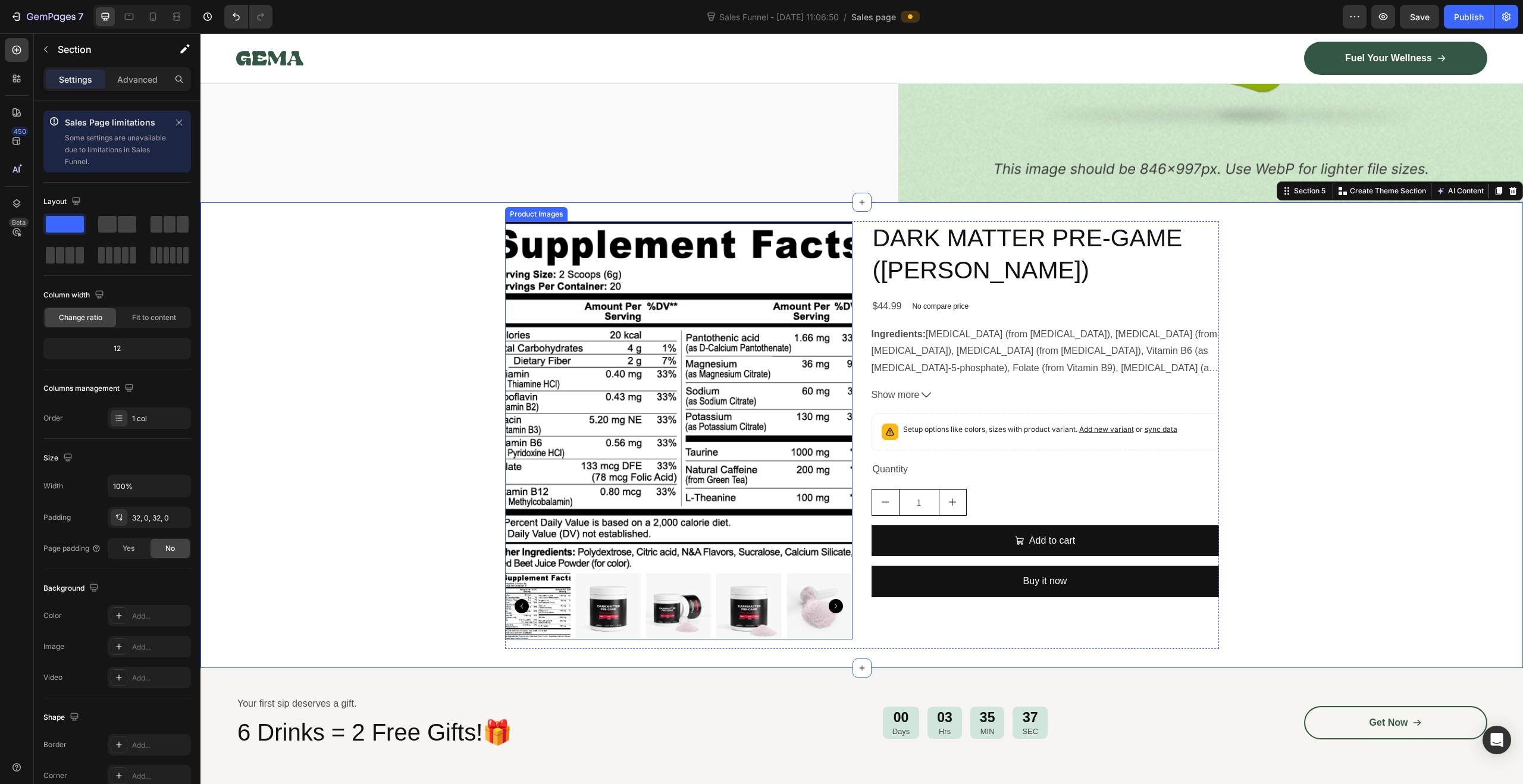
click at [710, 468] on img at bounding box center [679, 394] width 348 height 348
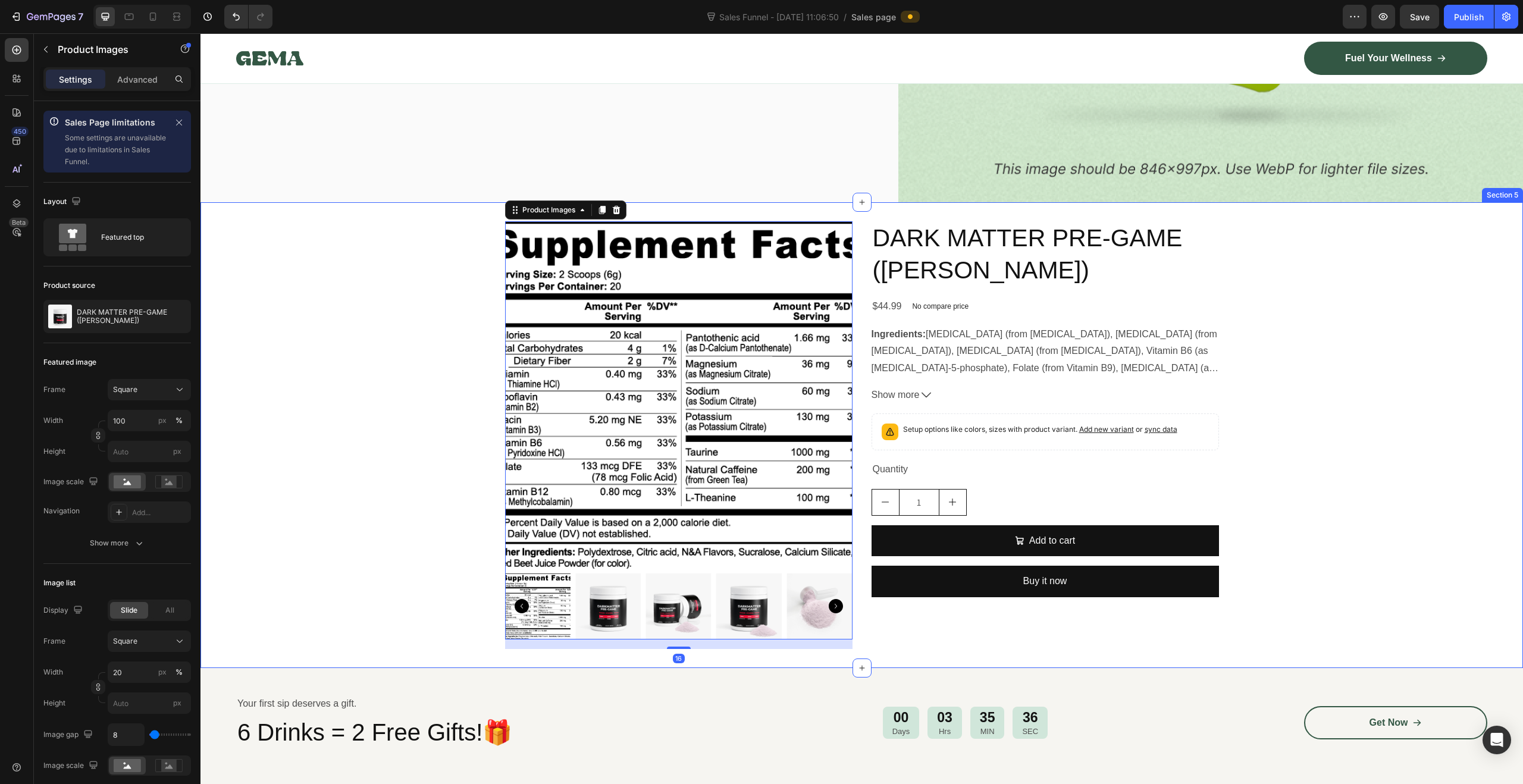
click at [1249, 341] on div "Product Images 16 DARK MATTER PRE-GAME (GUAVA [PERSON_NAME]) Product Title $44.…" at bounding box center [861, 433] width 1322 height 426
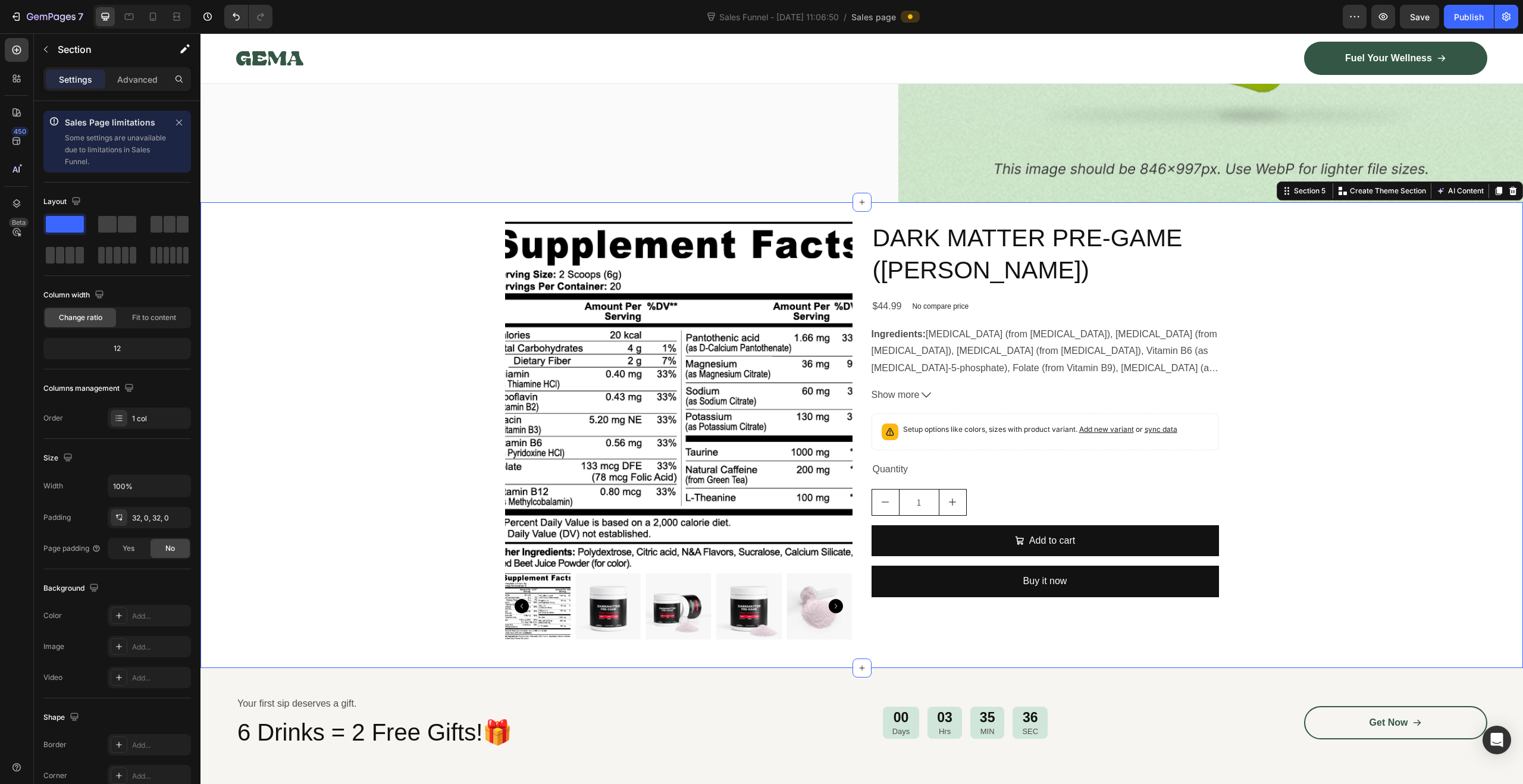
drag, startPoint x: 1368, startPoint y: 440, endPoint x: 1389, endPoint y: 218, distance: 223.0
click at [1368, 440] on div "Product Images DARK MATTER PRE-GAME (GUAVA [PERSON_NAME]) Product Title $44.99 …" at bounding box center [861, 433] width 1322 height 426
click at [1477, 15] on div "Publish" at bounding box center [1469, 17] width 30 height 13
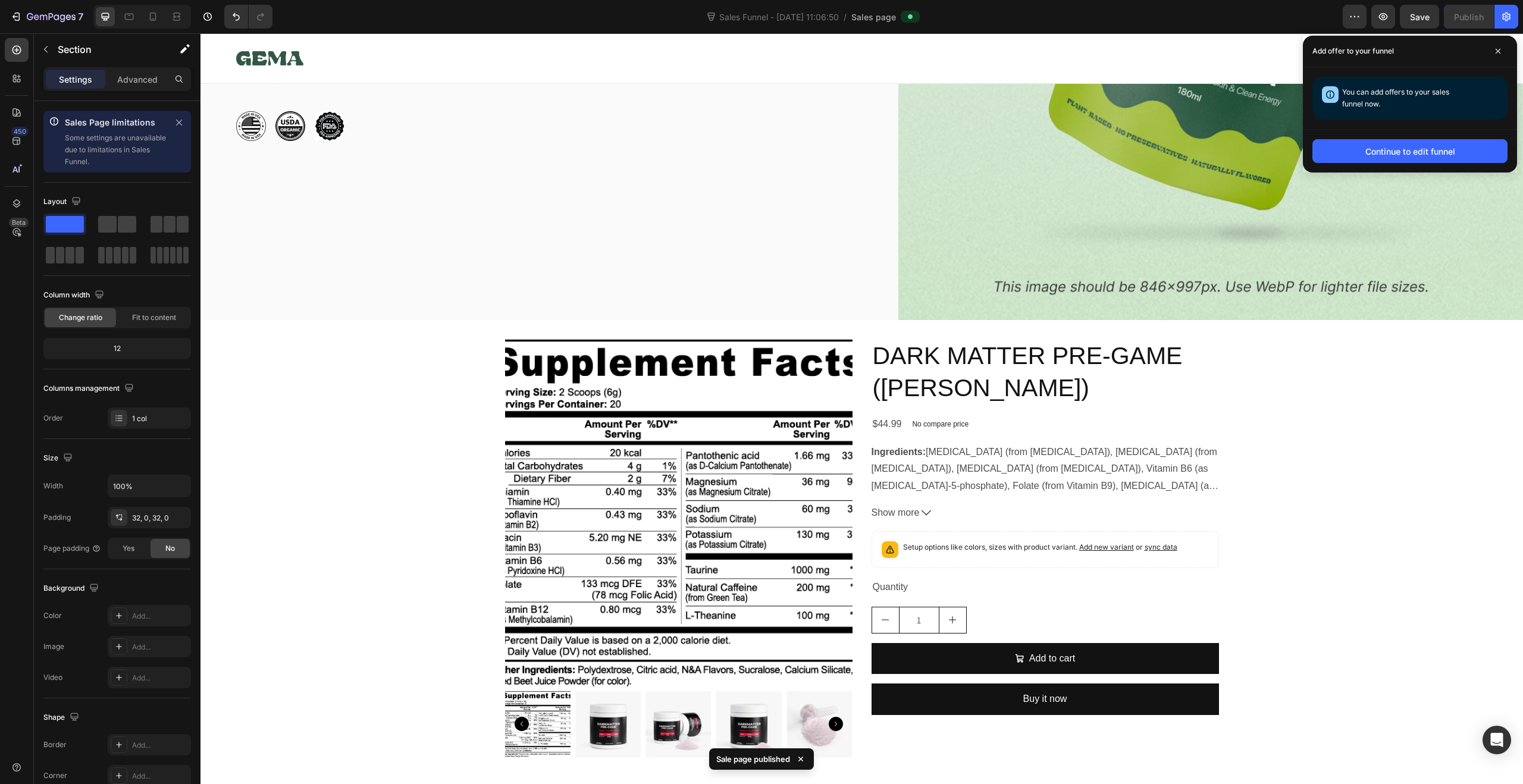
scroll to position [0, 0]
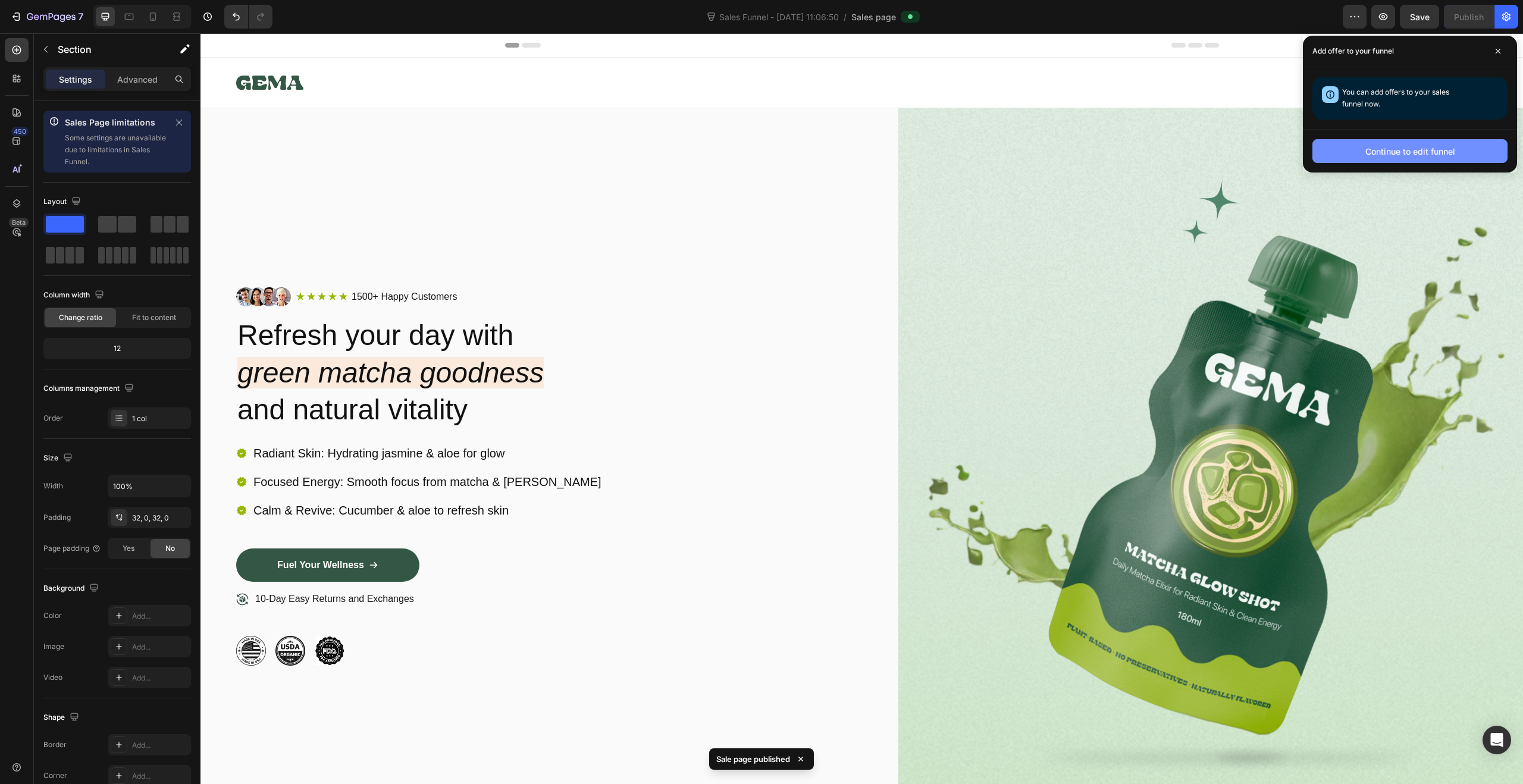
click at [1427, 153] on div "Continue to edit funnel" at bounding box center [1410, 151] width 90 height 13
